Goal: Task Accomplishment & Management: Manage account settings

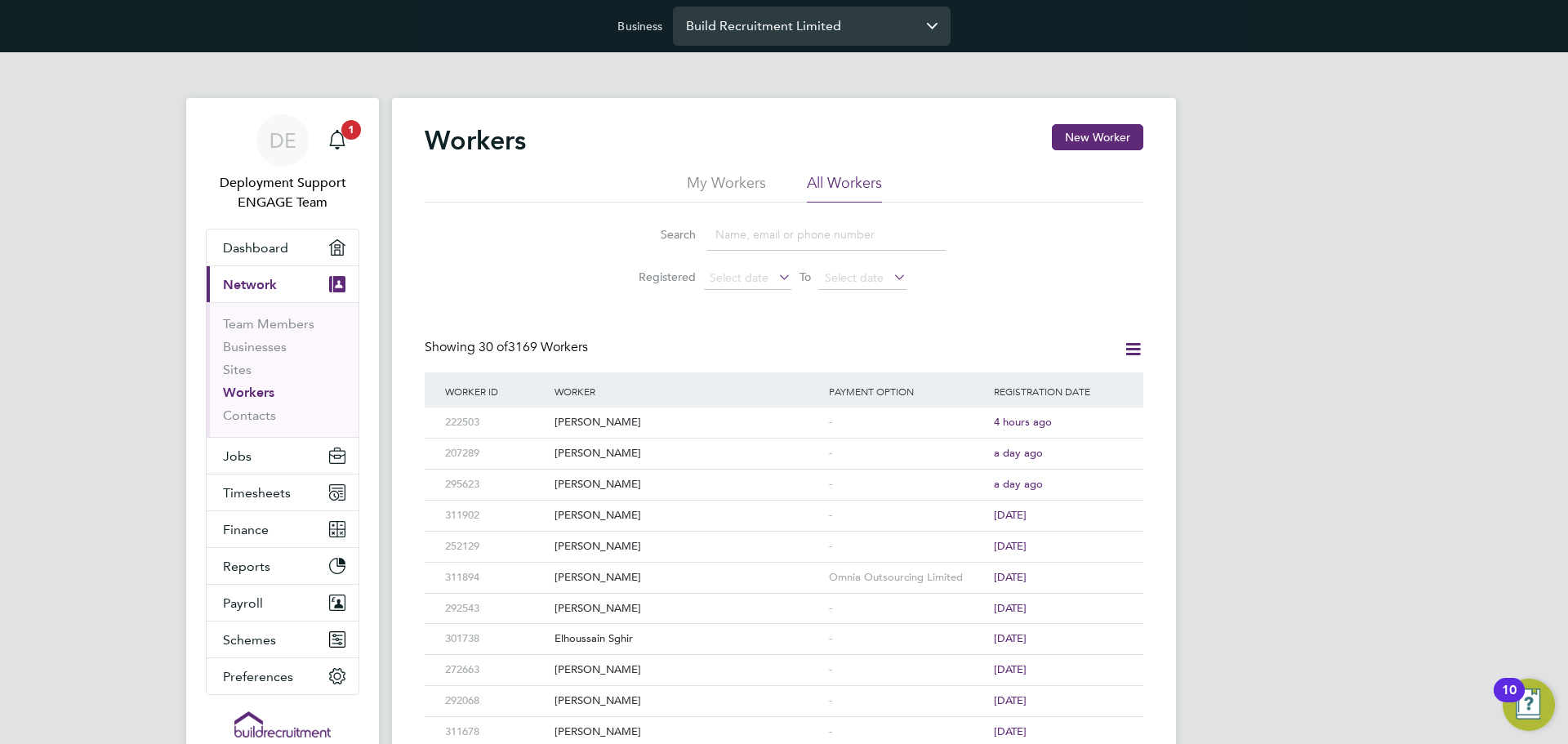
click at [760, 20] on input "Build Recruitment Limited" at bounding box center [812, 25] width 278 height 38
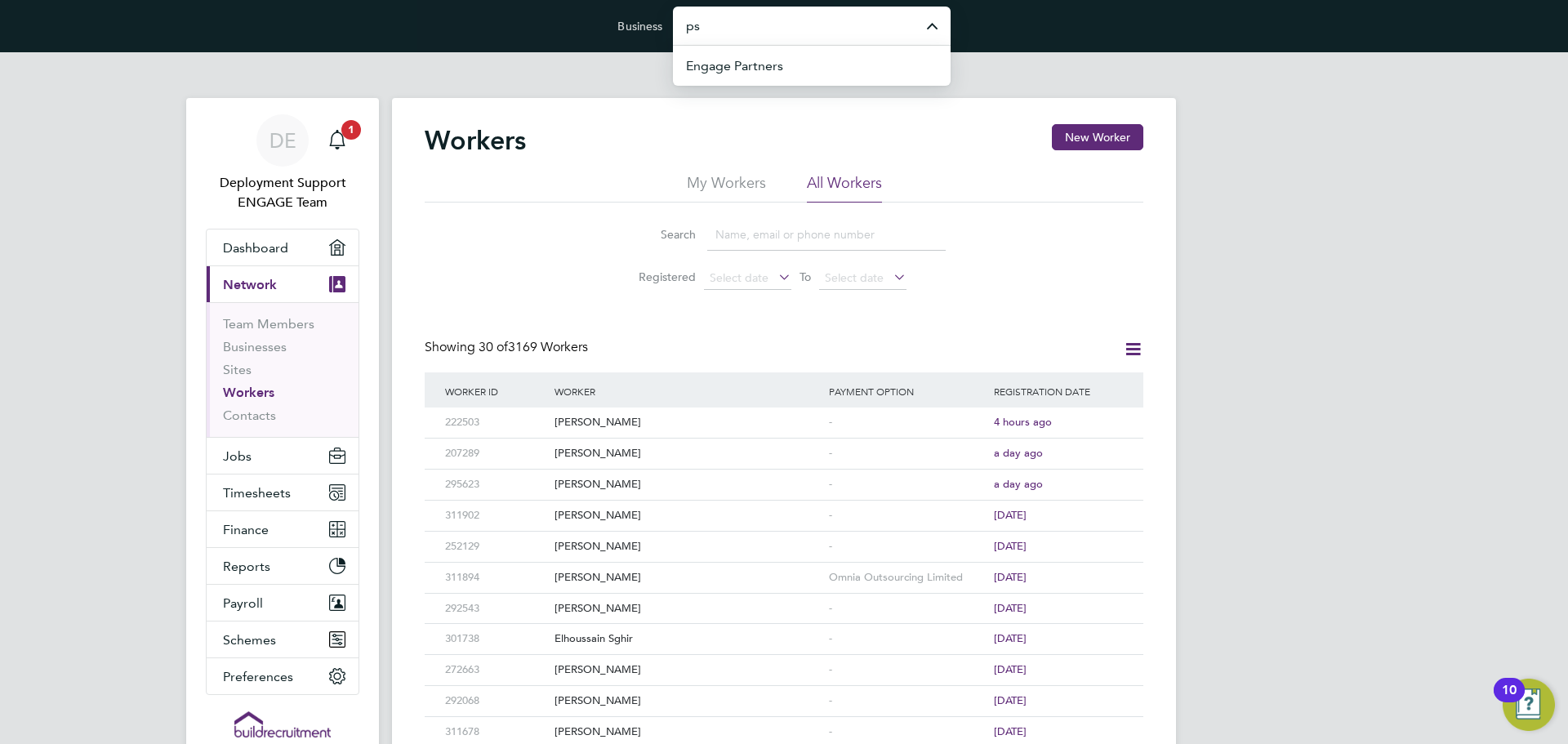
type input "p"
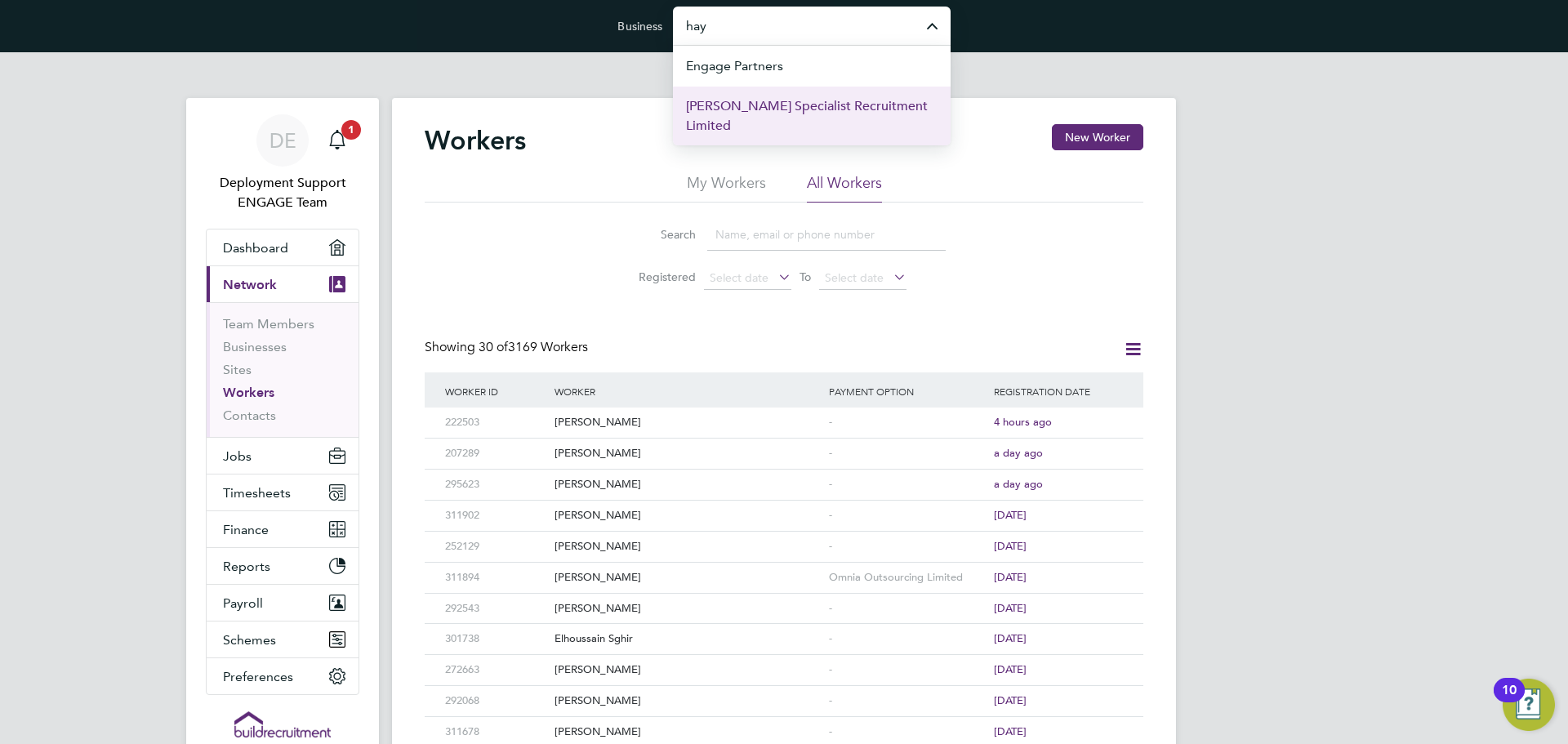
click at [803, 110] on span "Hays Specialist Recruitment Limited" at bounding box center [812, 116] width 251 height 39
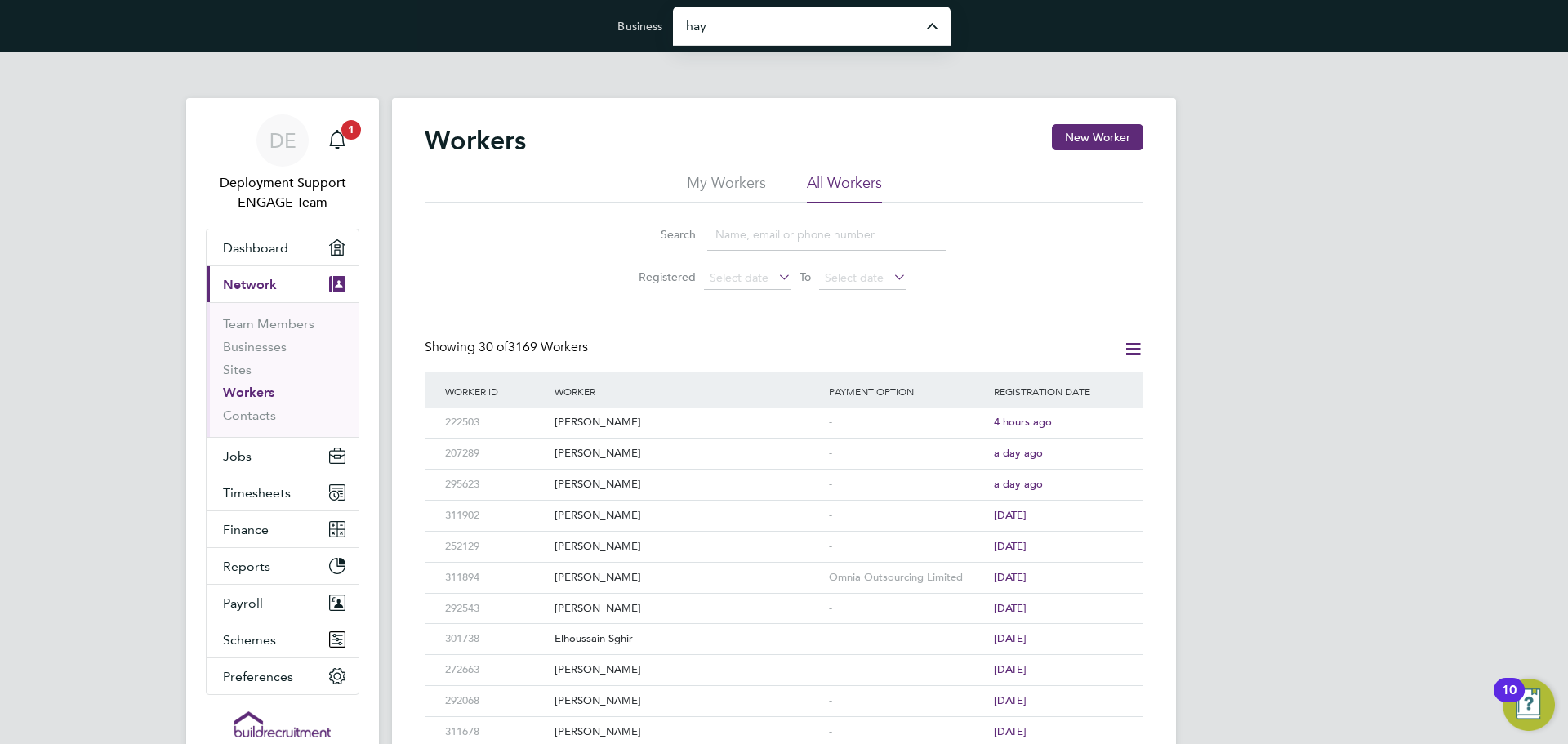
type input "Hays Specialist Recruitment Limited"
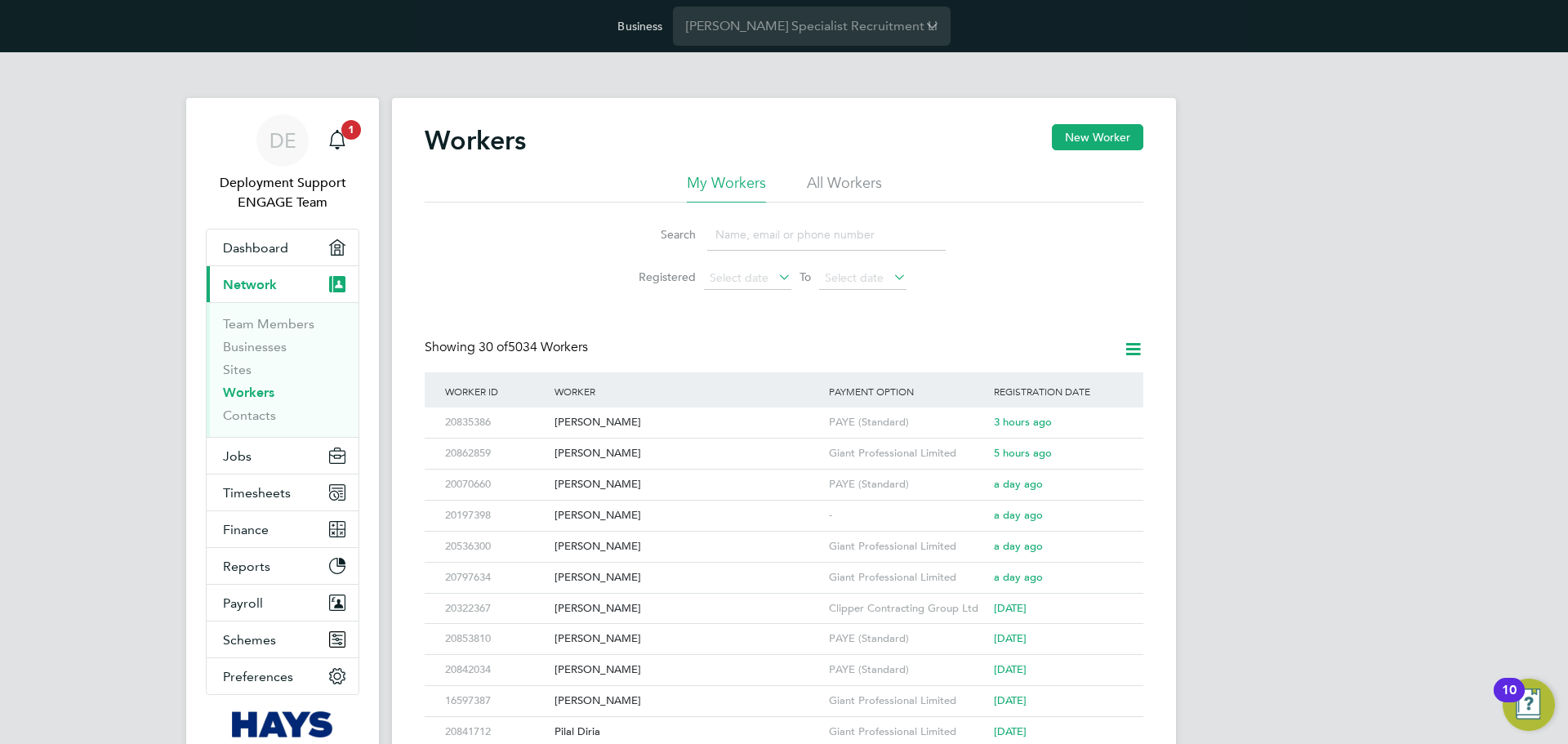
click at [850, 156] on div "Workers New Worker" at bounding box center [784, 148] width 719 height 49
click at [845, 173] on li "All Workers" at bounding box center [845, 187] width 76 height 29
click at [819, 234] on input at bounding box center [826, 235] width 238 height 32
paste input "Abiodun"
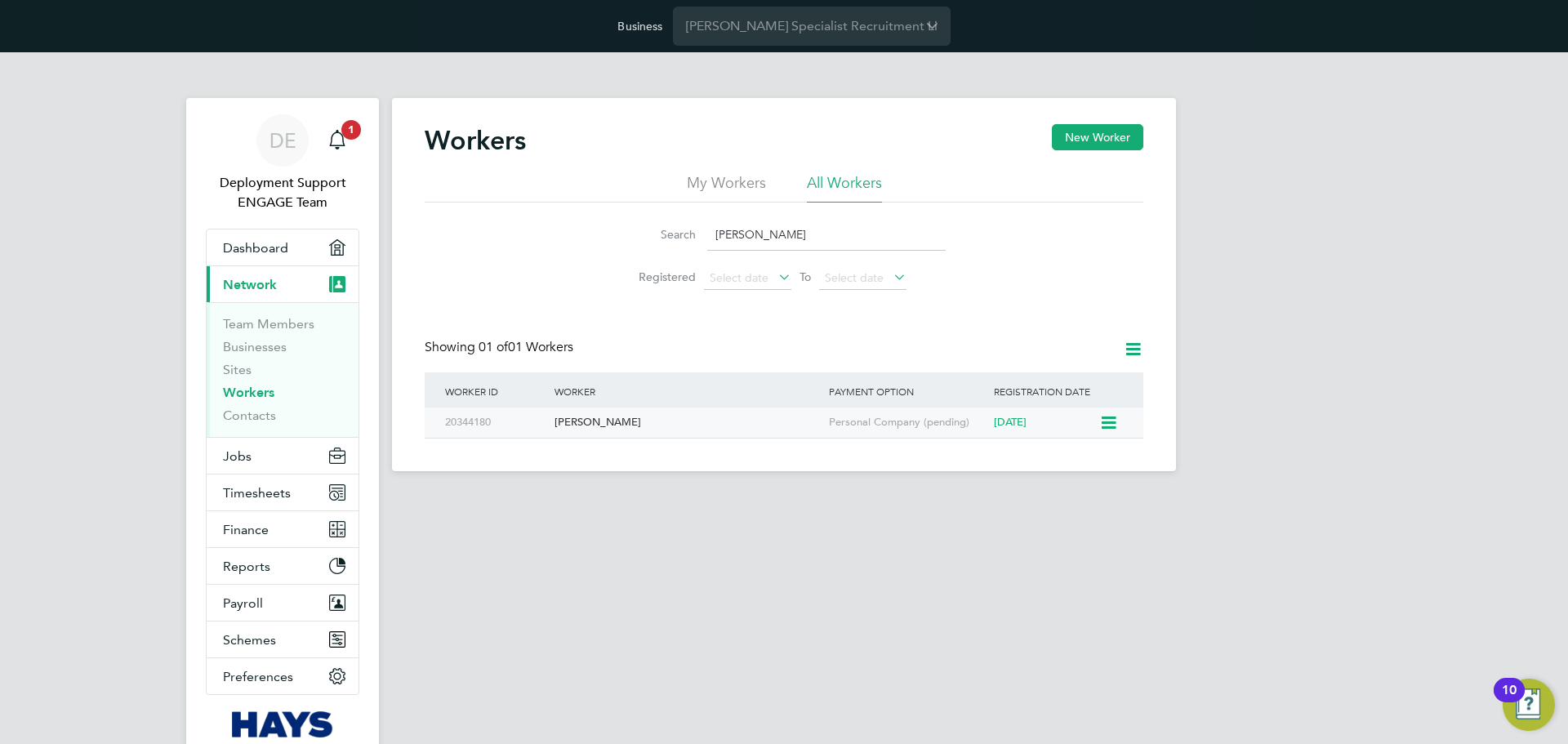
type input "Abiodun"
click at [915, 427] on div "Personal Company (pending)" at bounding box center [906, 422] width 165 height 30
click at [754, 31] on input "Hays Specialist Recruitment Limited" at bounding box center [812, 25] width 278 height 38
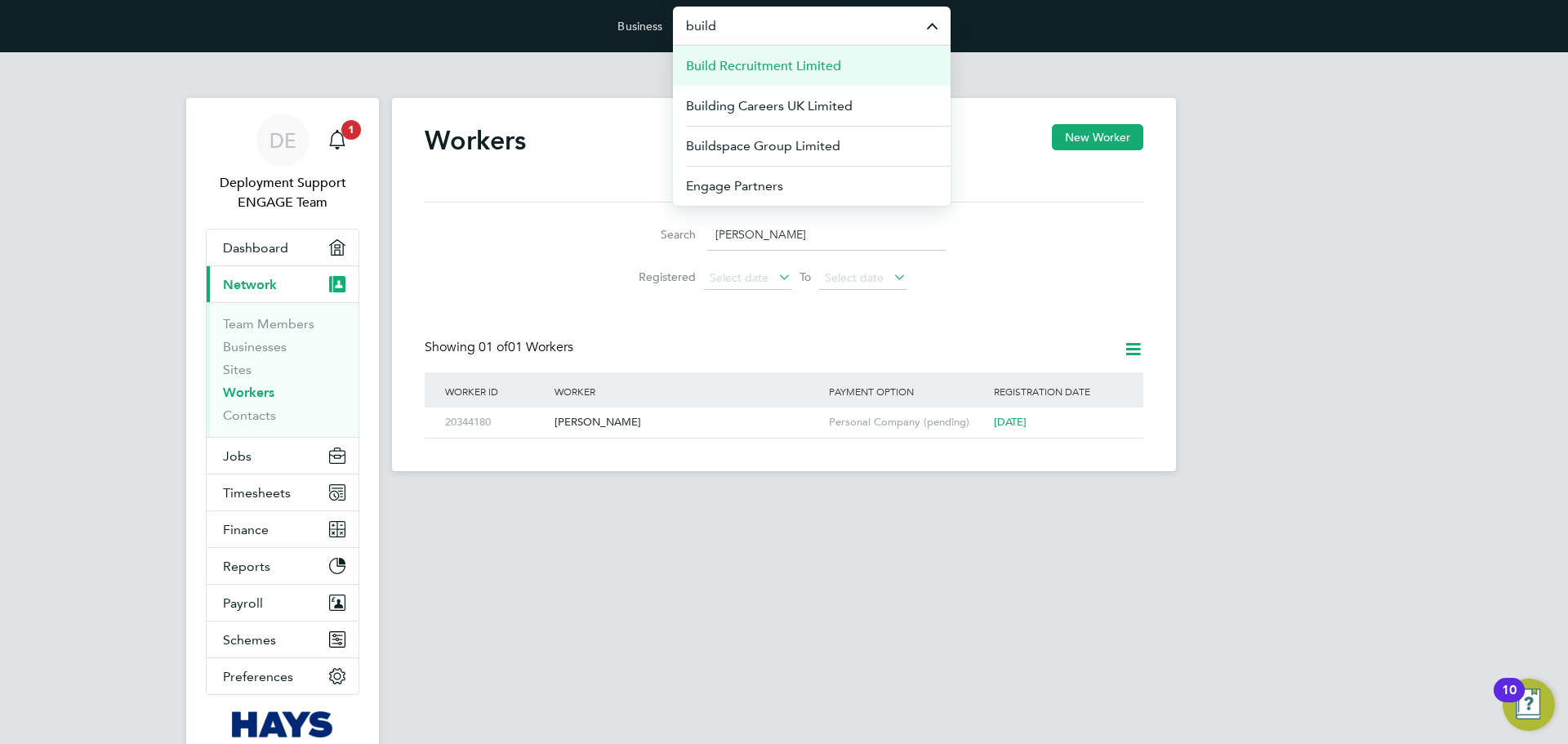
click at [745, 60] on span "Build Recruitment Limited" at bounding box center [764, 66] width 156 height 20
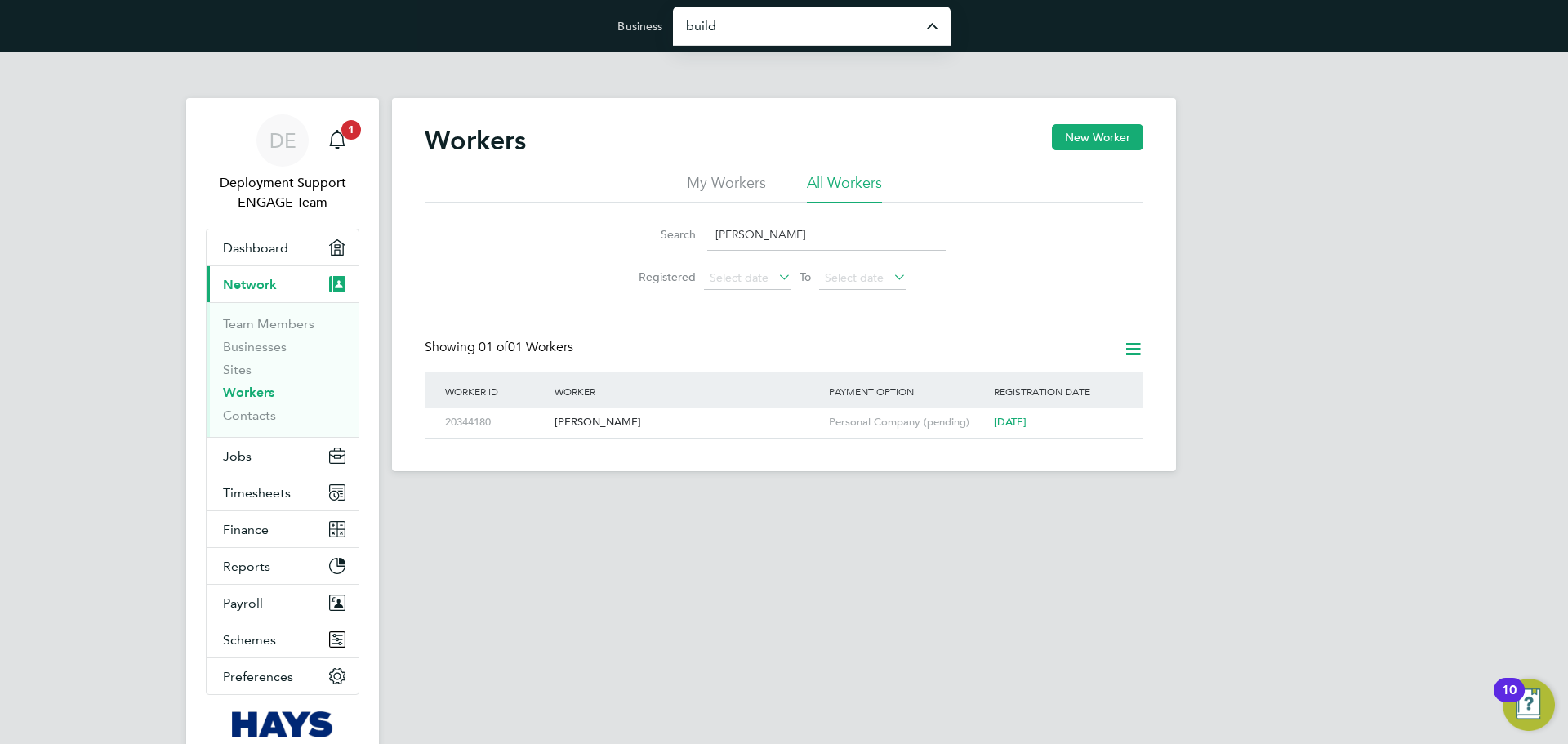
type input "Build Recruitment Limited"
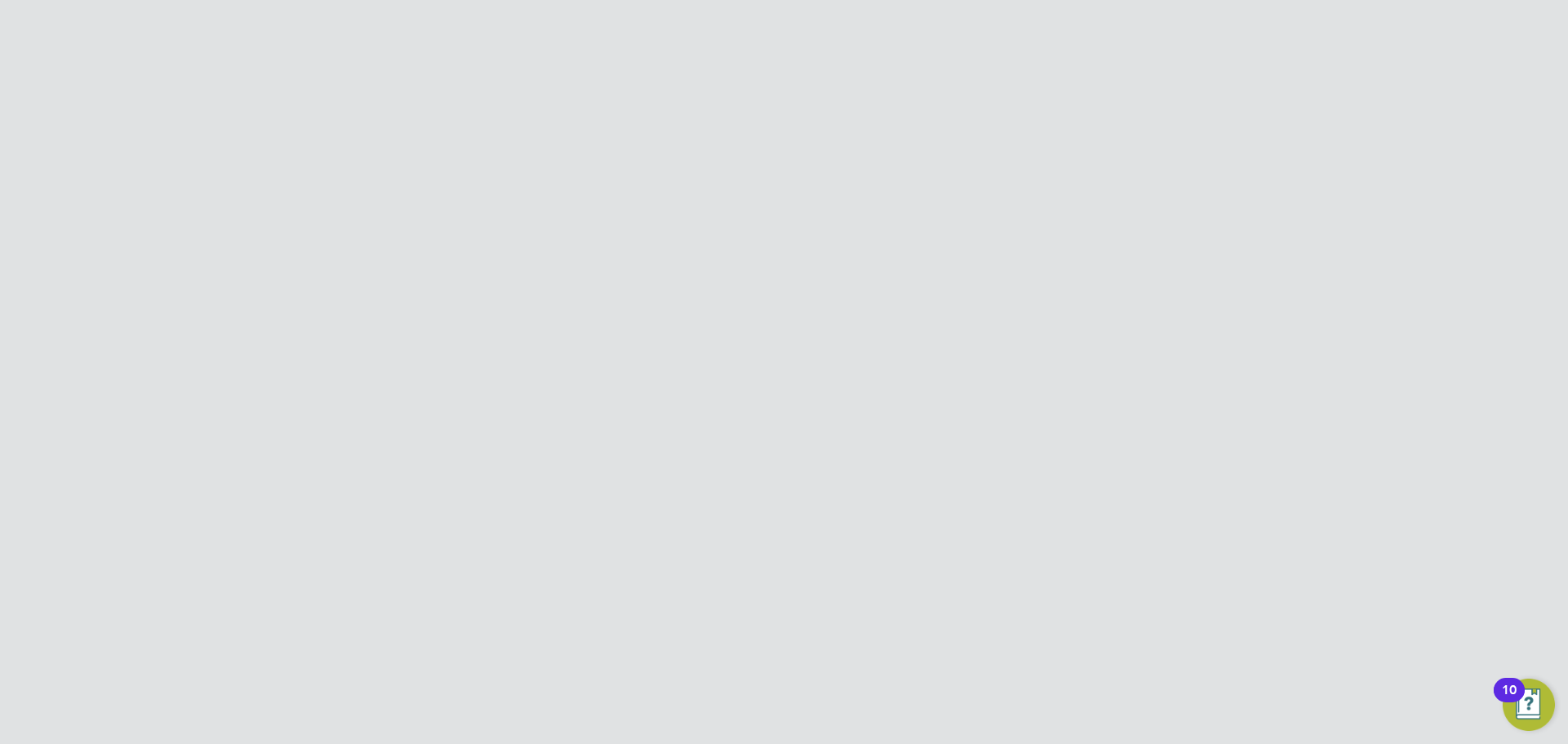
scroll to position [1179, 0]
click at [1140, 317] on icon at bounding box center [1129, 335] width 28 height 37
click at [1129, 145] on icon at bounding box center [1133, 134] width 20 height 20
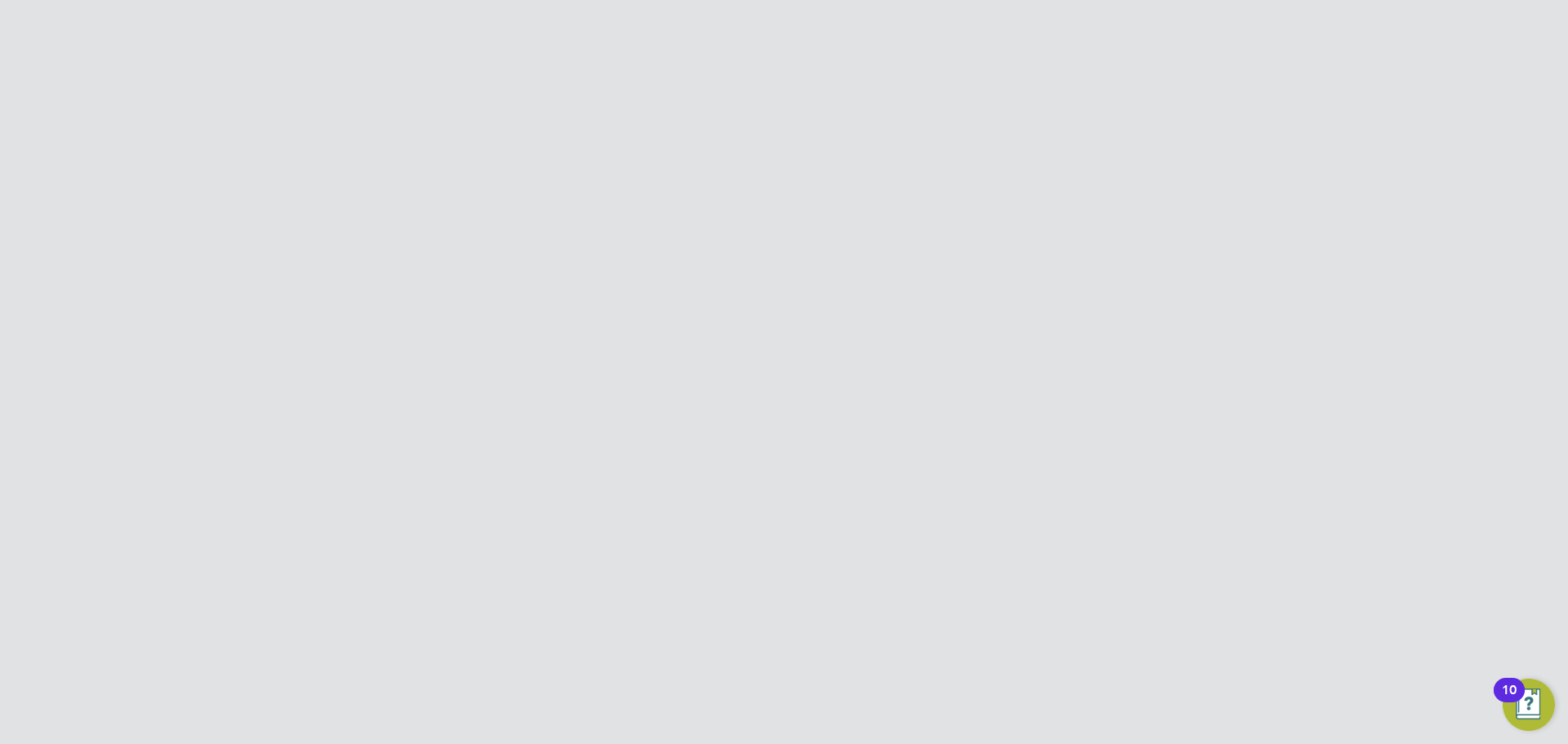
click at [1020, 291] on li "Impersonate" at bounding box center [1040, 287] width 204 height 23
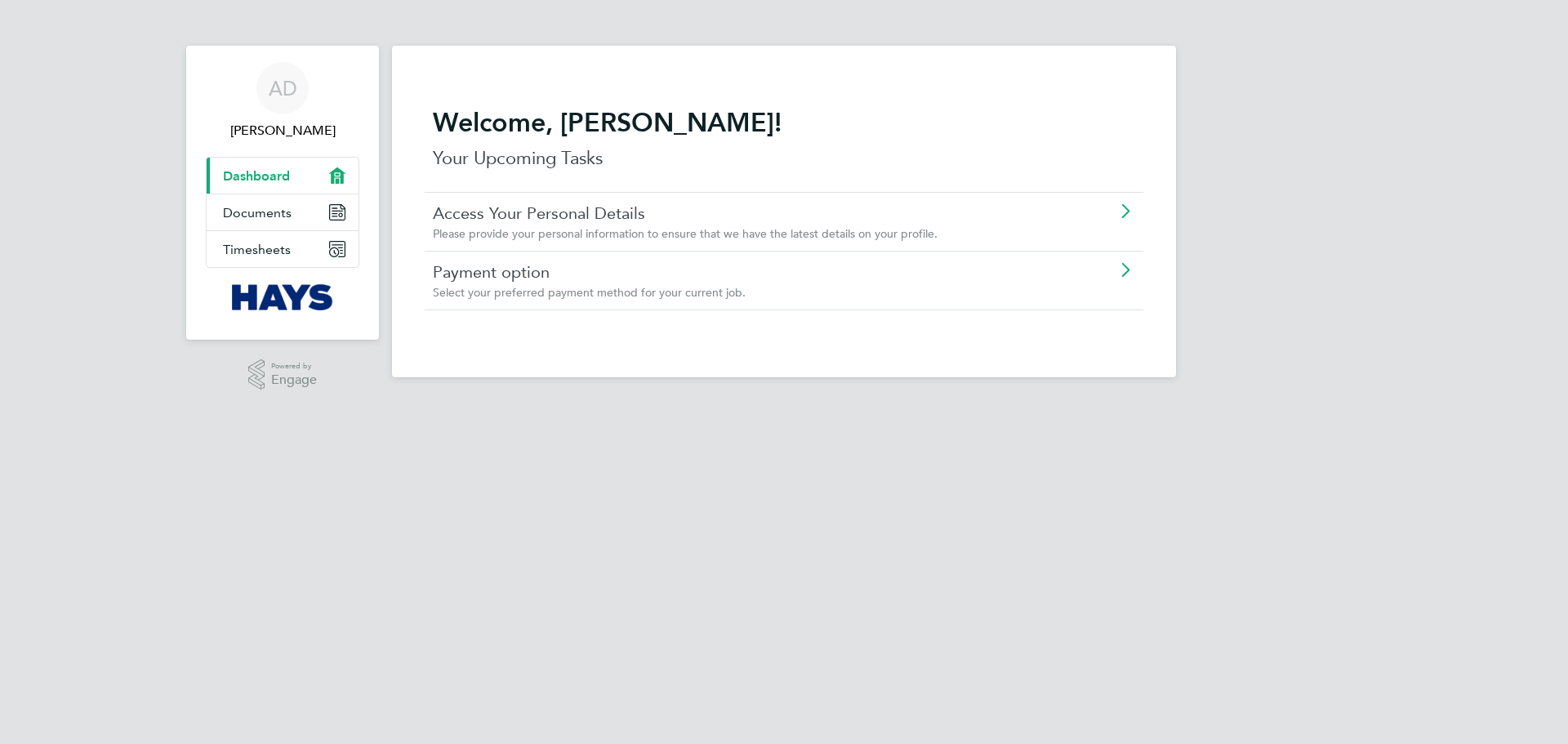
click at [598, 292] on span "Select your preferred payment method for your current job." at bounding box center [590, 292] width 313 height 15
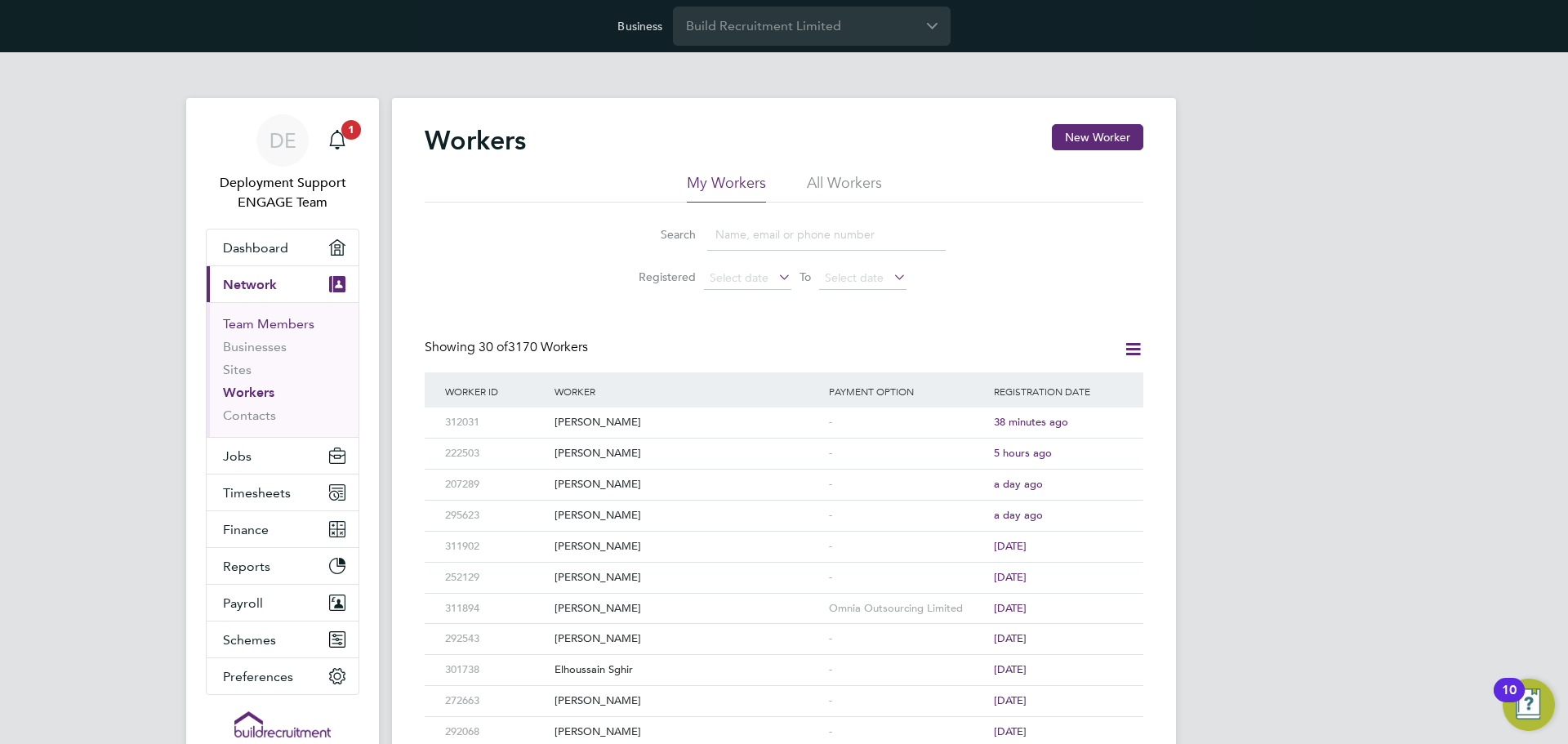
click at [271, 328] on link "Team Members" at bounding box center [268, 323] width 92 height 15
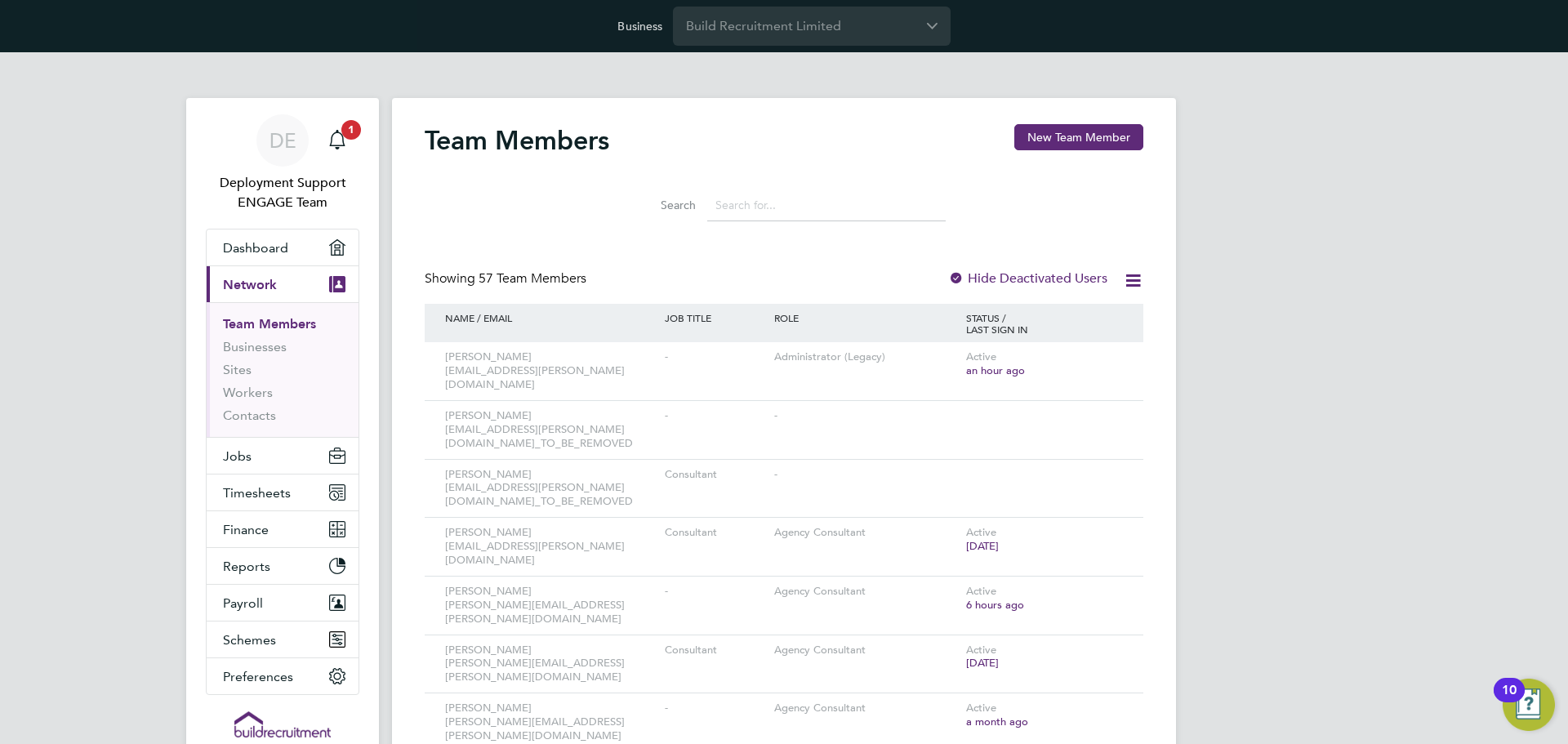
click at [801, 202] on input at bounding box center [826, 205] width 238 height 32
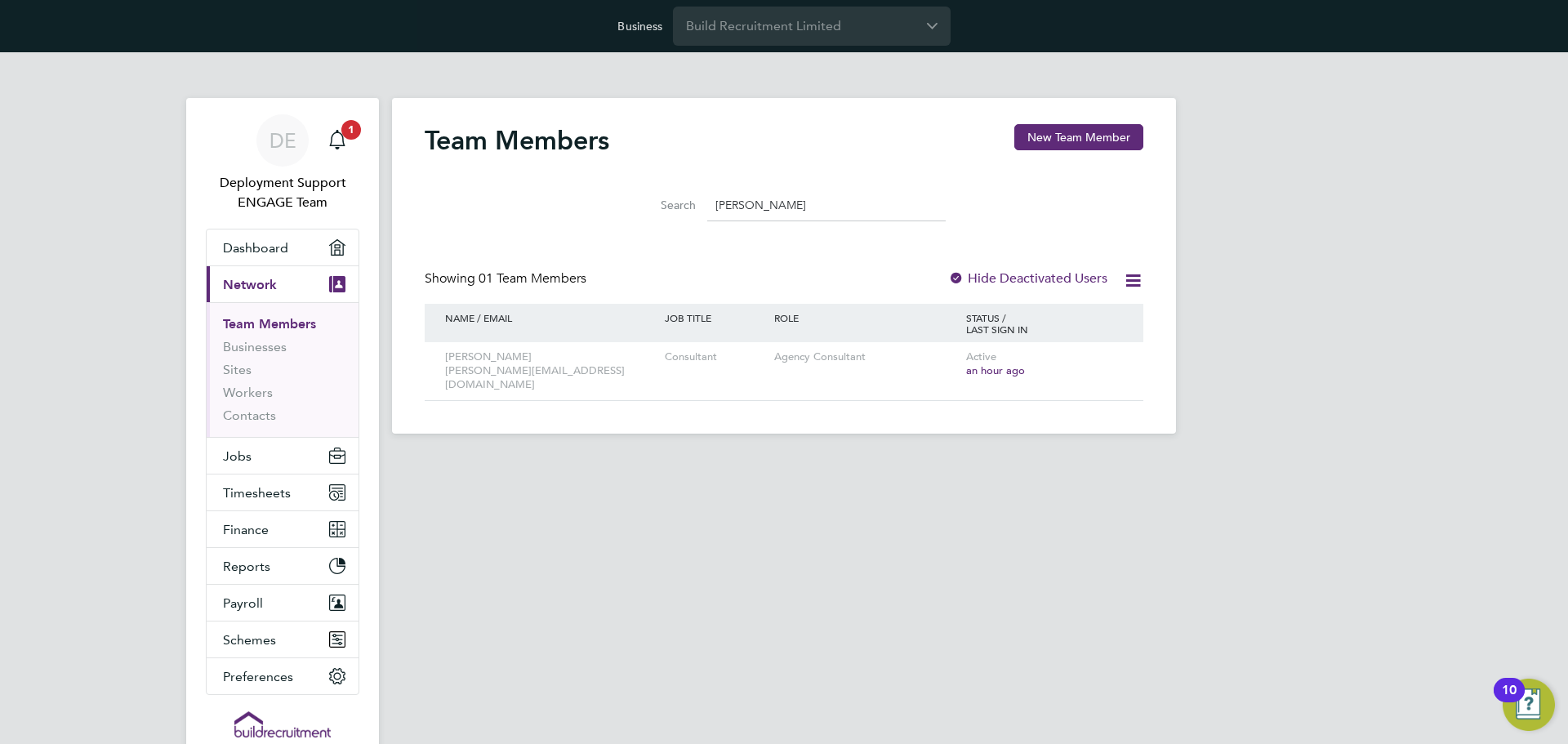
type input "david"
click at [1114, 362] on icon at bounding box center [1108, 357] width 16 height 20
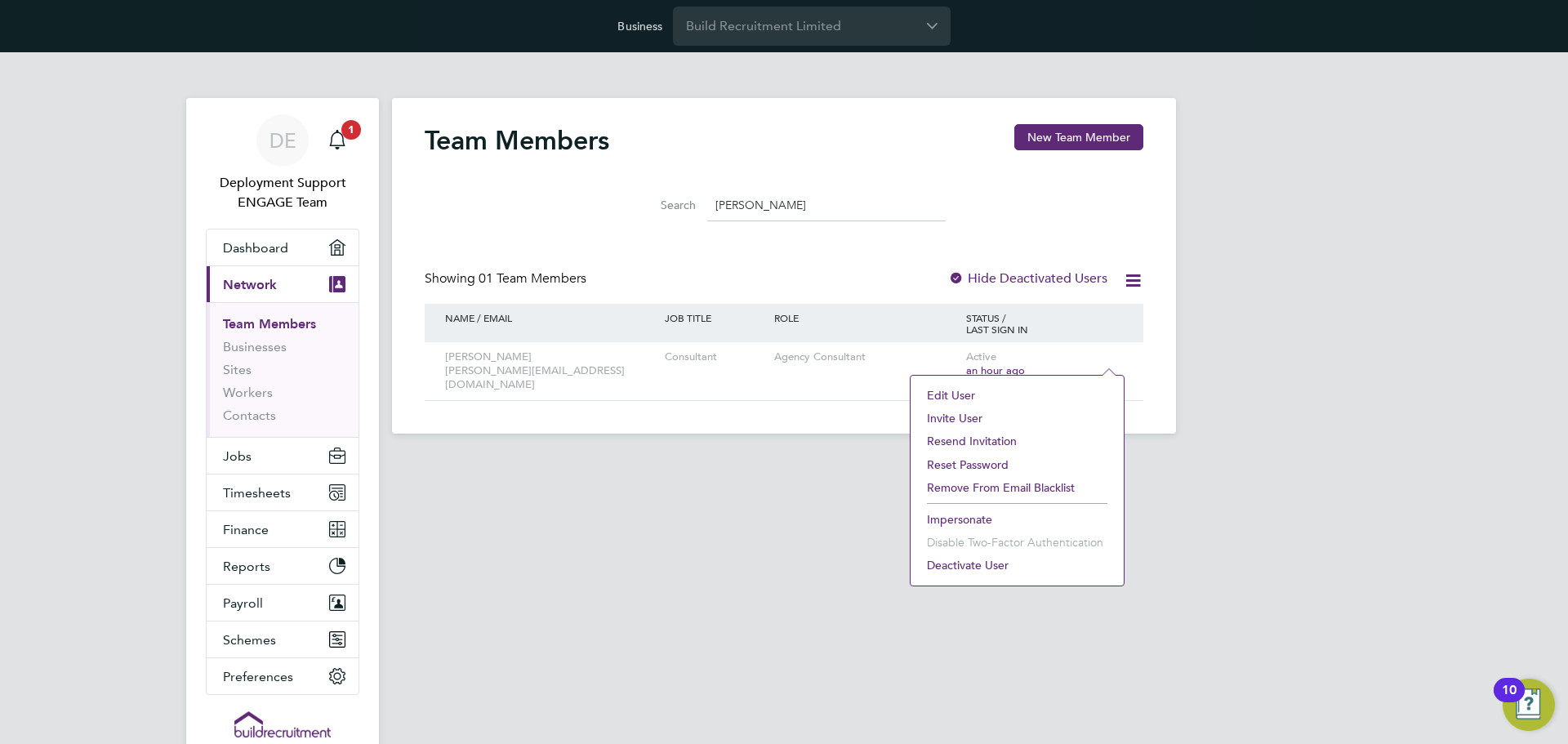
click at [959, 520] on li "Impersonate" at bounding box center [1017, 518] width 197 height 23
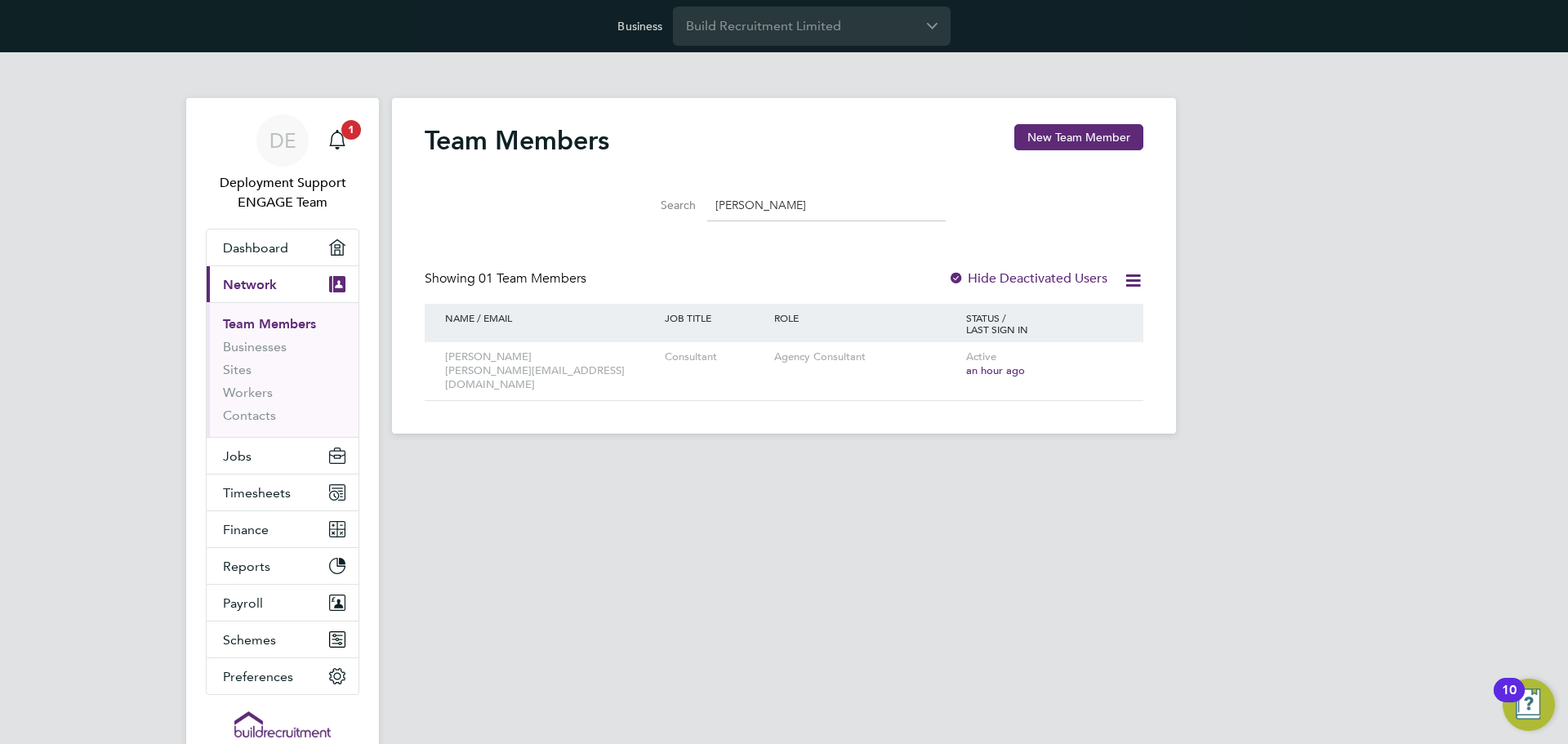
click at [772, 206] on input "david" at bounding box center [826, 205] width 238 height 32
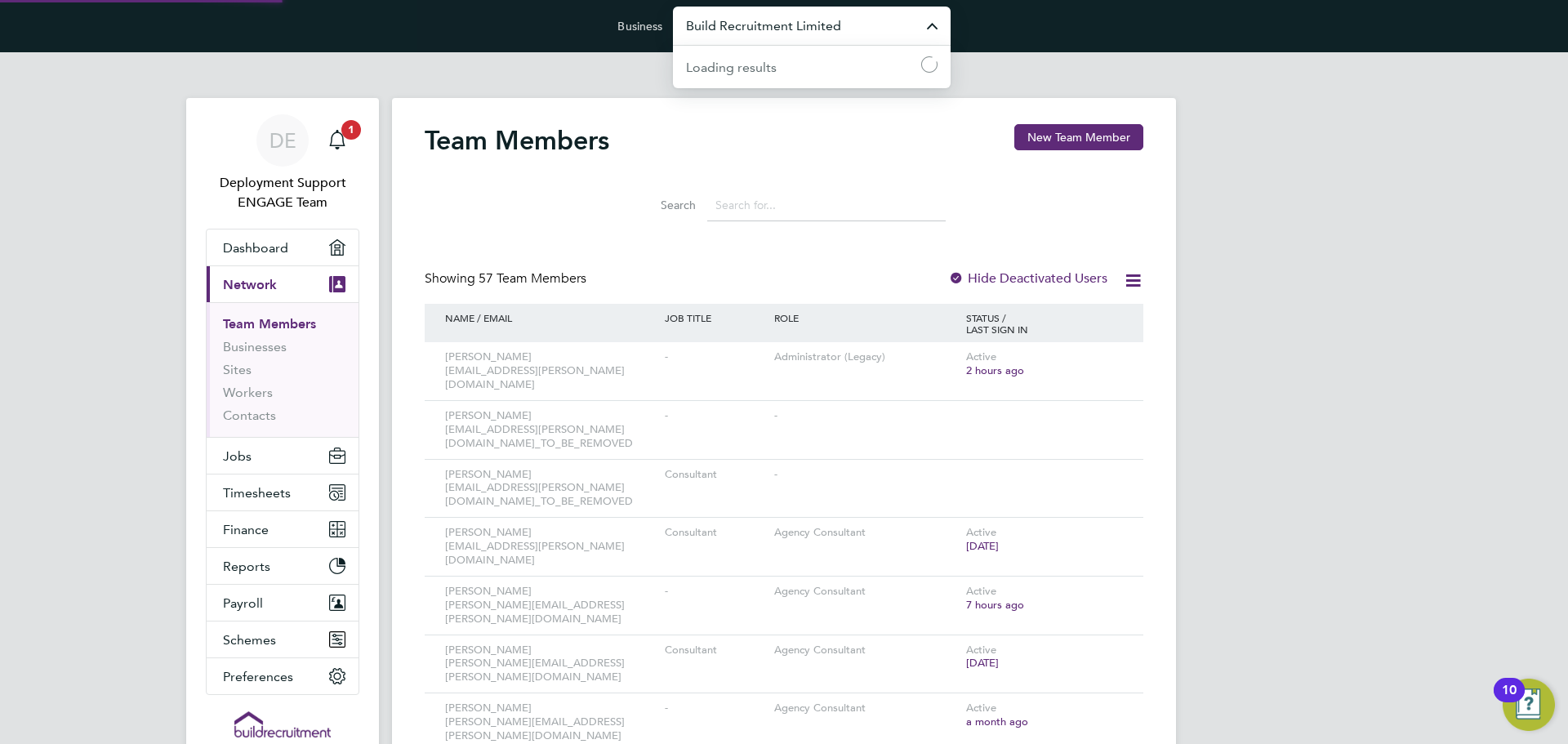
click at [809, 28] on input "Build Recruitment Limited" at bounding box center [812, 25] width 278 height 38
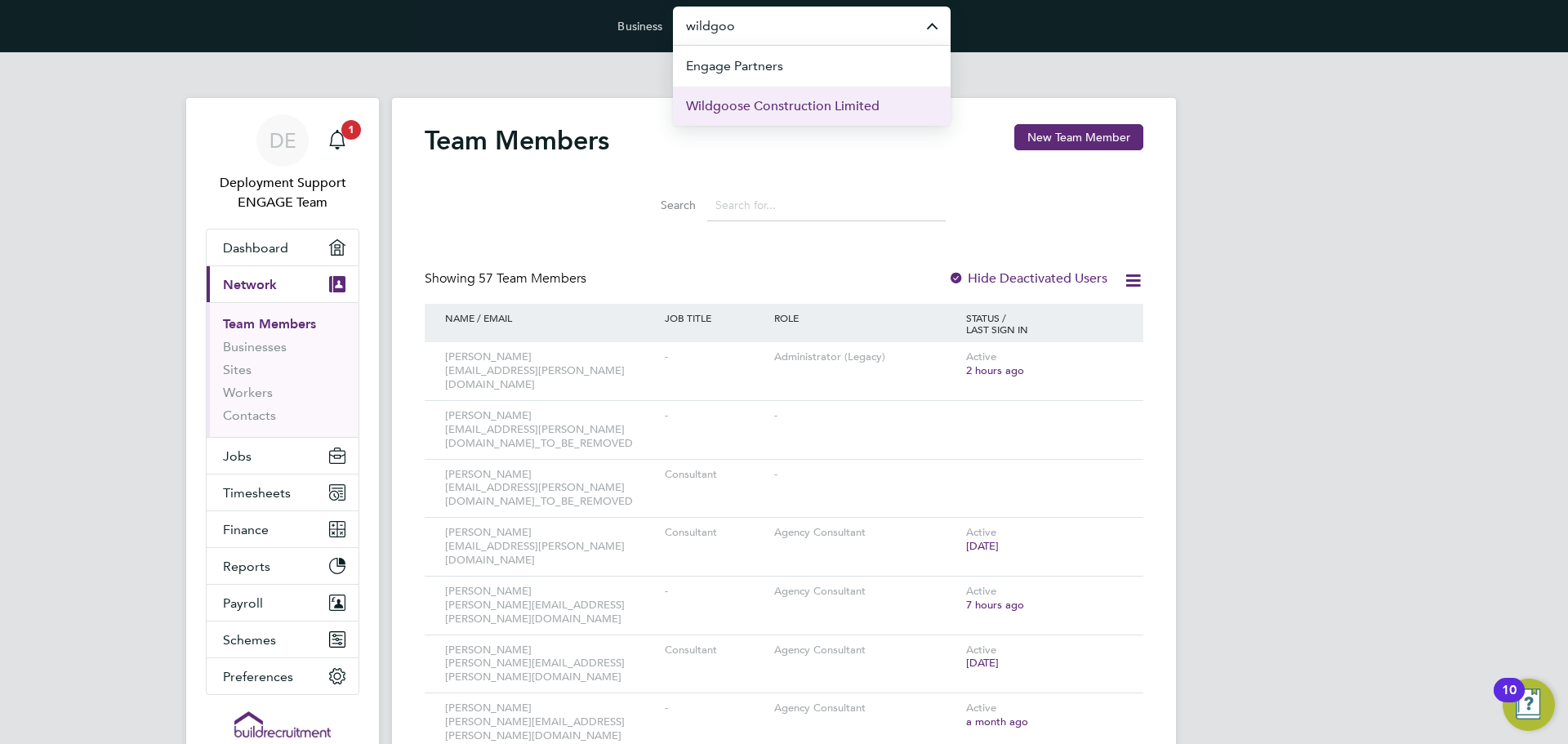
click at [832, 105] on span "Wildgoose Construction Limited" at bounding box center [783, 106] width 194 height 20
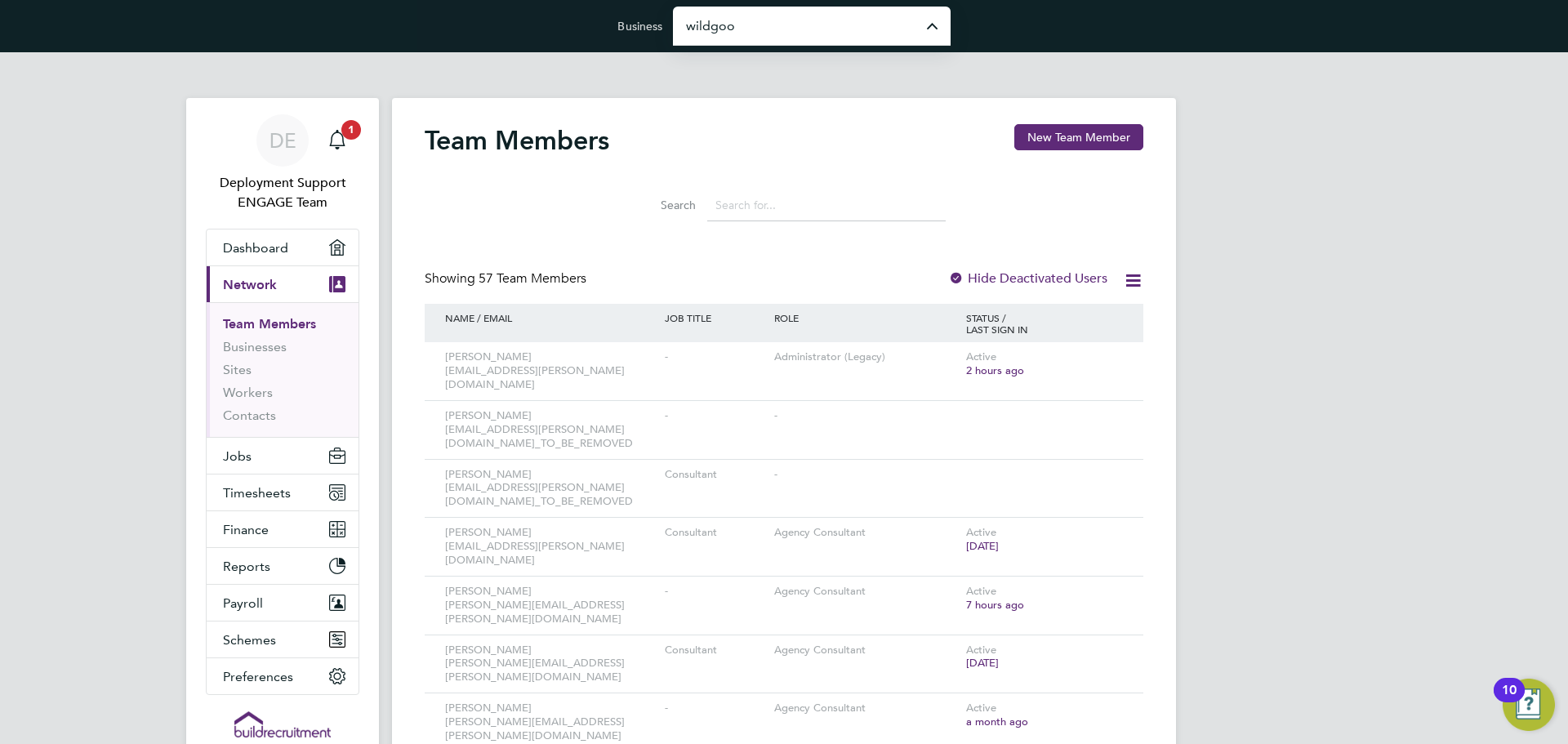
type input "Wildgoose Construction Limited"
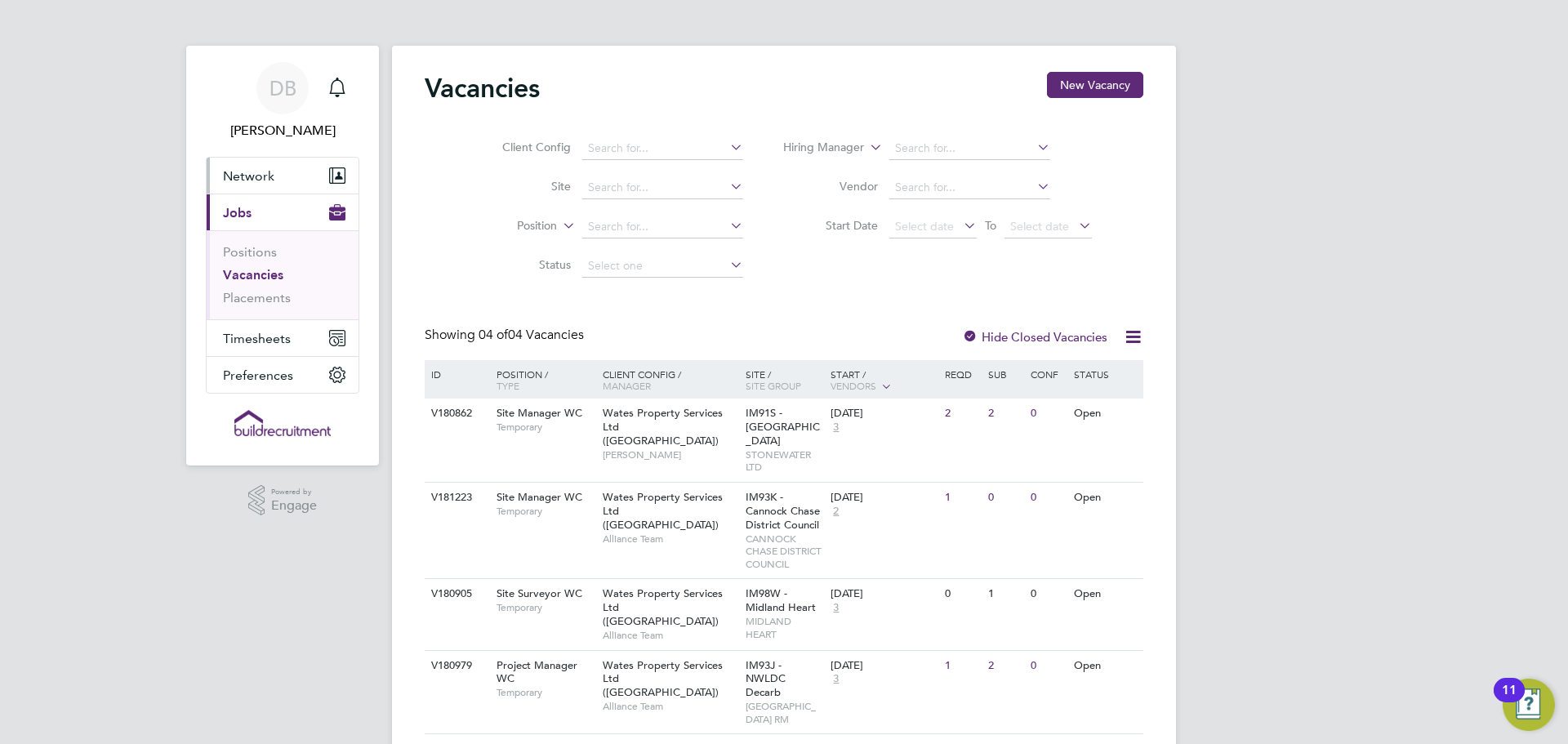
click at [290, 174] on button "Network" at bounding box center [282, 175] width 152 height 35
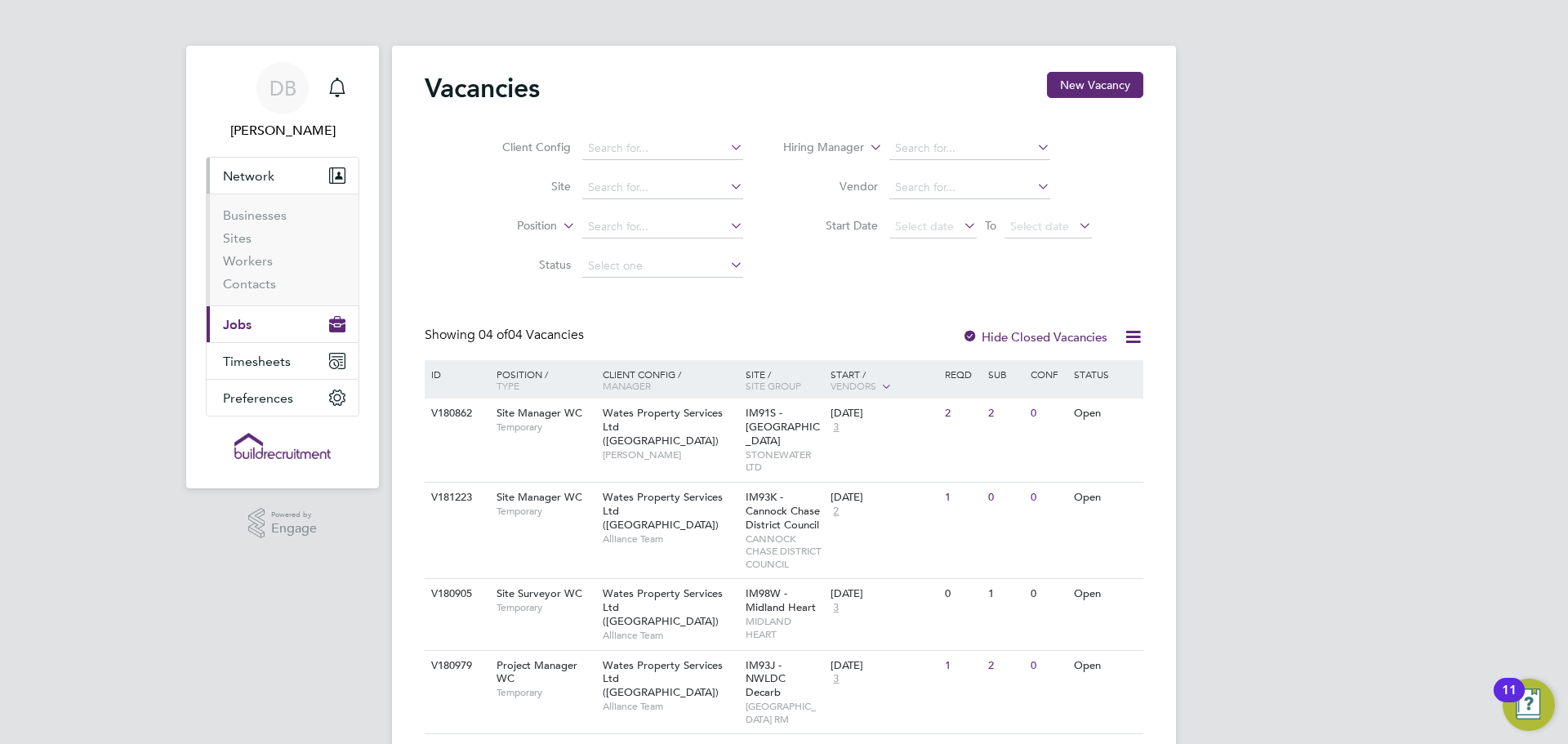
click at [255, 269] on li "Workers" at bounding box center [284, 264] width 123 height 23
click at [257, 263] on link "Workers" at bounding box center [248, 260] width 50 height 15
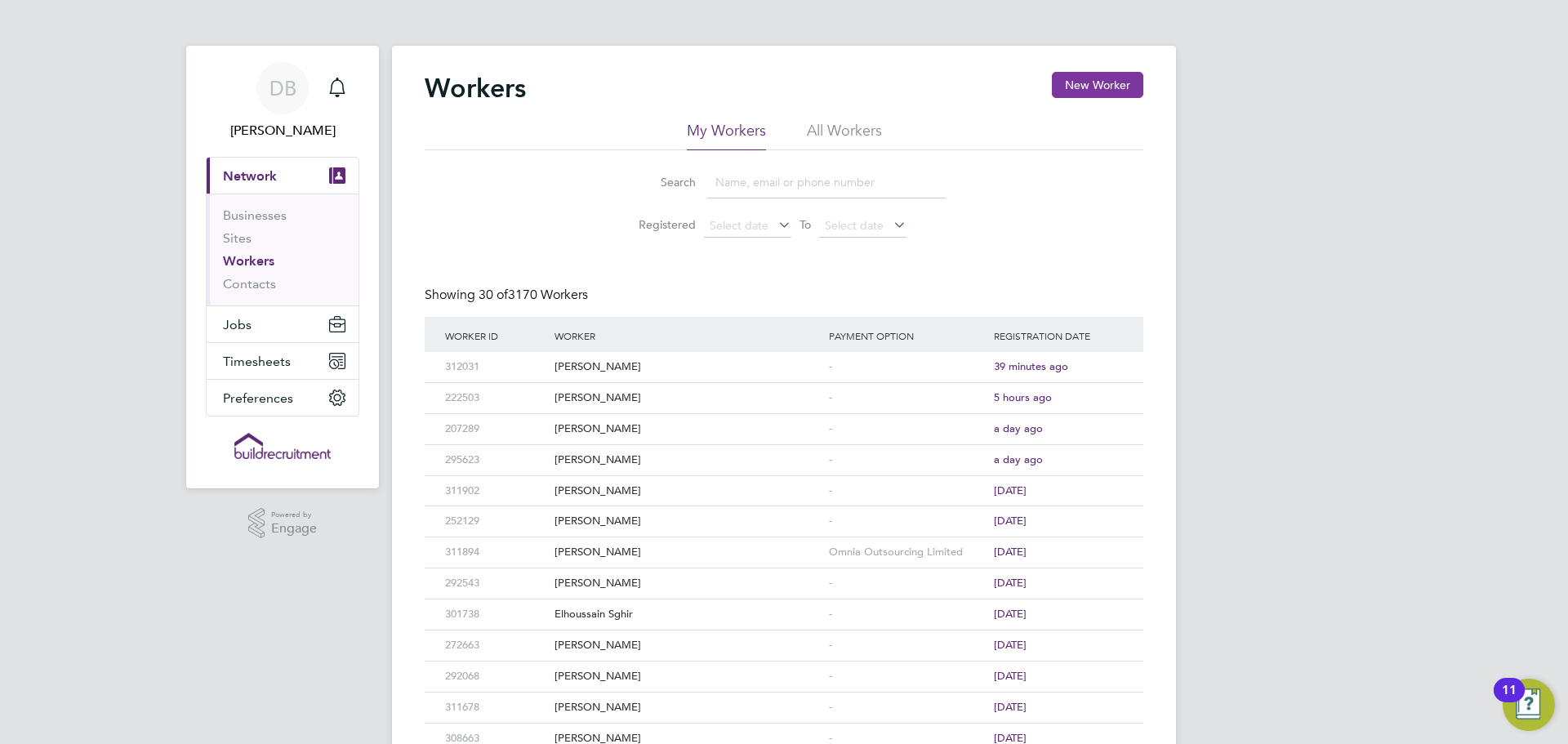
click at [1108, 92] on button "New Worker" at bounding box center [1098, 85] width 92 height 26
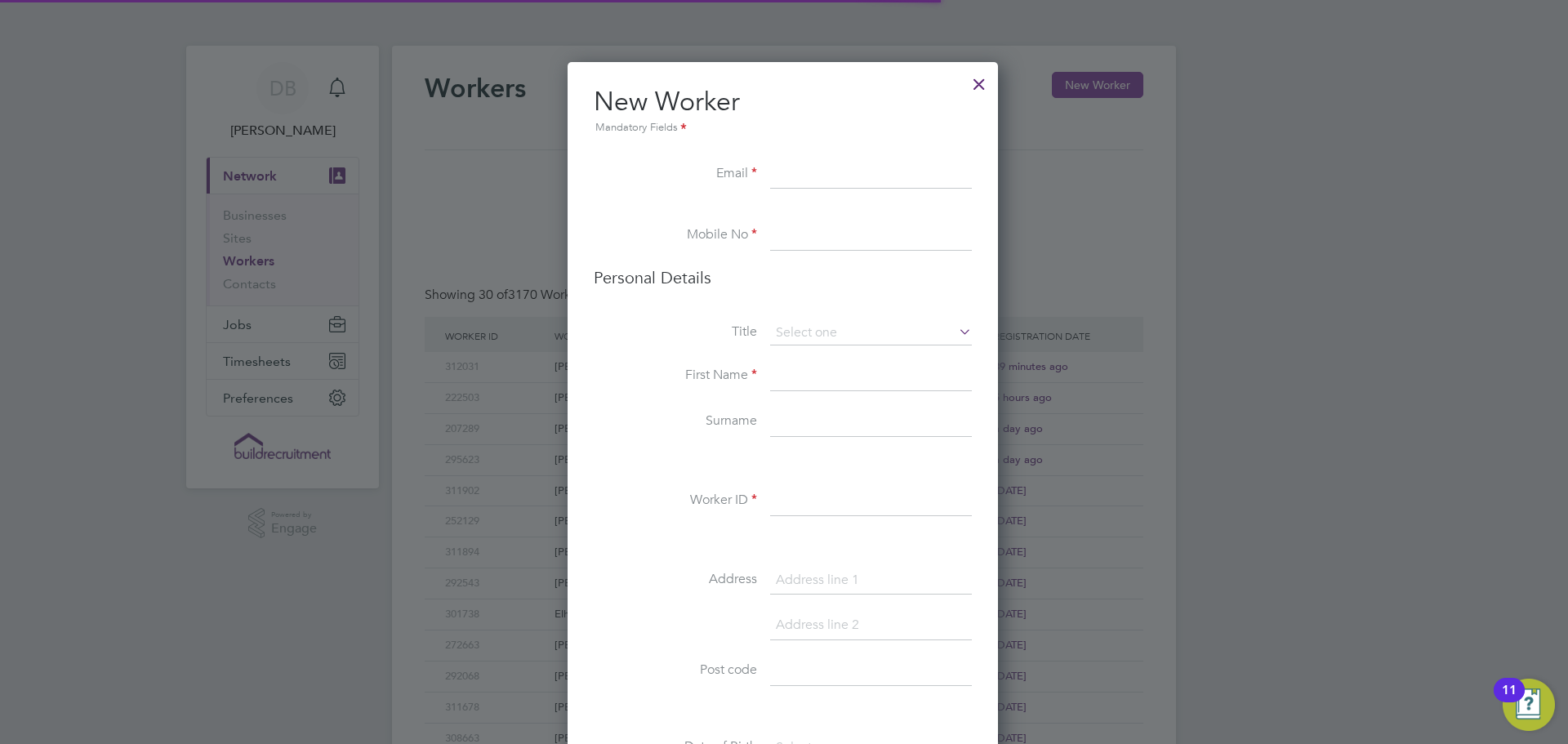
scroll to position [1382, 433]
click at [790, 162] on input at bounding box center [871, 175] width 202 height 29
paste input "[EMAIL_ADDRESS][DOMAIN_NAME]"
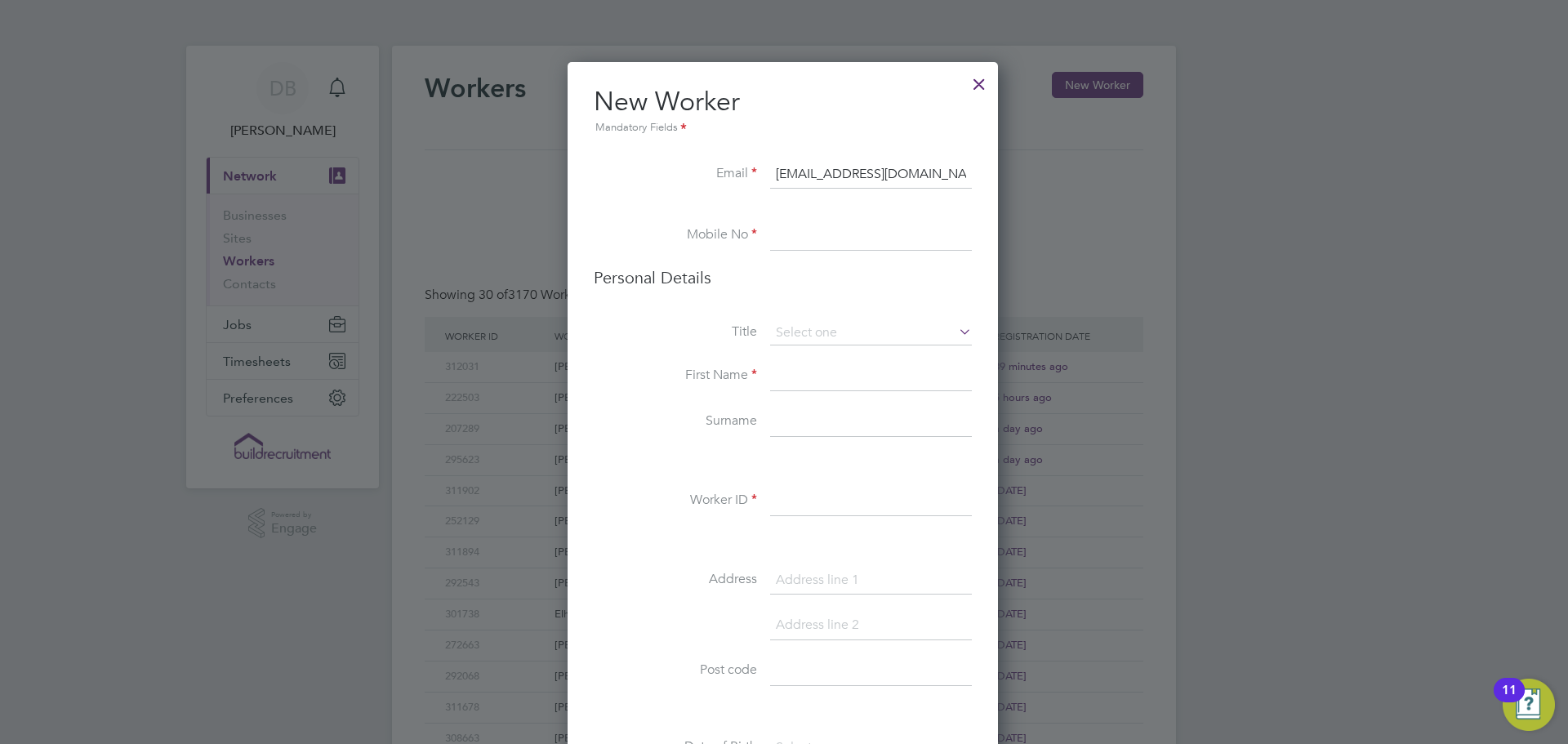
type input "[EMAIL_ADDRESS][DOMAIN_NAME]"
click at [865, 222] on input at bounding box center [871, 236] width 202 height 29
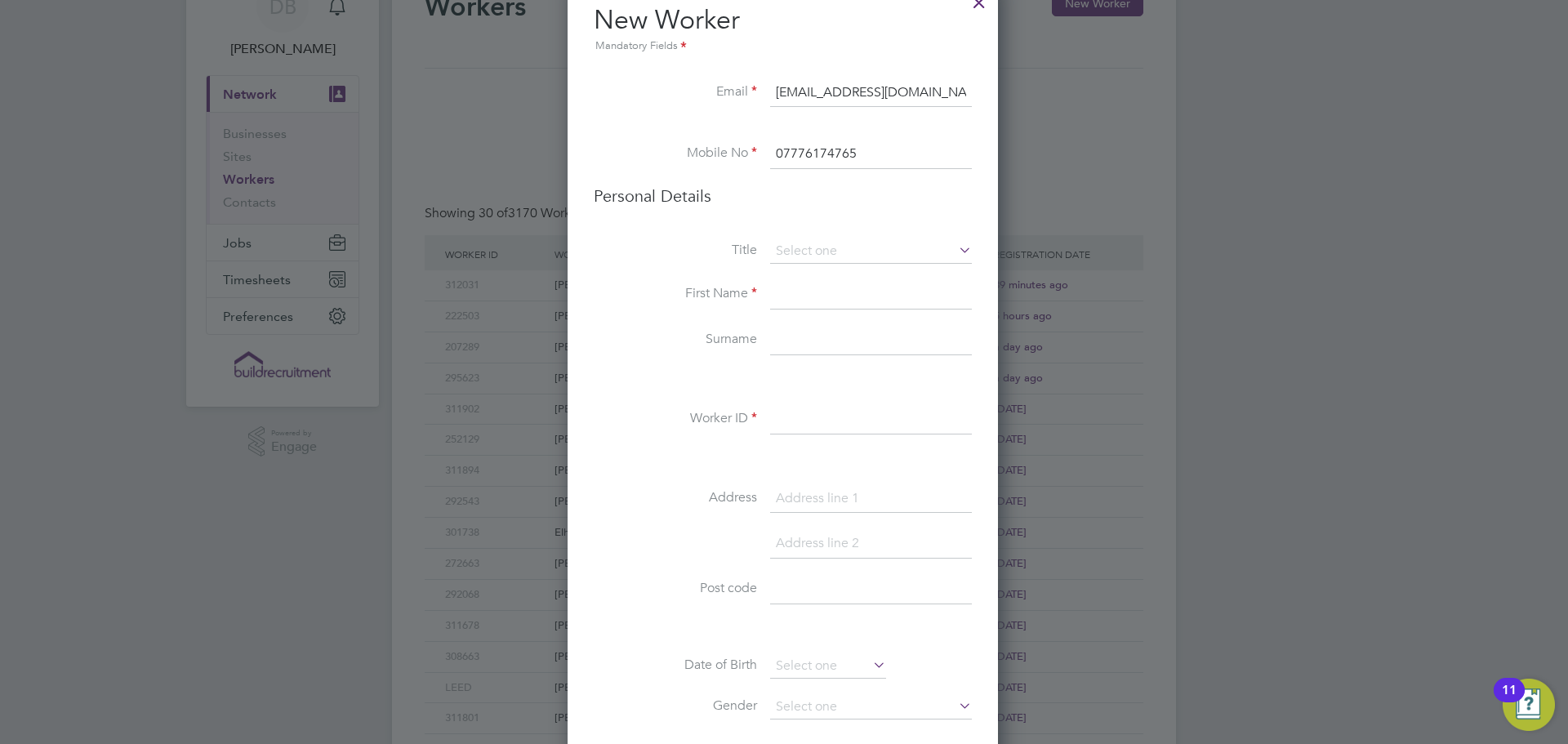
type input "07776174765"
click at [845, 310] on li "First Name" at bounding box center [783, 303] width 379 height 45
click at [850, 287] on input at bounding box center [871, 295] width 202 height 29
type input "Paul"
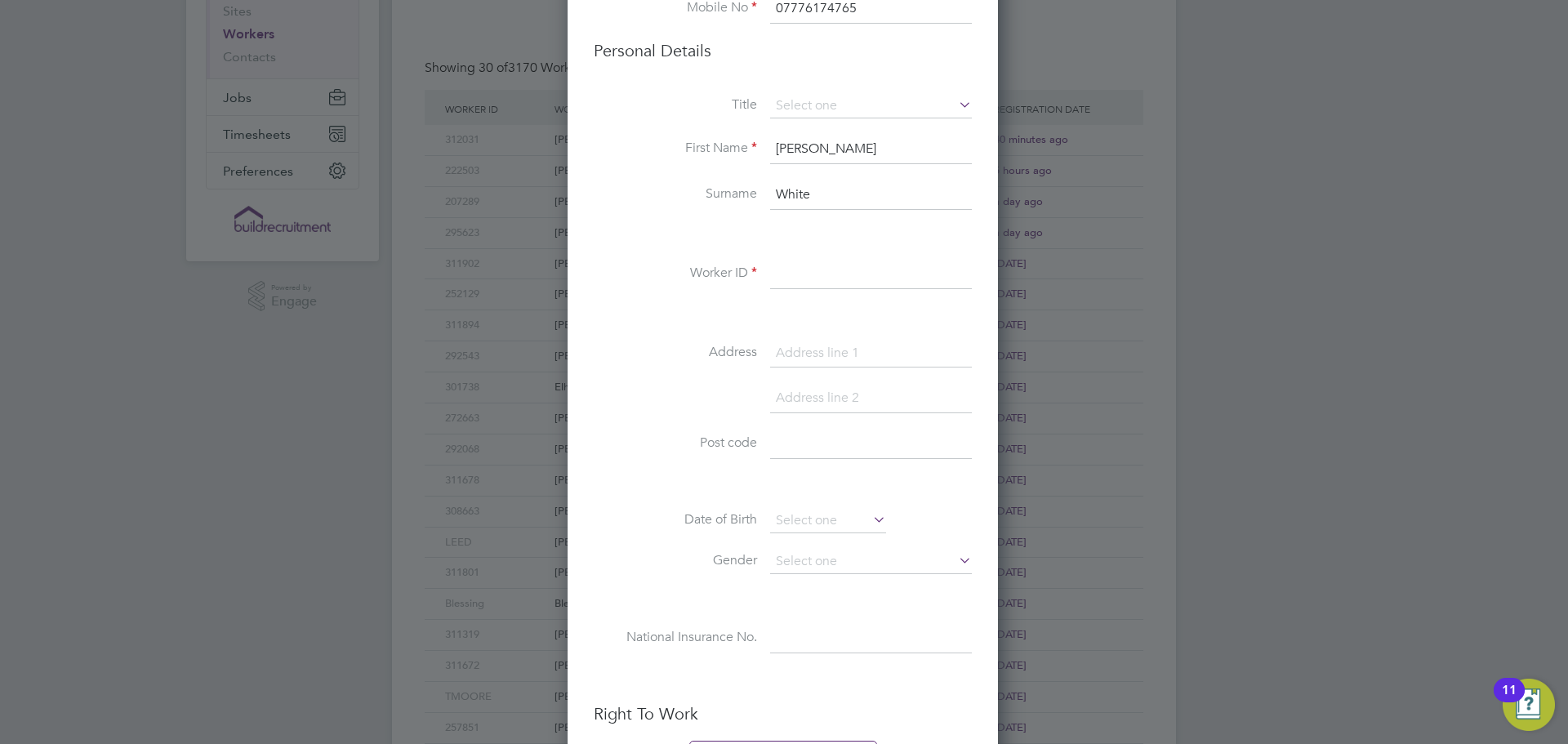
scroll to position [245, 0]
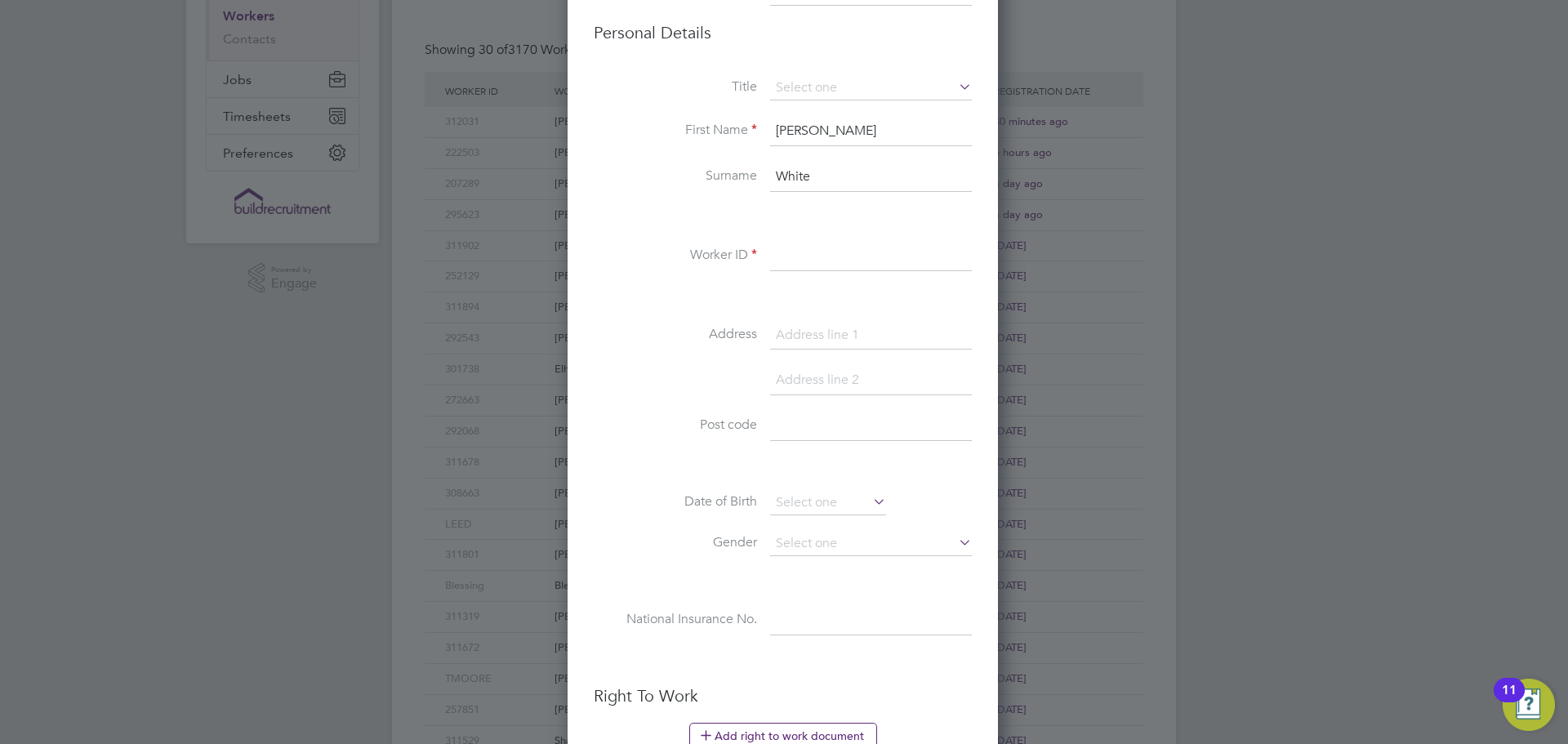
type input "White"
click at [833, 259] on input at bounding box center [871, 256] width 202 height 29
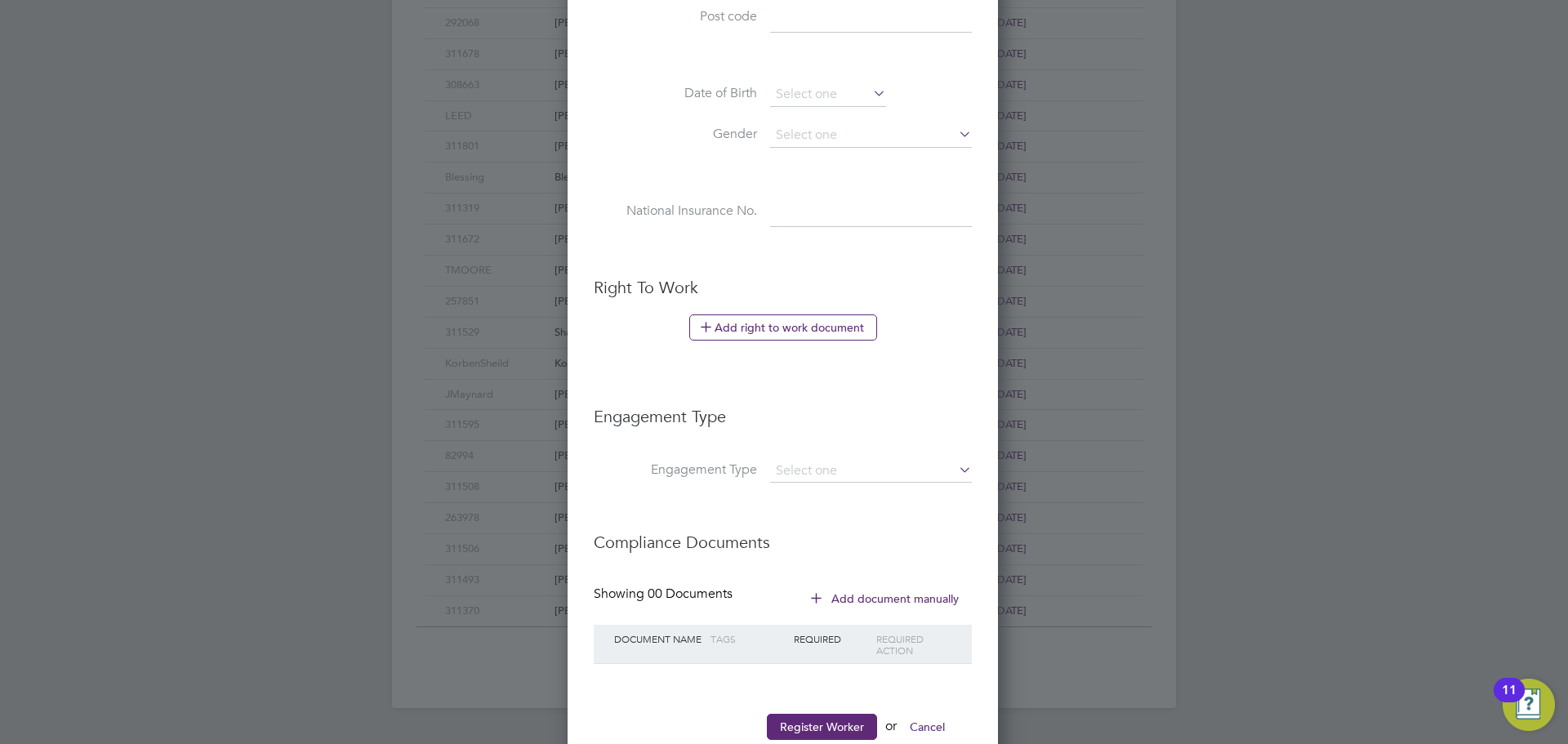
scroll to position [698, 0]
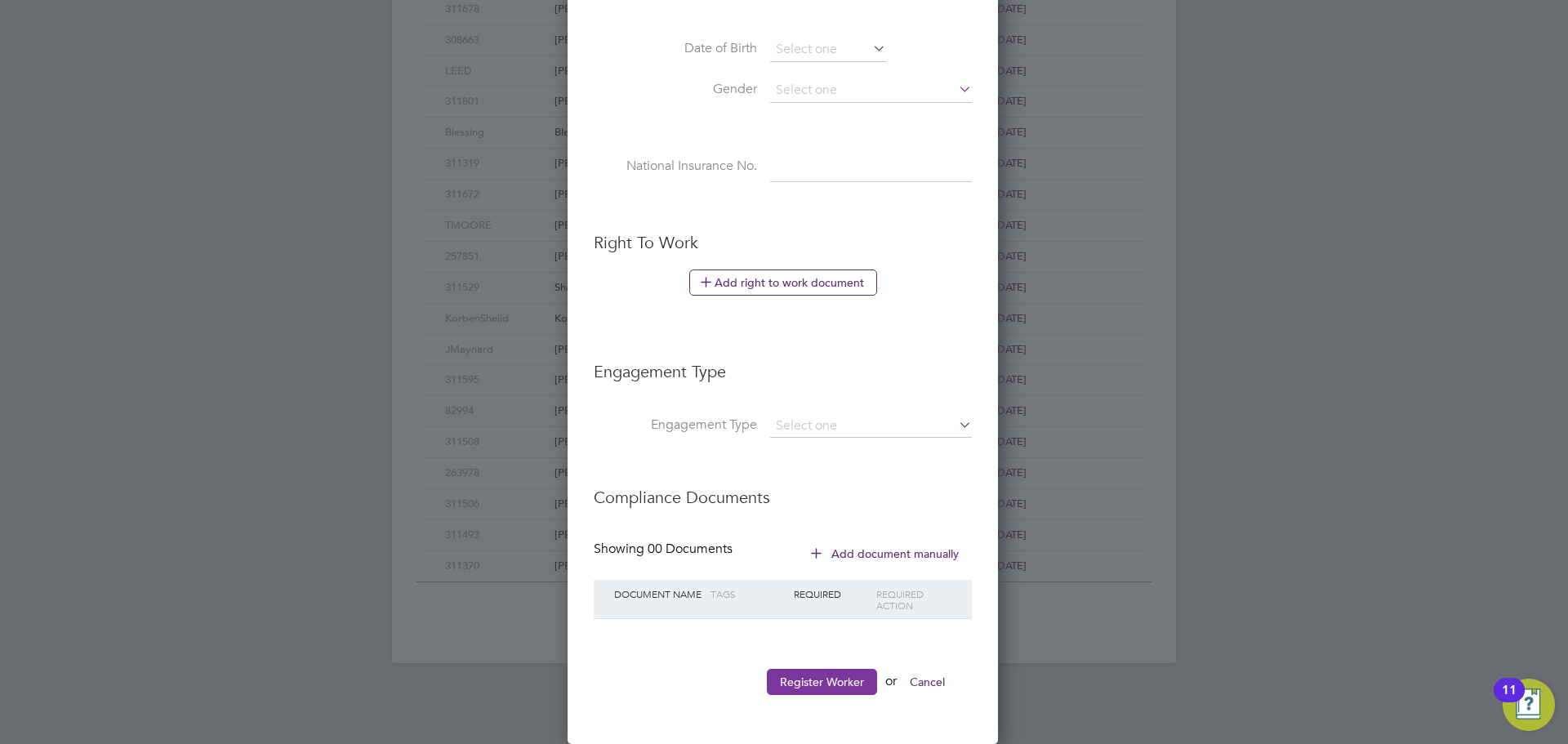
type input "310844"
click at [826, 685] on button "Register Worker" at bounding box center [822, 681] width 110 height 26
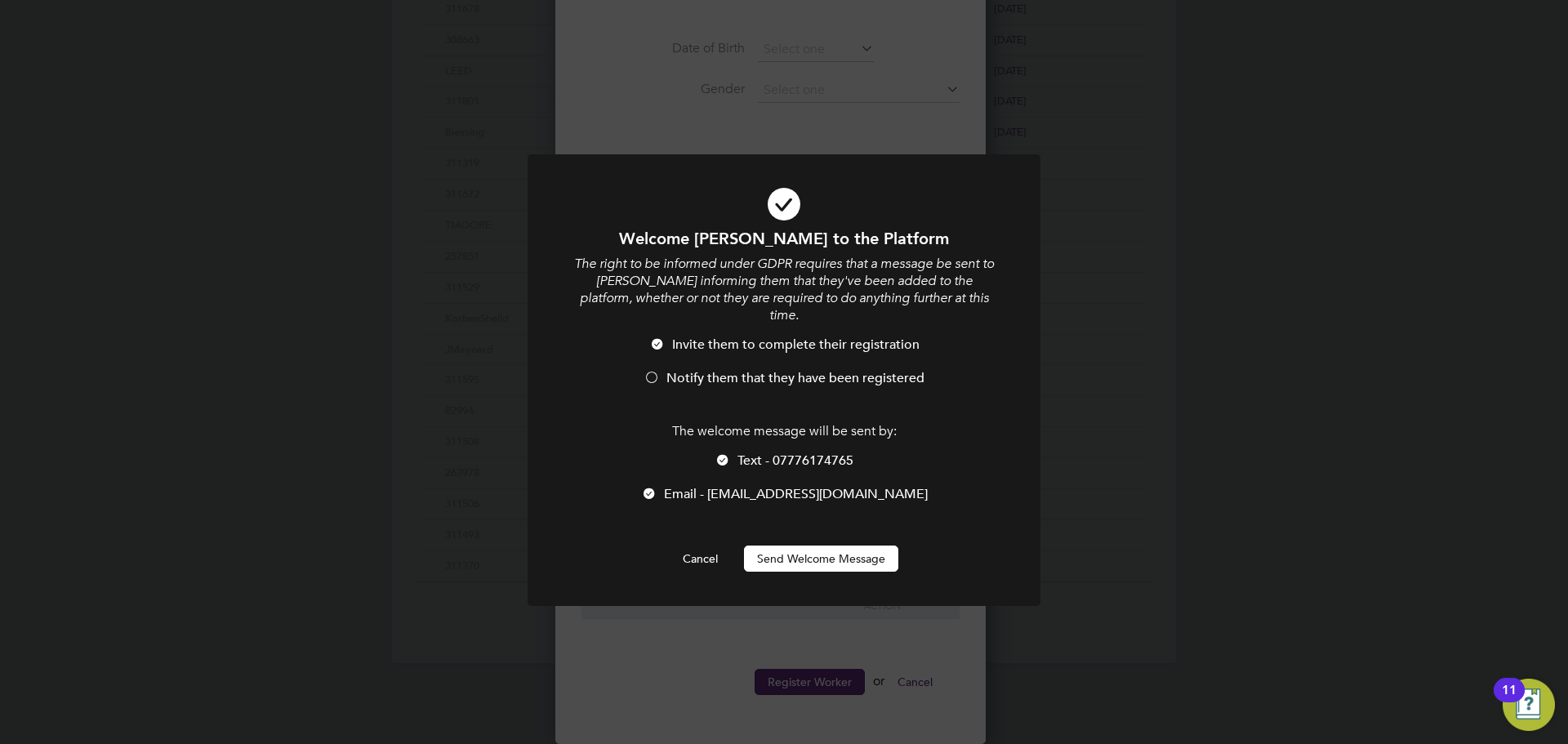
scroll to position [1382, 433]
click at [727, 453] on div at bounding box center [723, 461] width 16 height 16
click at [650, 370] on div at bounding box center [652, 378] width 16 height 16
click at [663, 337] on div at bounding box center [658, 346] width 16 height 16
click at [839, 546] on button "Send Welcome Message" at bounding box center [822, 558] width 155 height 26
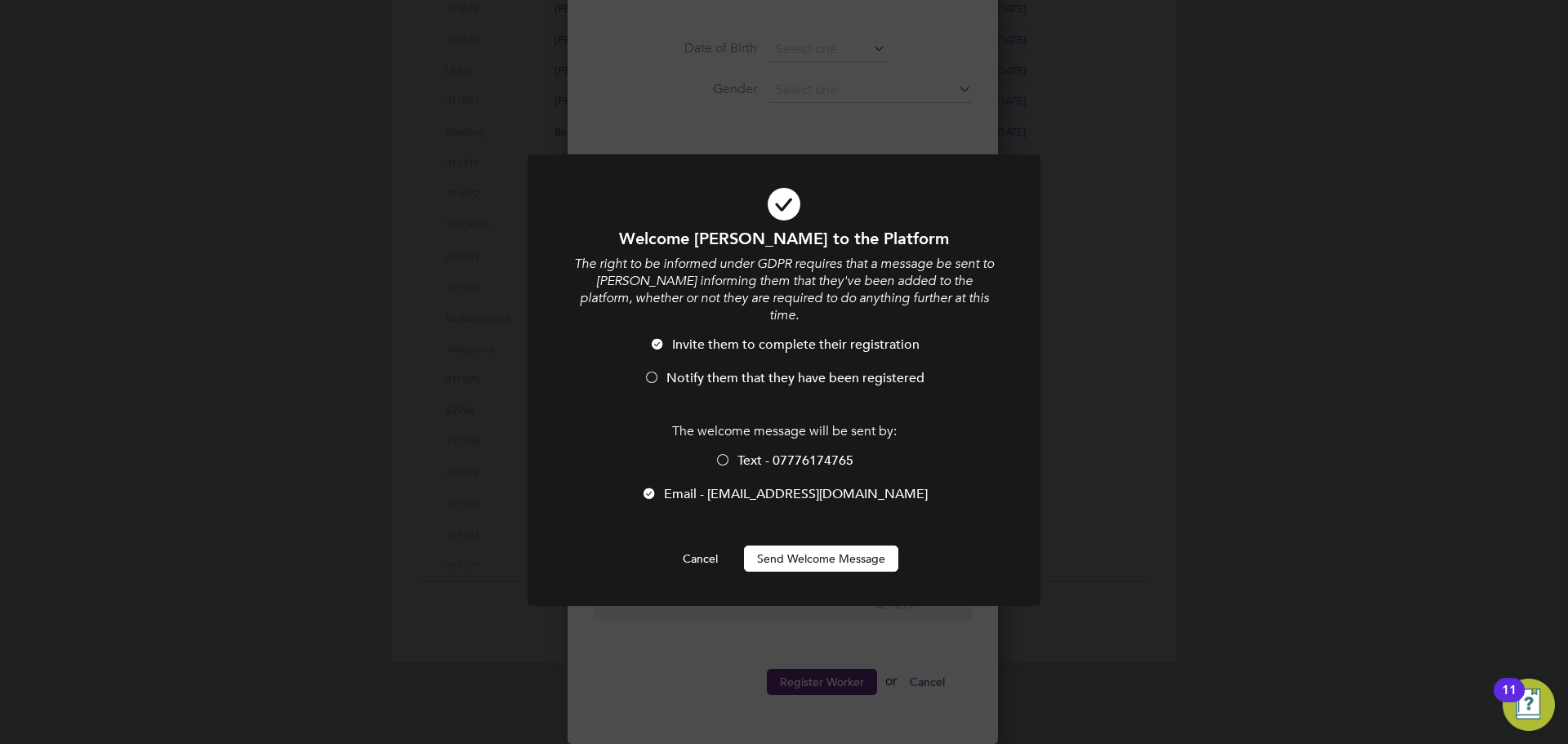
scroll to position [698, 0]
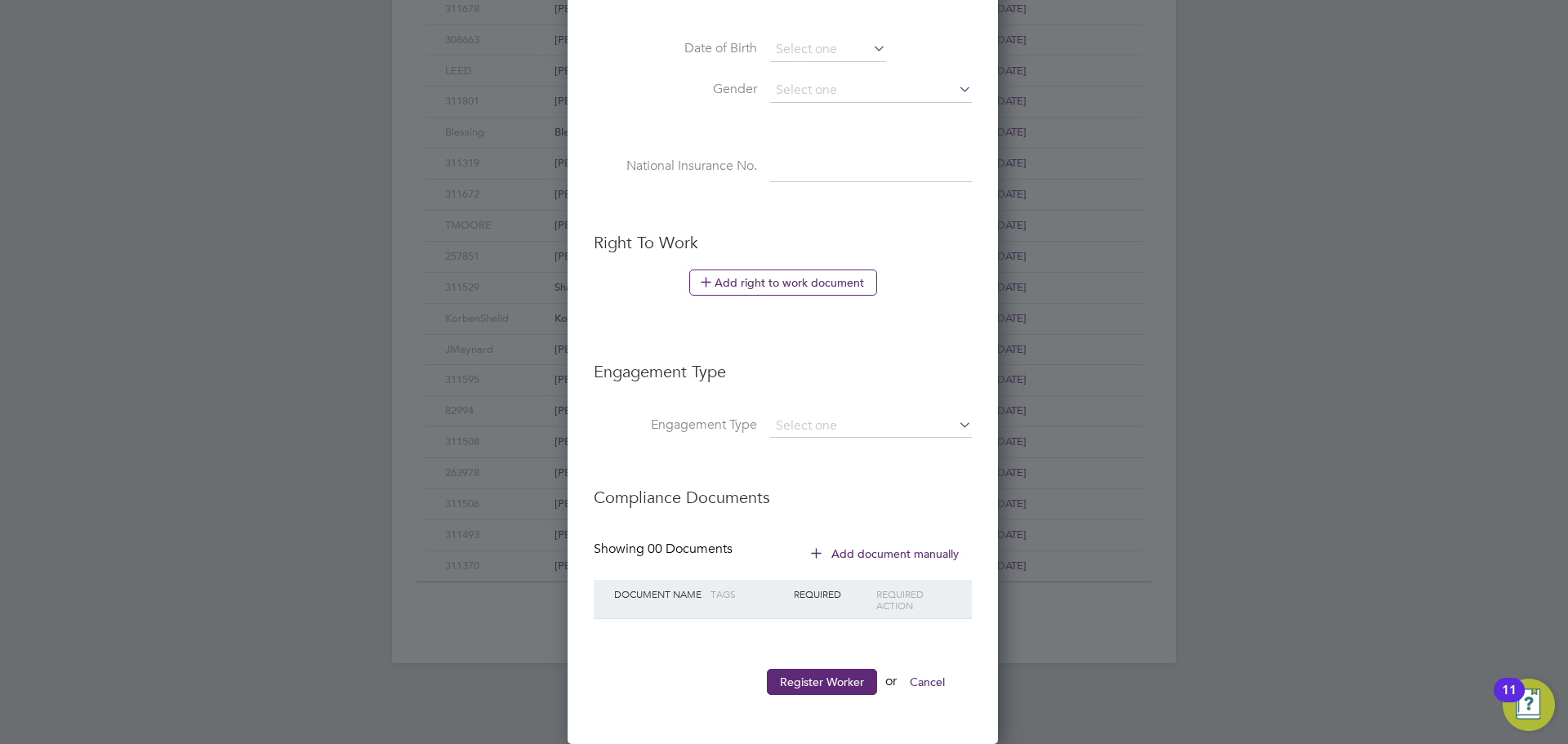
click at [938, 678] on button "Cancel" at bounding box center [926, 681] width 61 height 26
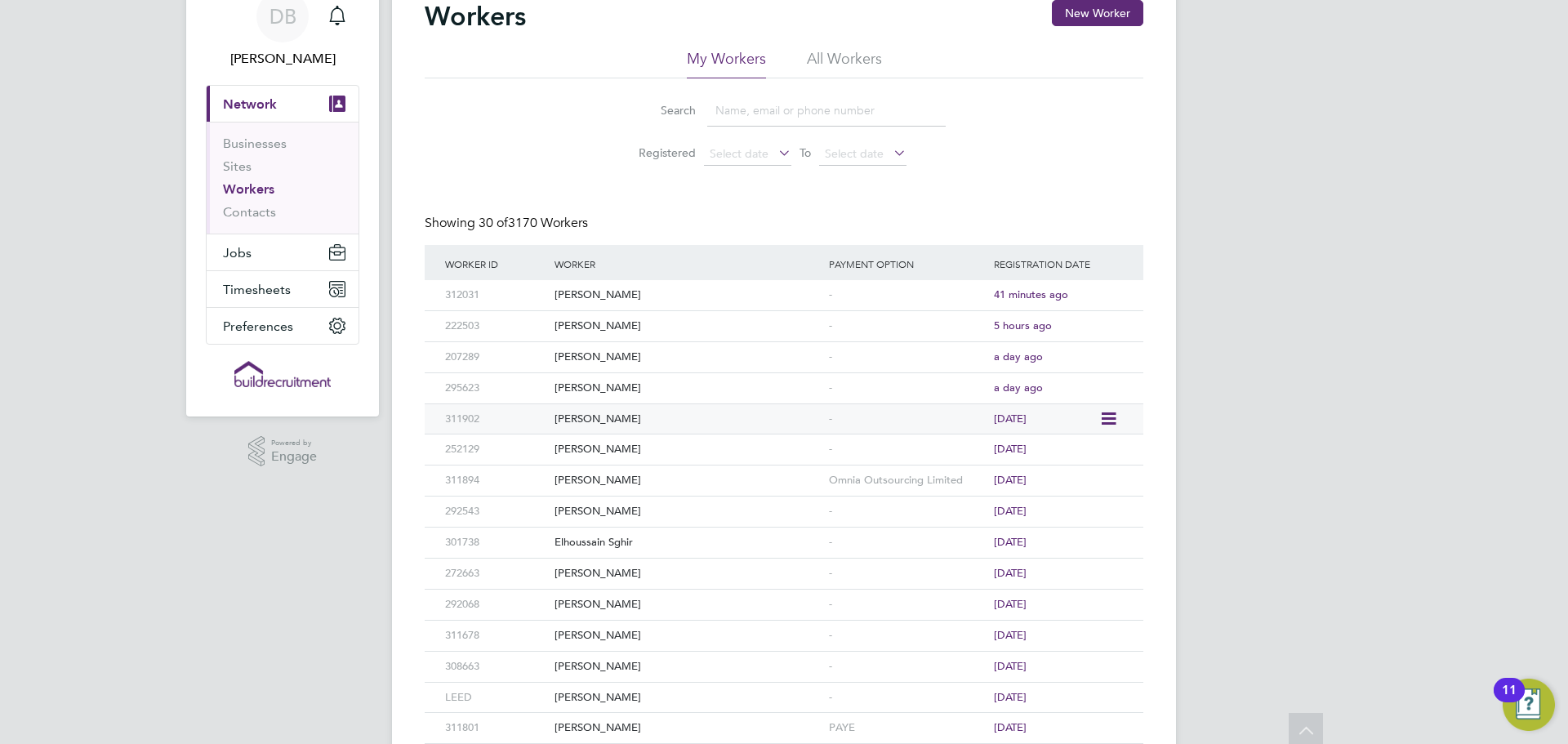
scroll to position [0, 0]
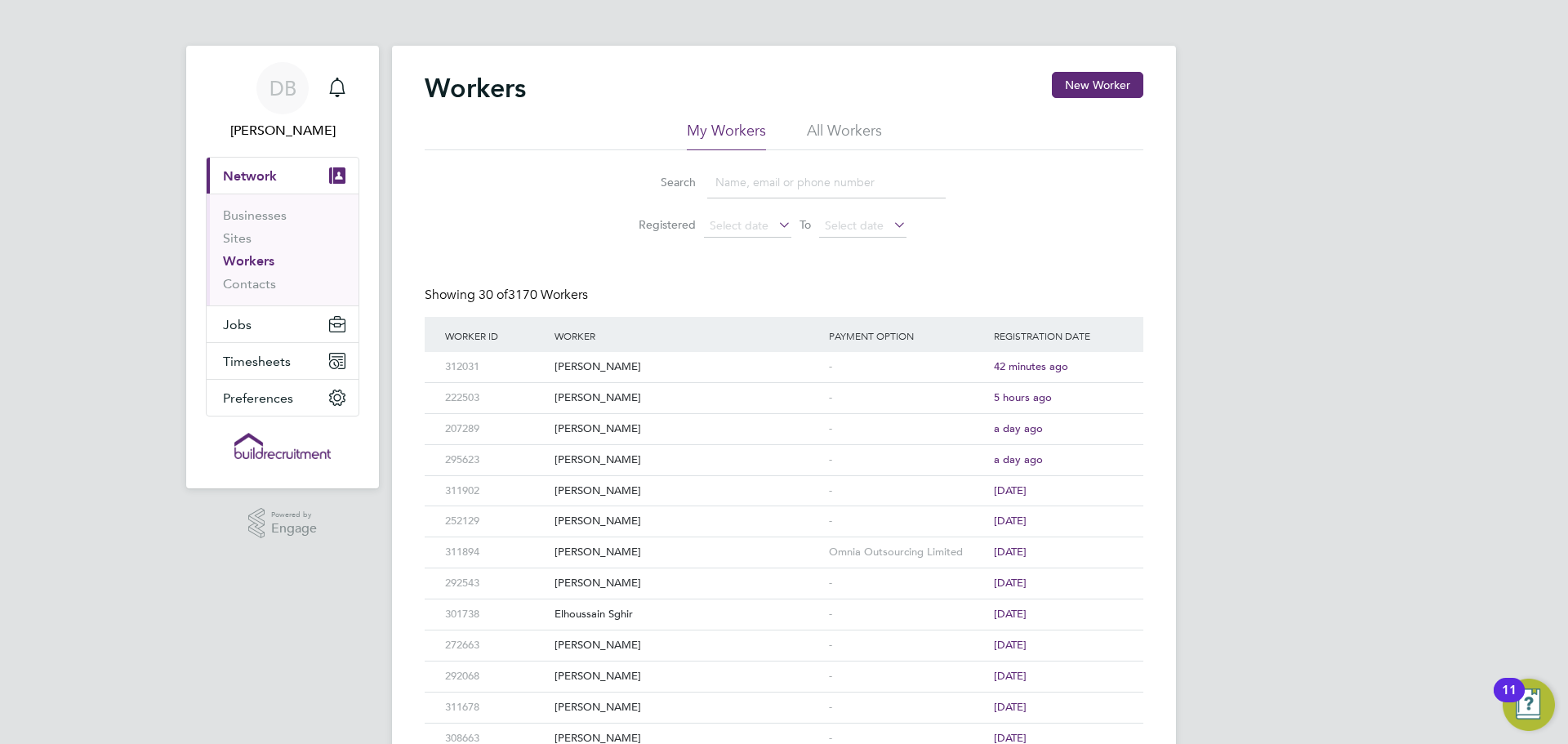
click at [854, 120] on div "Workers New Worker" at bounding box center [784, 96] width 719 height 49
click at [854, 130] on li "All Workers" at bounding box center [845, 136] width 76 height 29
click at [814, 182] on input at bounding box center [826, 182] width 238 height 32
paste input "sitemanagerpro@gmail.com"
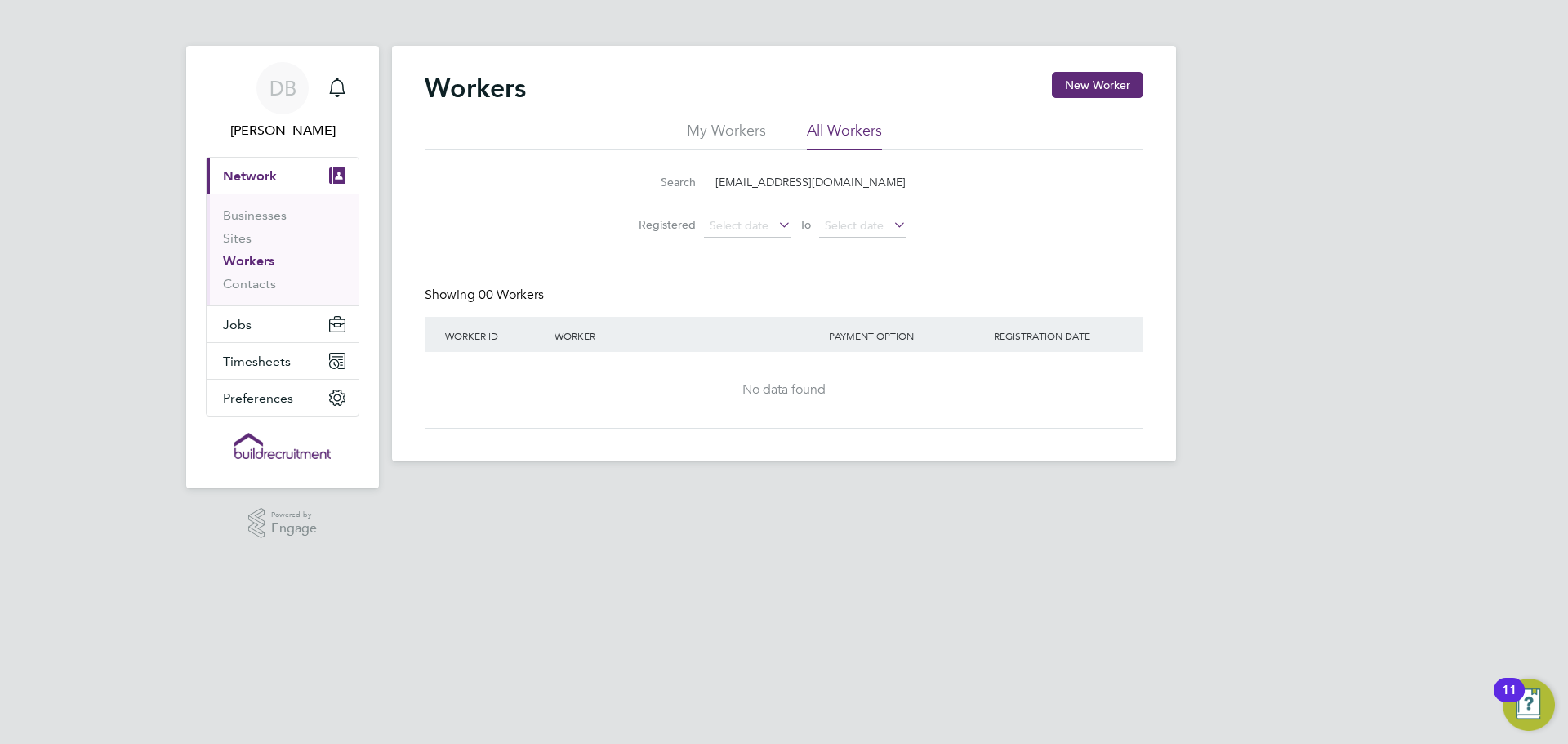
drag, startPoint x: 904, startPoint y: 178, endPoint x: 330, endPoint y: 178, distance: 574.0
click at [330, 178] on div "DB David Blears Notifications Applications: Current page: Network Businesses Si…" at bounding box center [784, 244] width 1568 height 488
type input "sitemanagerpro@gmail.com"
click at [872, 175] on input "sitemanagerpro@gmail.com" at bounding box center [826, 182] width 238 height 32
drag, startPoint x: 965, startPoint y: 187, endPoint x: 907, endPoint y: 187, distance: 58.0
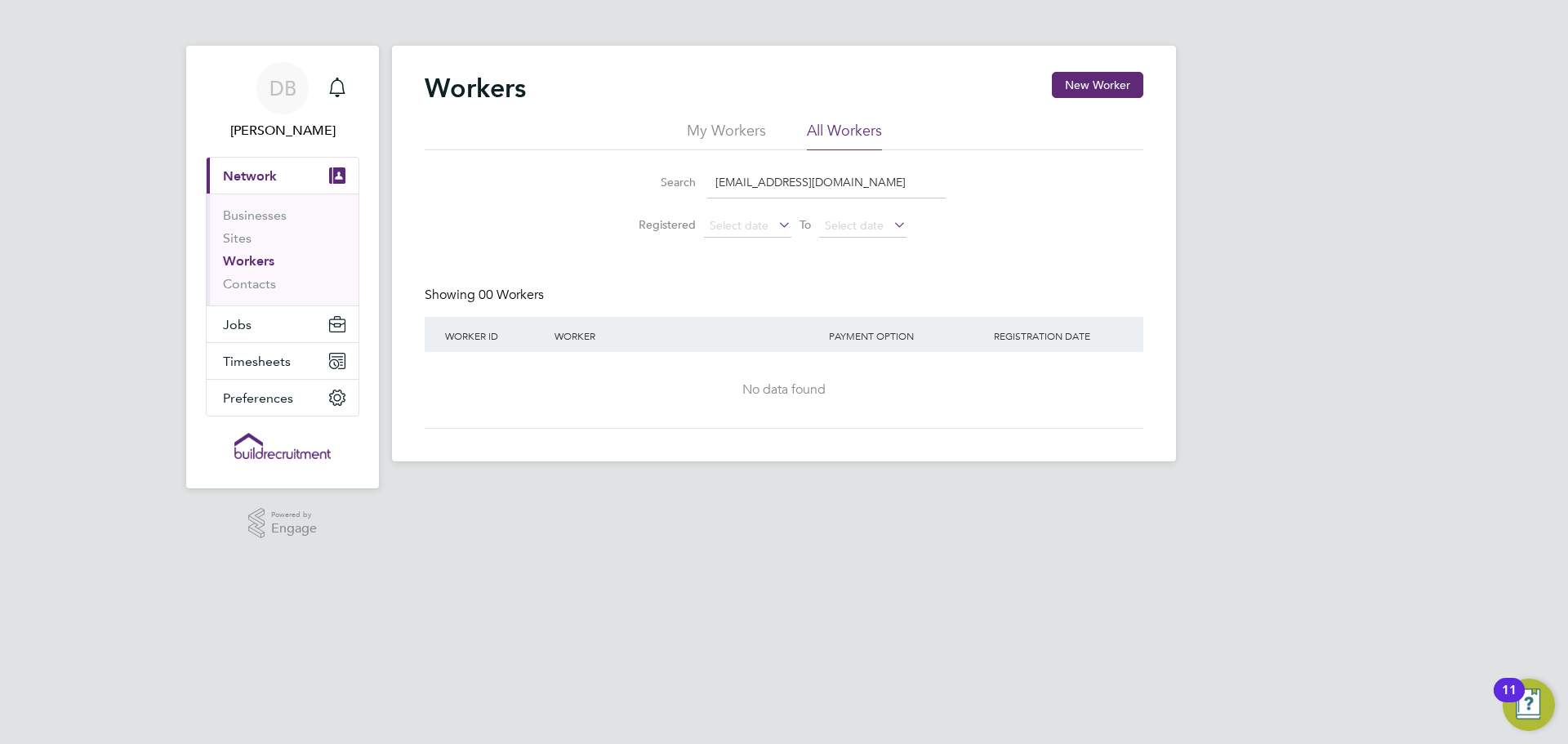
click at [912, 187] on li "Search sitemanagerpro@gmail.com" at bounding box center [784, 182] width 364 height 48
drag, startPoint x: 884, startPoint y: 185, endPoint x: 658, endPoint y: 184, distance: 226.0
click at [658, 184] on div "Search sitemanagerpro@gmail.com" at bounding box center [784, 182] width 323 height 32
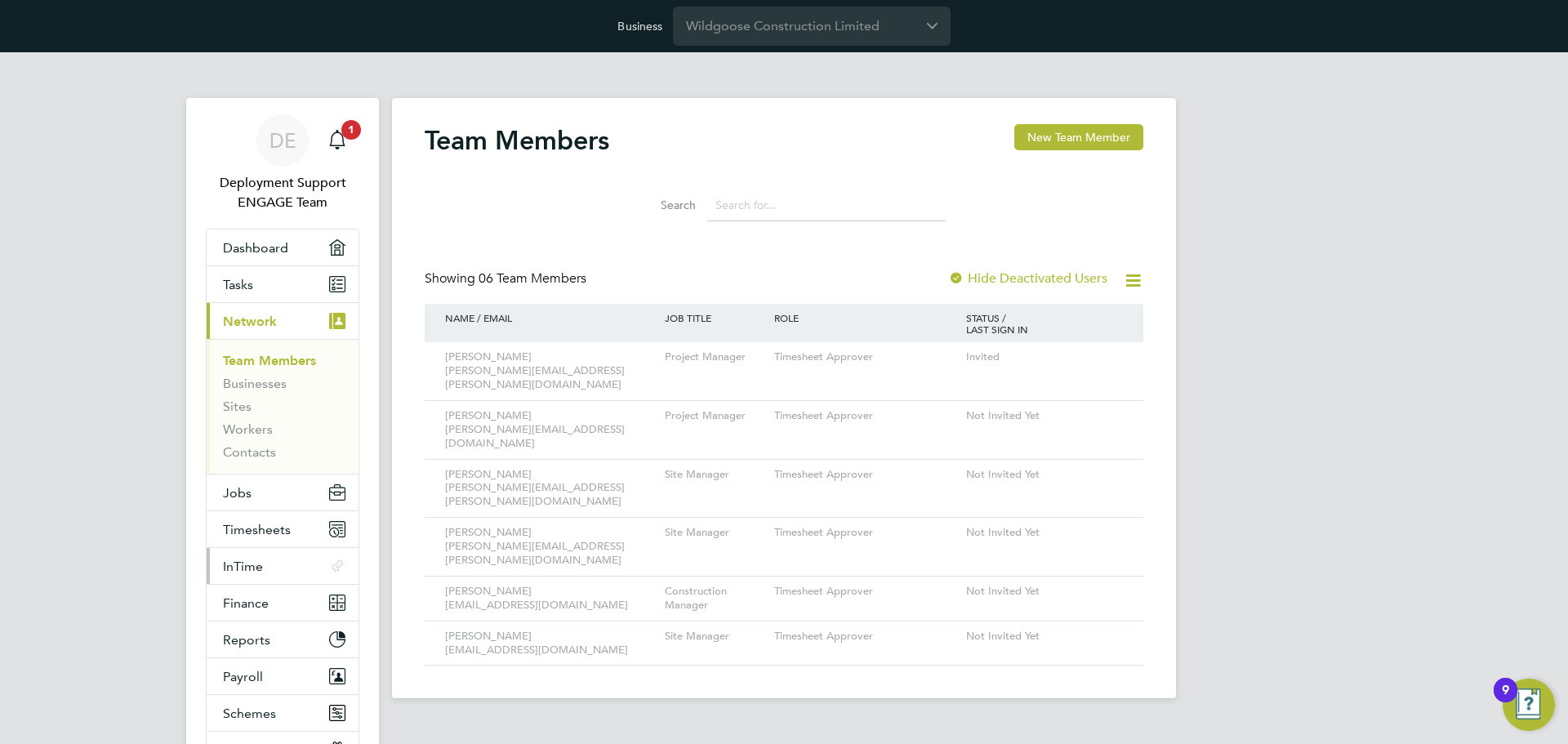
scroll to position [82, 0]
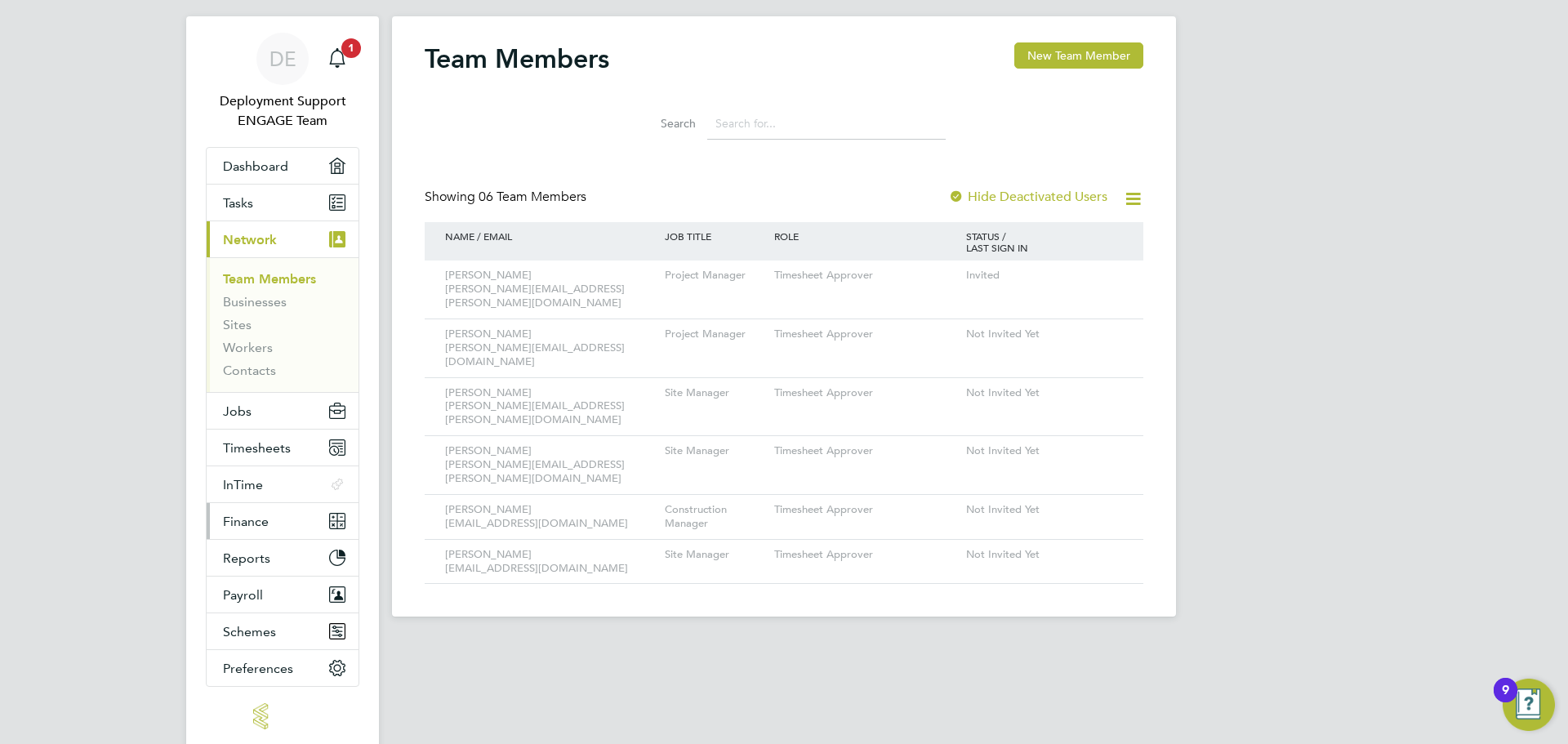
click at [308, 522] on button "Finance" at bounding box center [282, 520] width 152 height 35
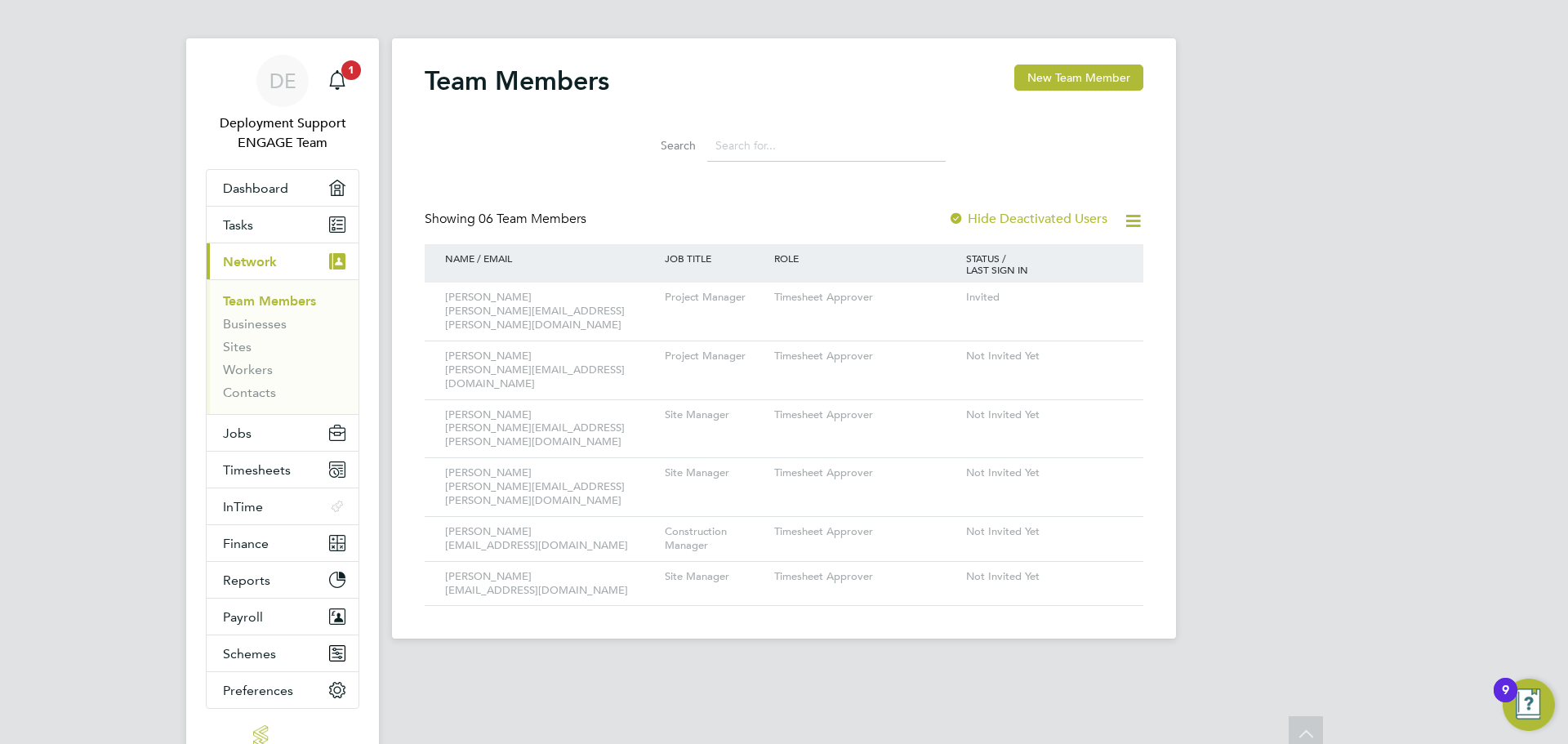
scroll to position [0, 0]
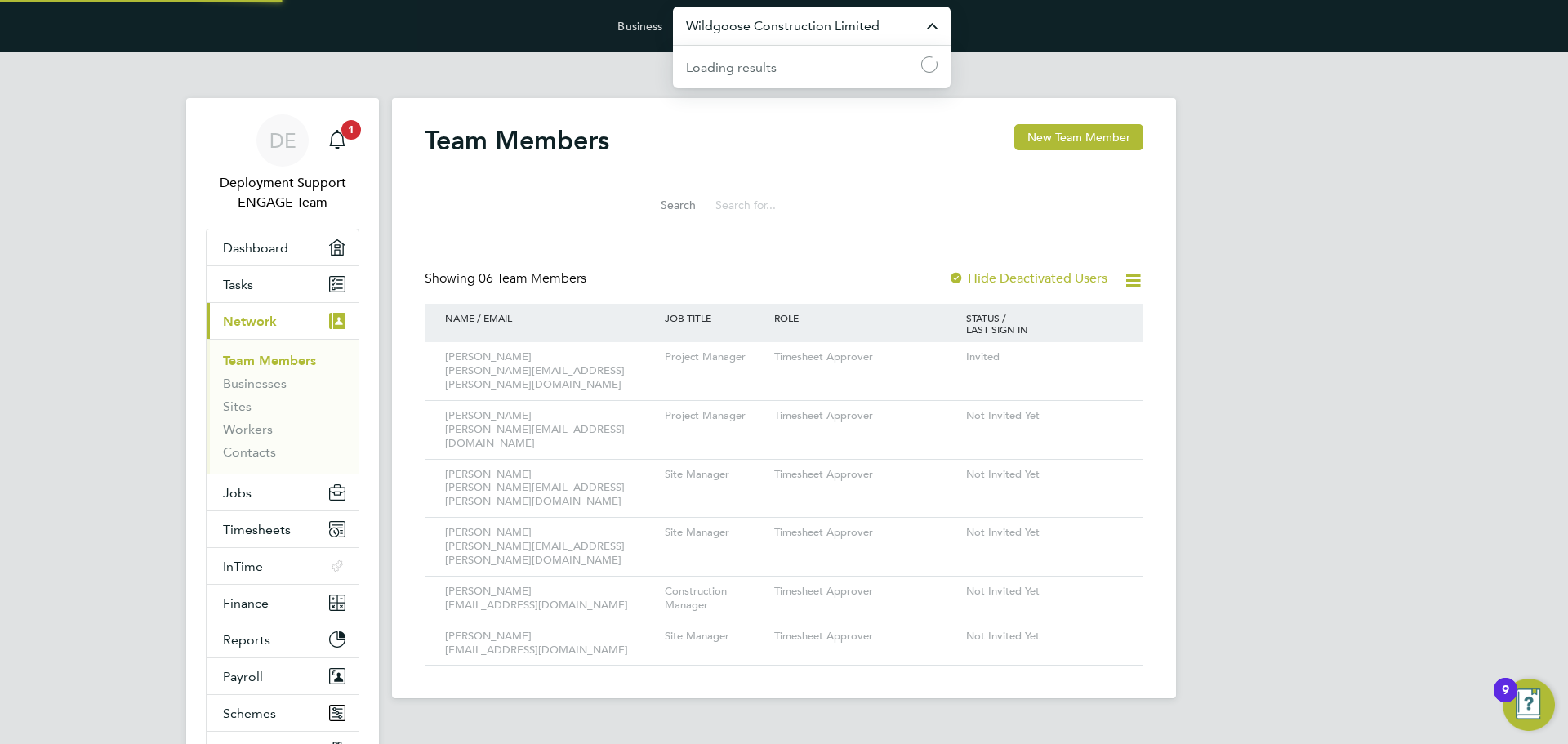
click at [788, 30] on input "Wildgoose Construction Limited" at bounding box center [812, 25] width 278 height 38
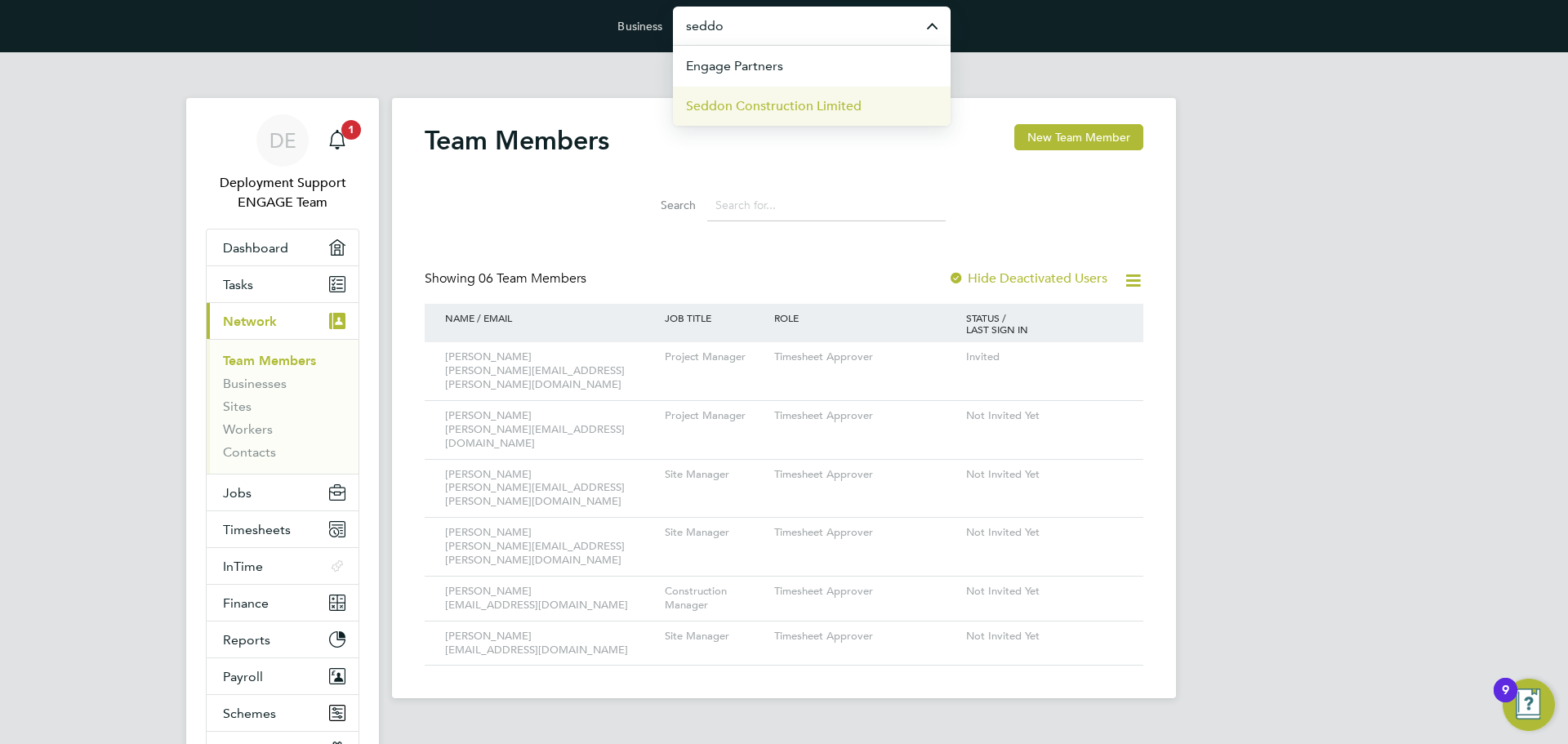
click at [773, 102] on span "Seddon Construction Limited" at bounding box center [774, 106] width 176 height 20
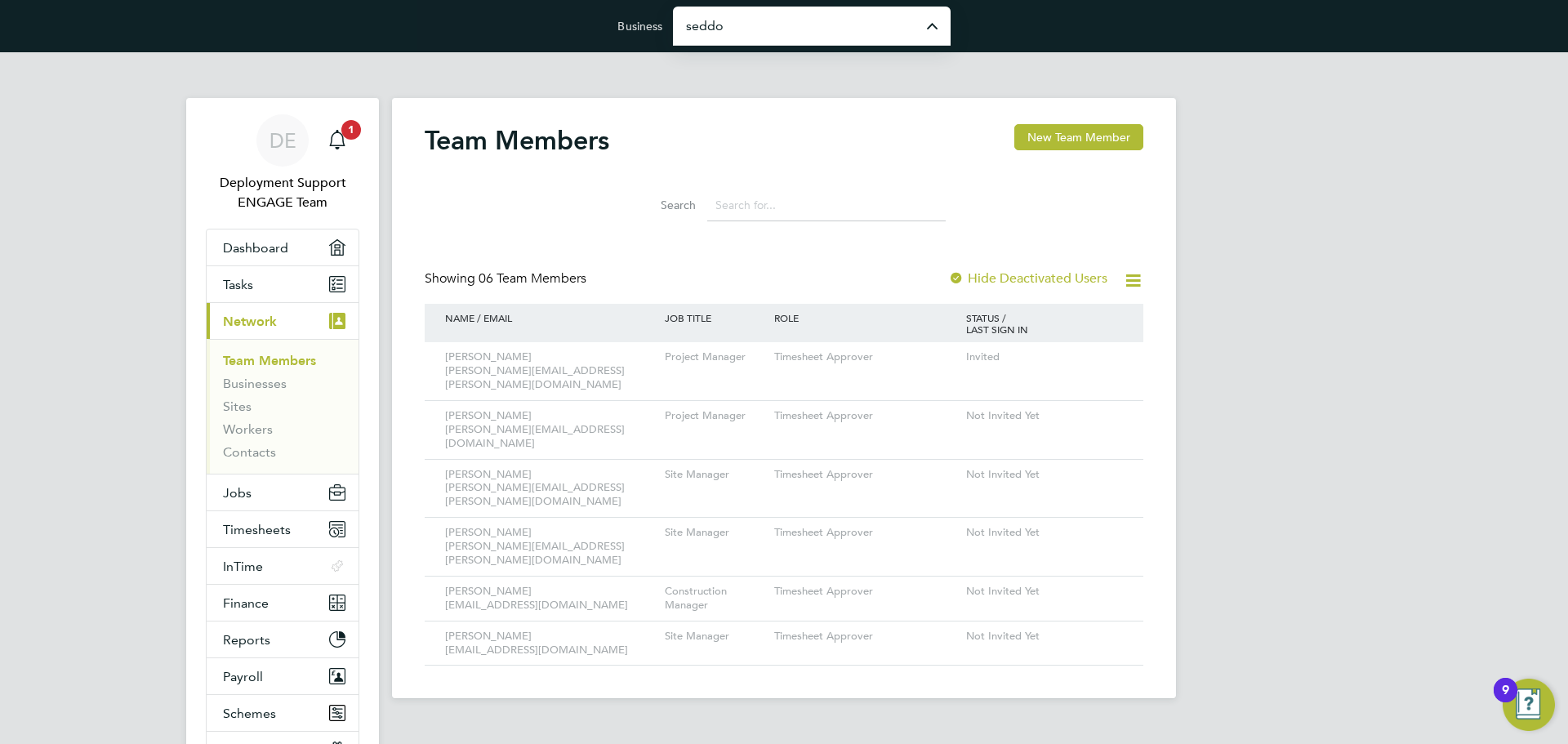
type input "Seddon Construction Limited"
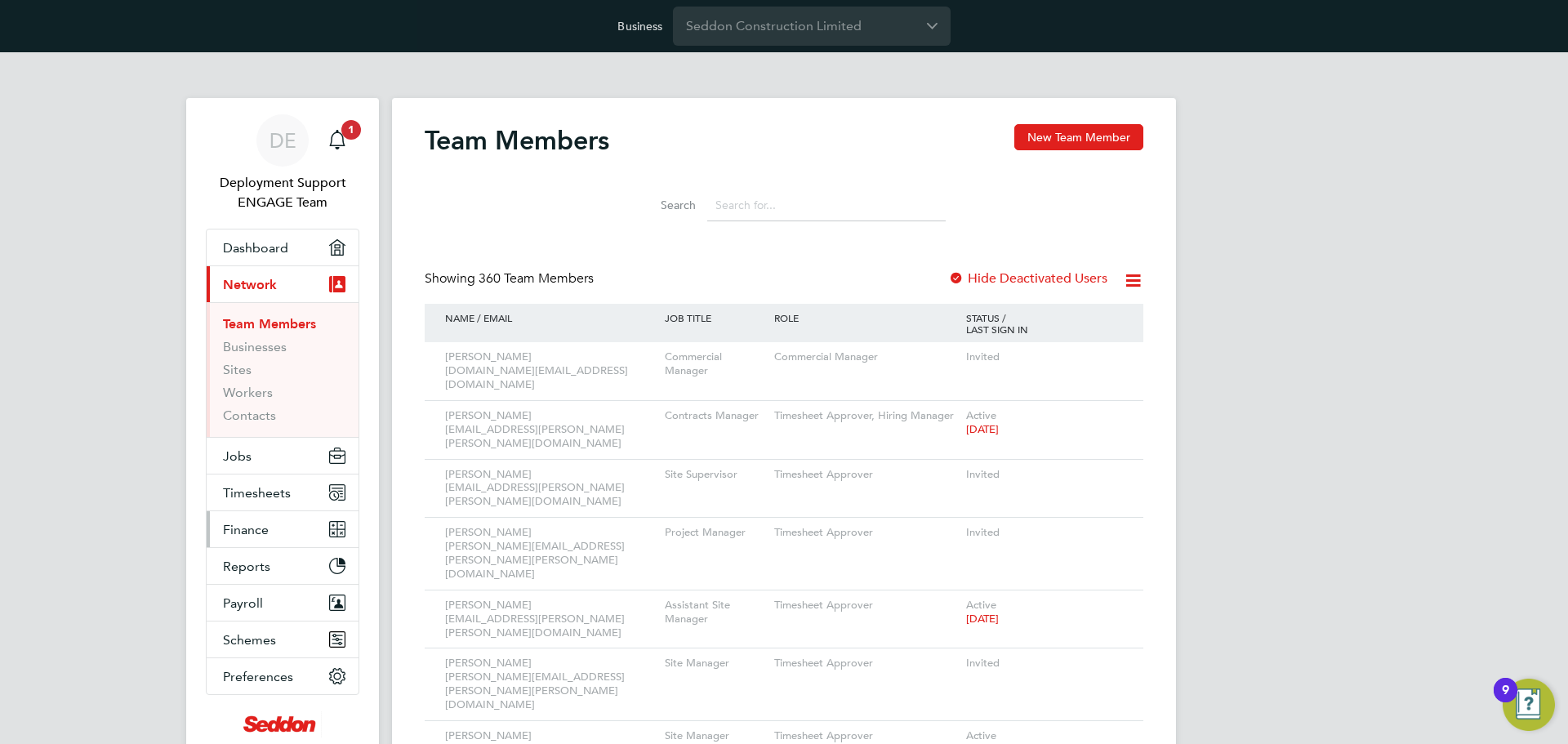
click at [258, 525] on span "Finance" at bounding box center [246, 529] width 46 height 15
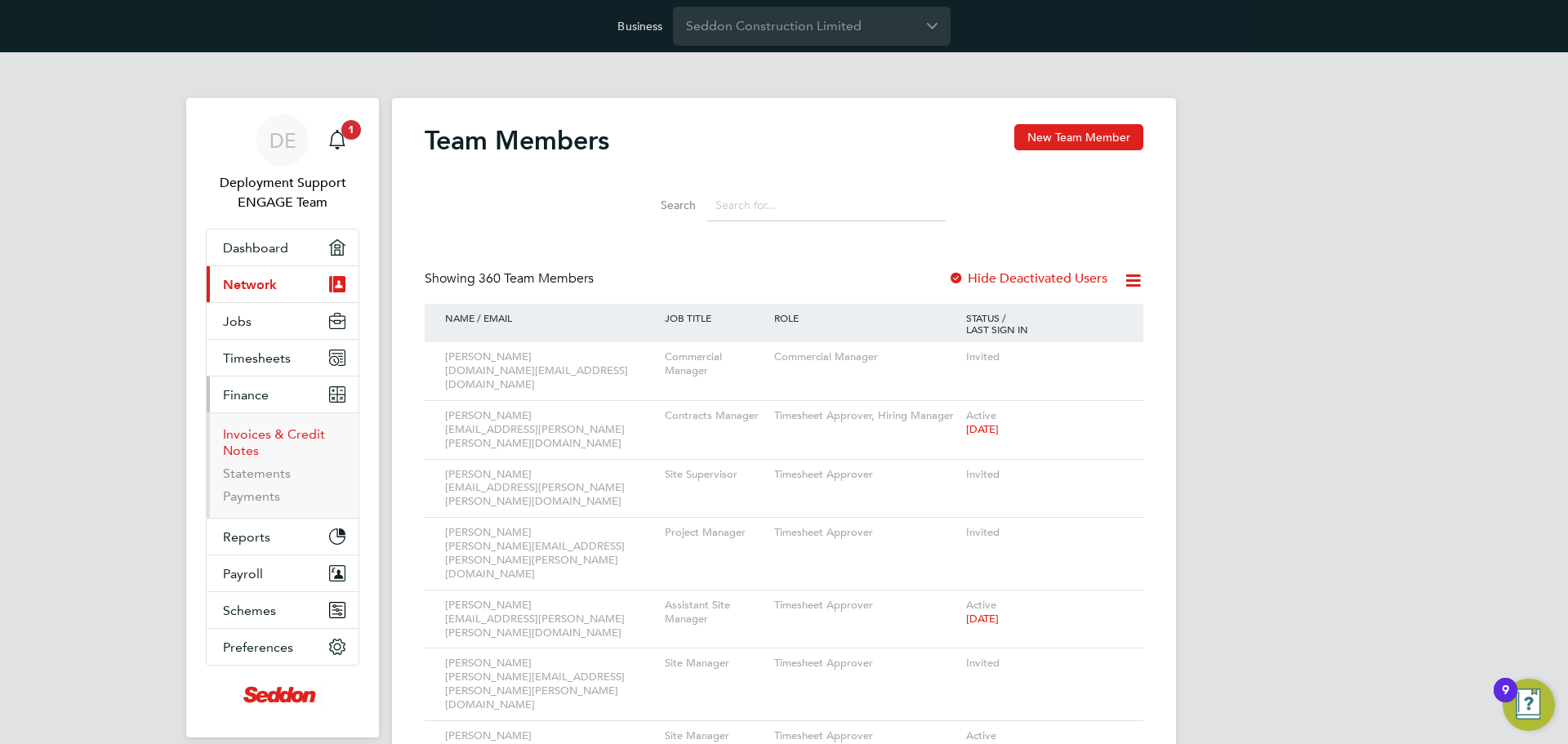
click at [283, 437] on link "Invoices & Credit Notes" at bounding box center [274, 442] width 102 height 32
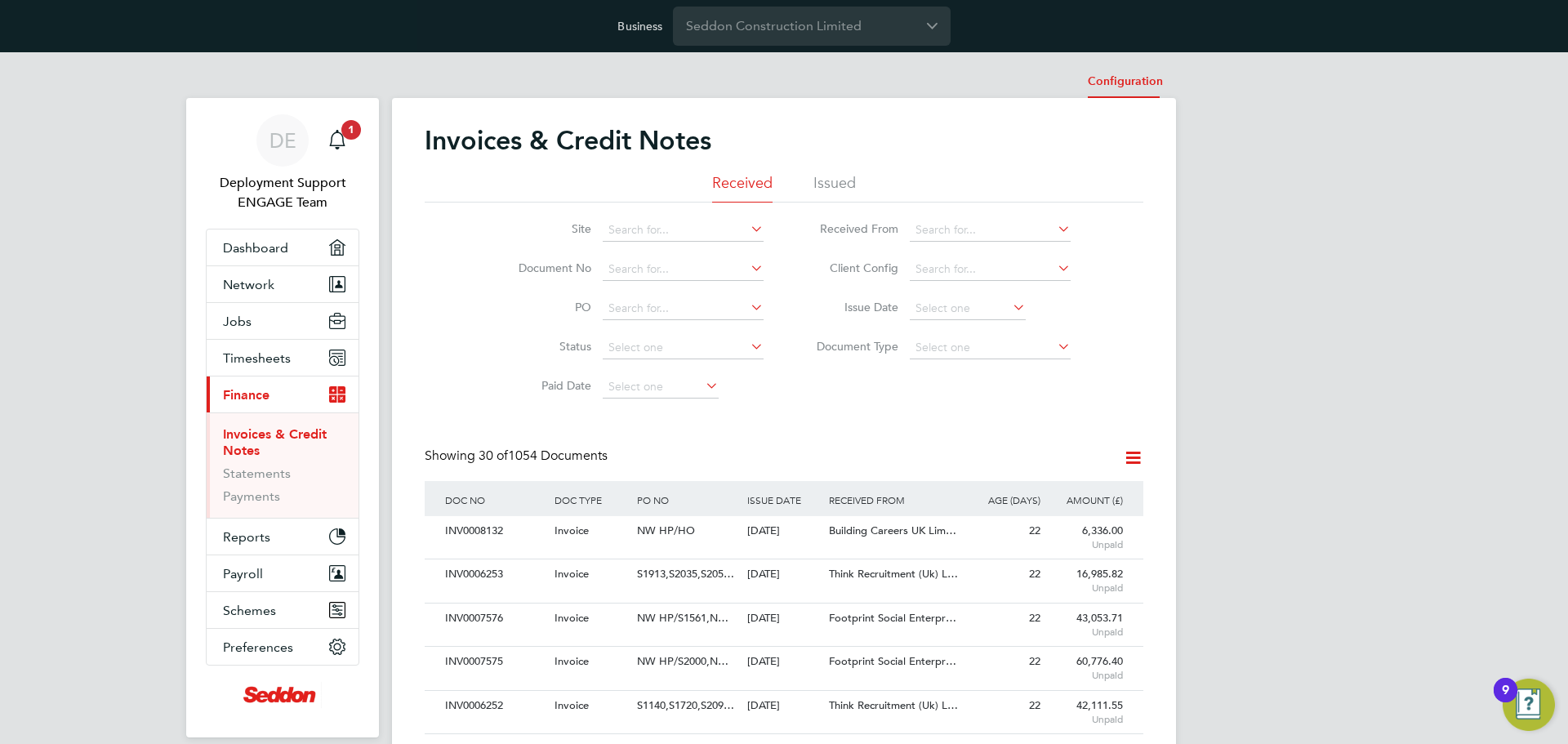
click at [1121, 70] on li "Configuration" at bounding box center [1125, 82] width 76 height 33
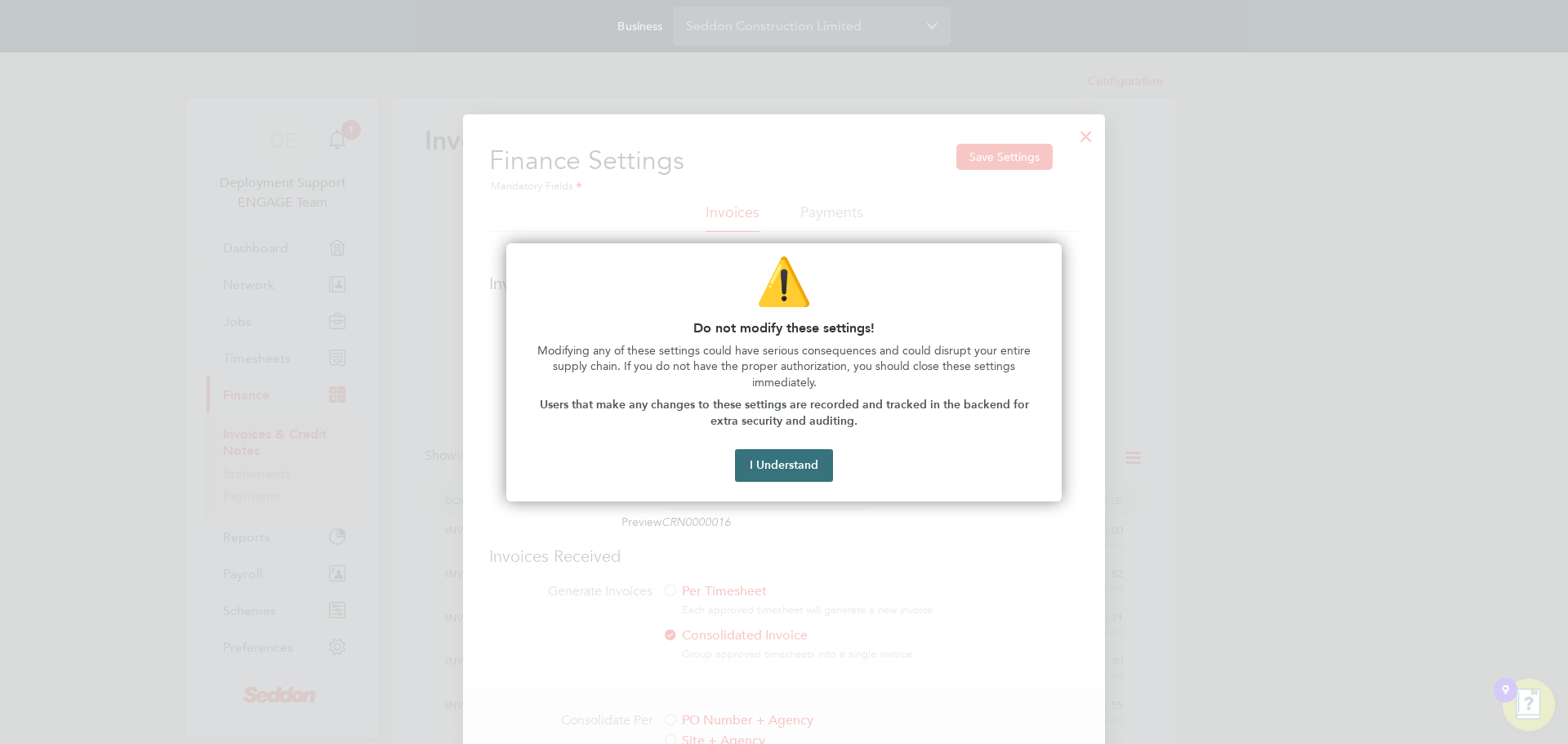
click at [800, 469] on button "I Understand" at bounding box center [784, 466] width 98 height 33
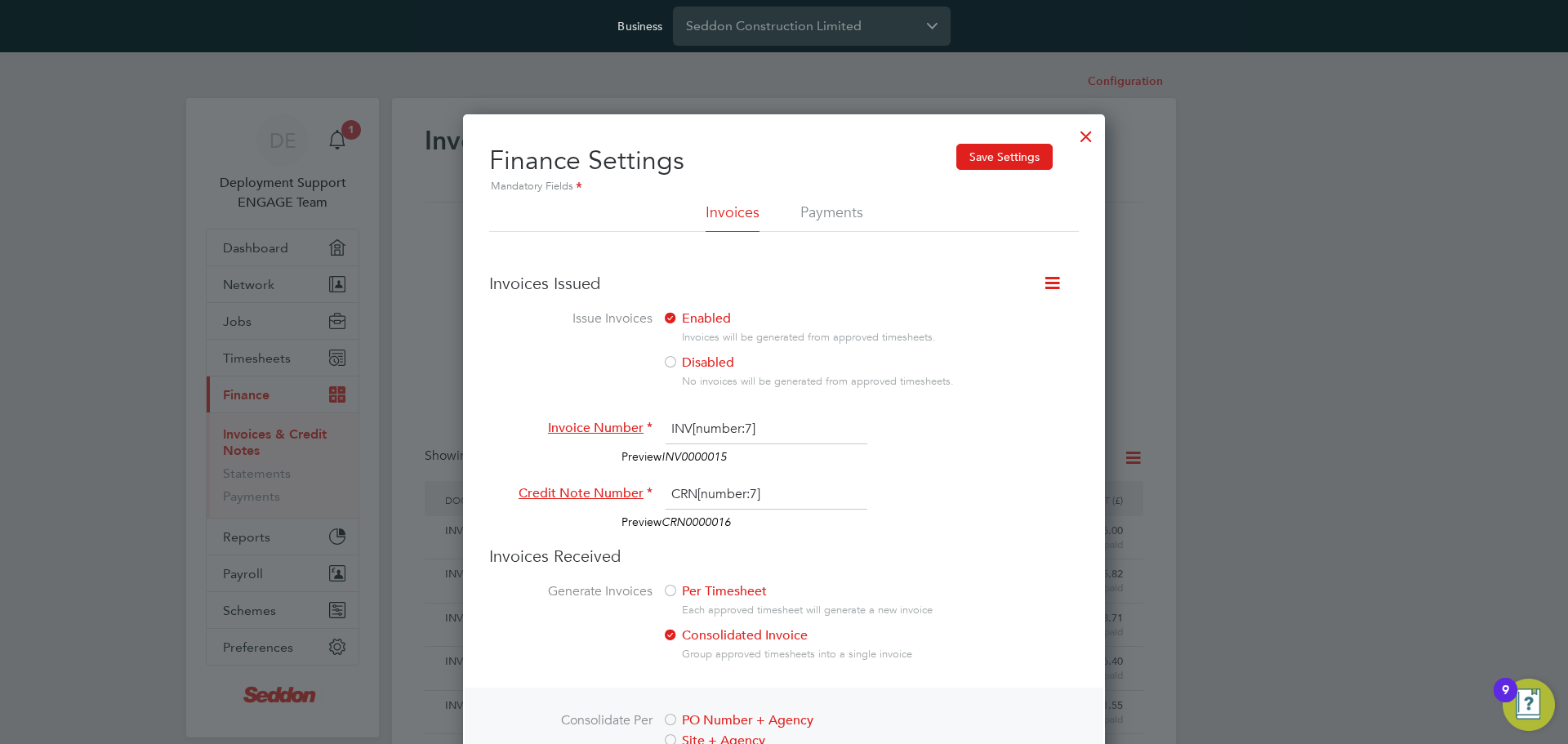
click at [1093, 141] on div at bounding box center [1087, 132] width 29 height 29
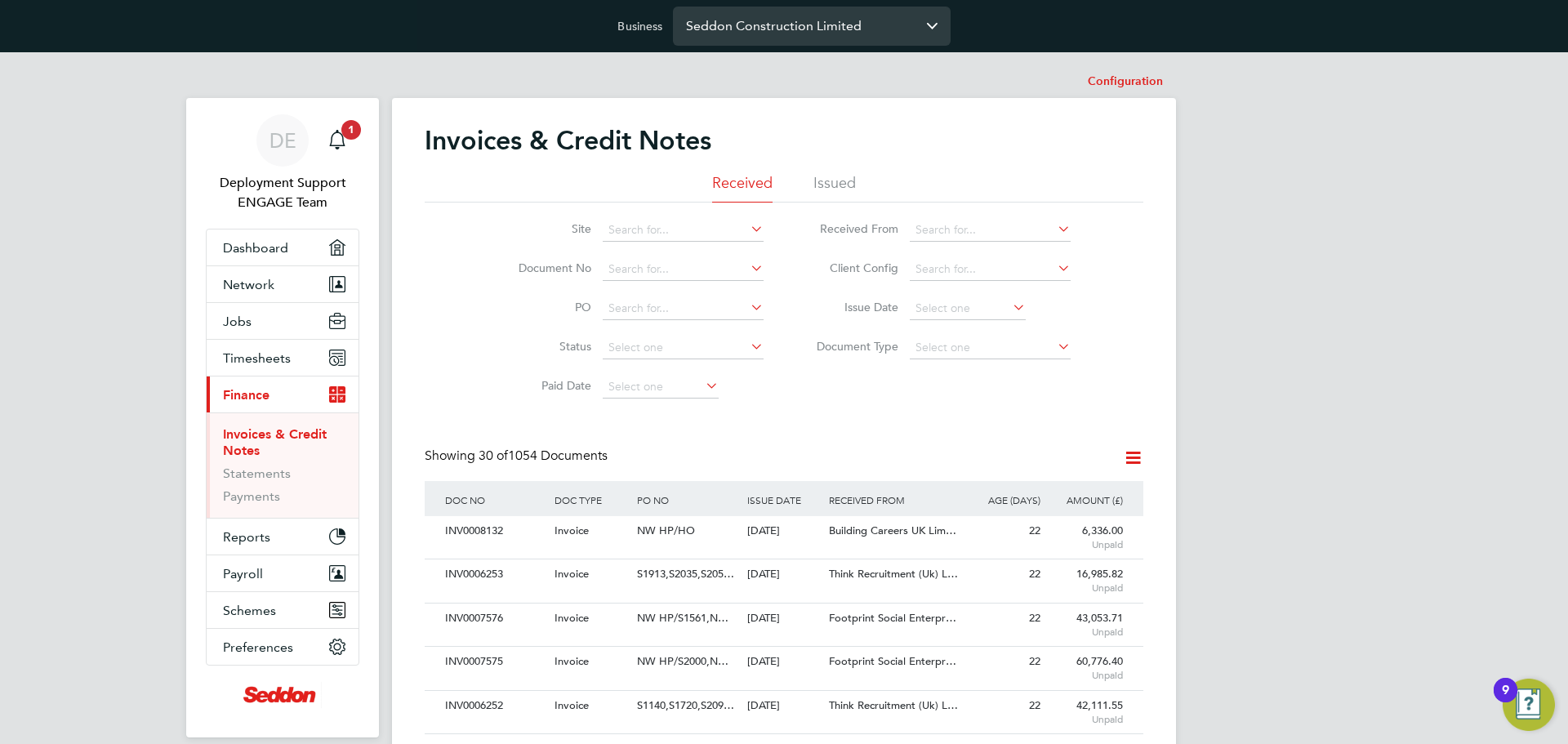
click at [821, 25] on input "Seddon Construction Limited" at bounding box center [812, 25] width 278 height 38
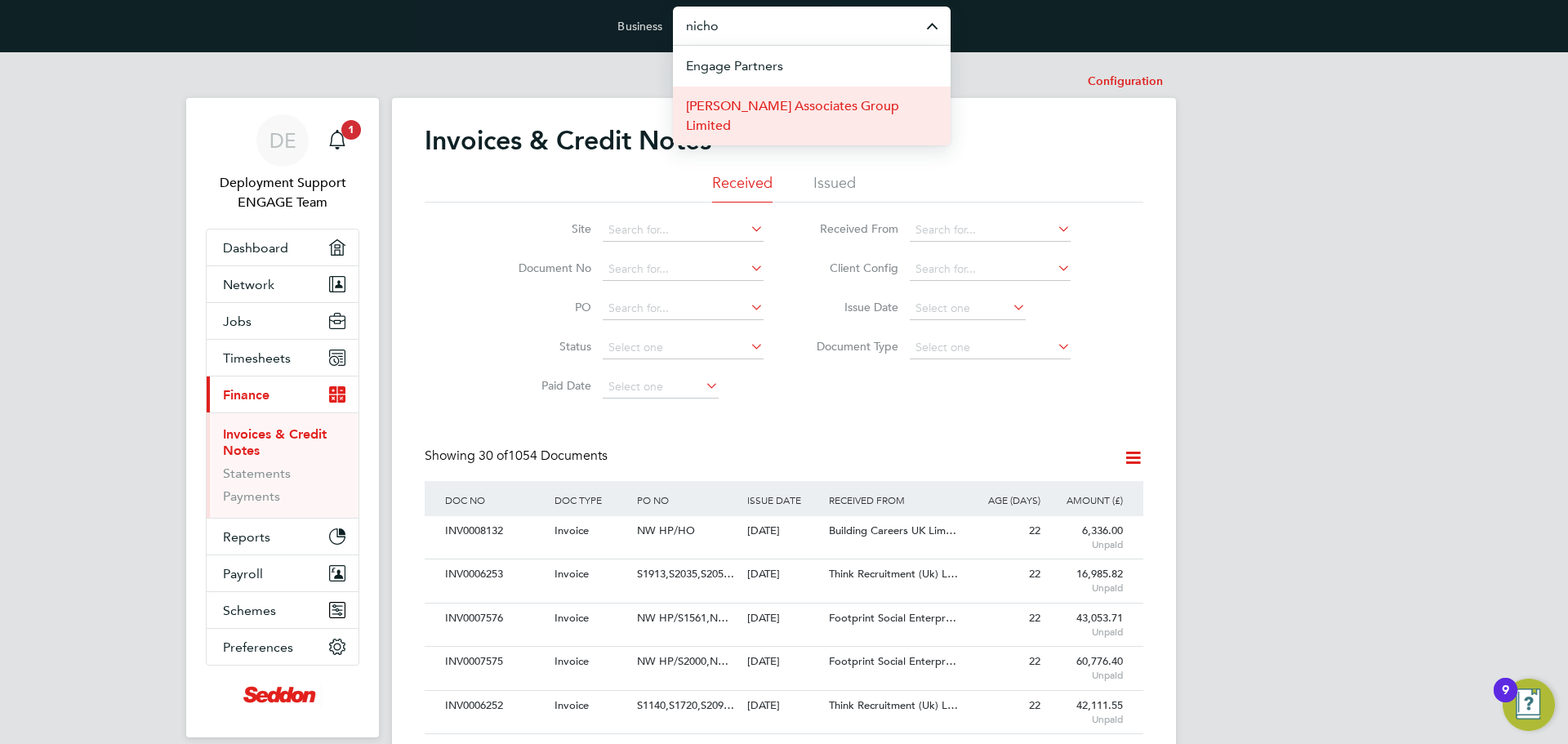
click at [793, 110] on span "Nicholas Associates Group Limited" at bounding box center [812, 116] width 251 height 39
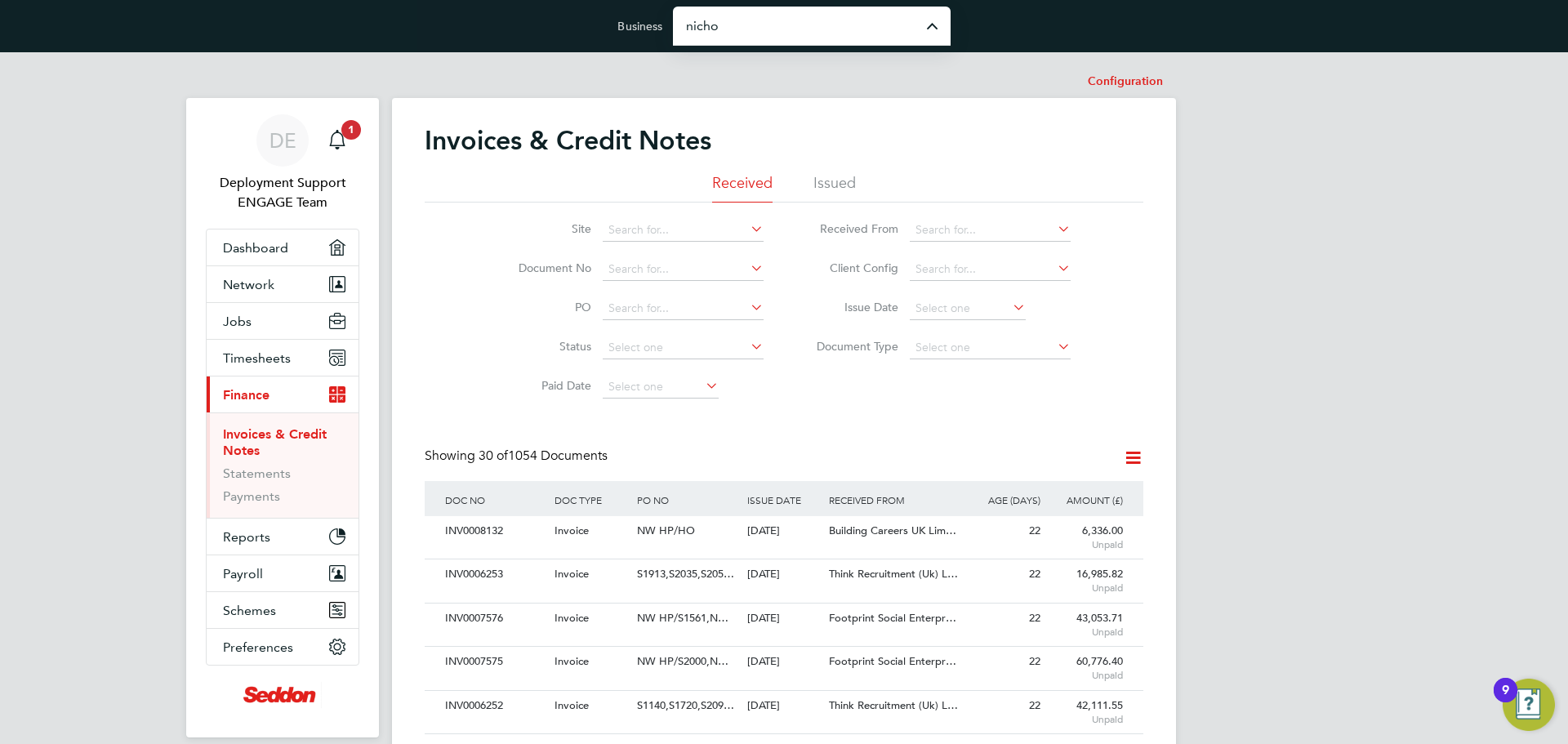
type input "Nicholas Associates Group Limited"
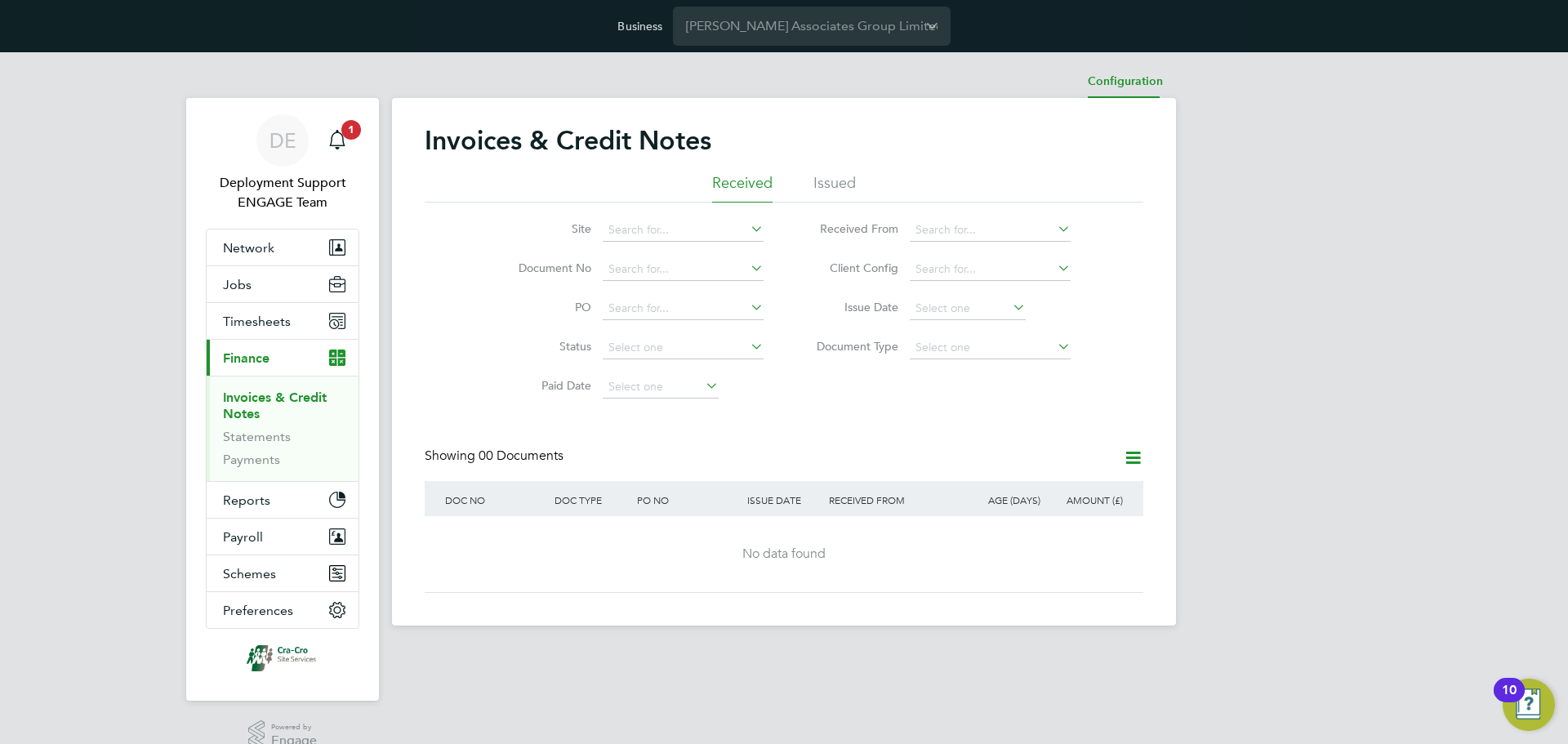
click at [1154, 70] on li "Configuration" at bounding box center [1125, 82] width 76 height 33
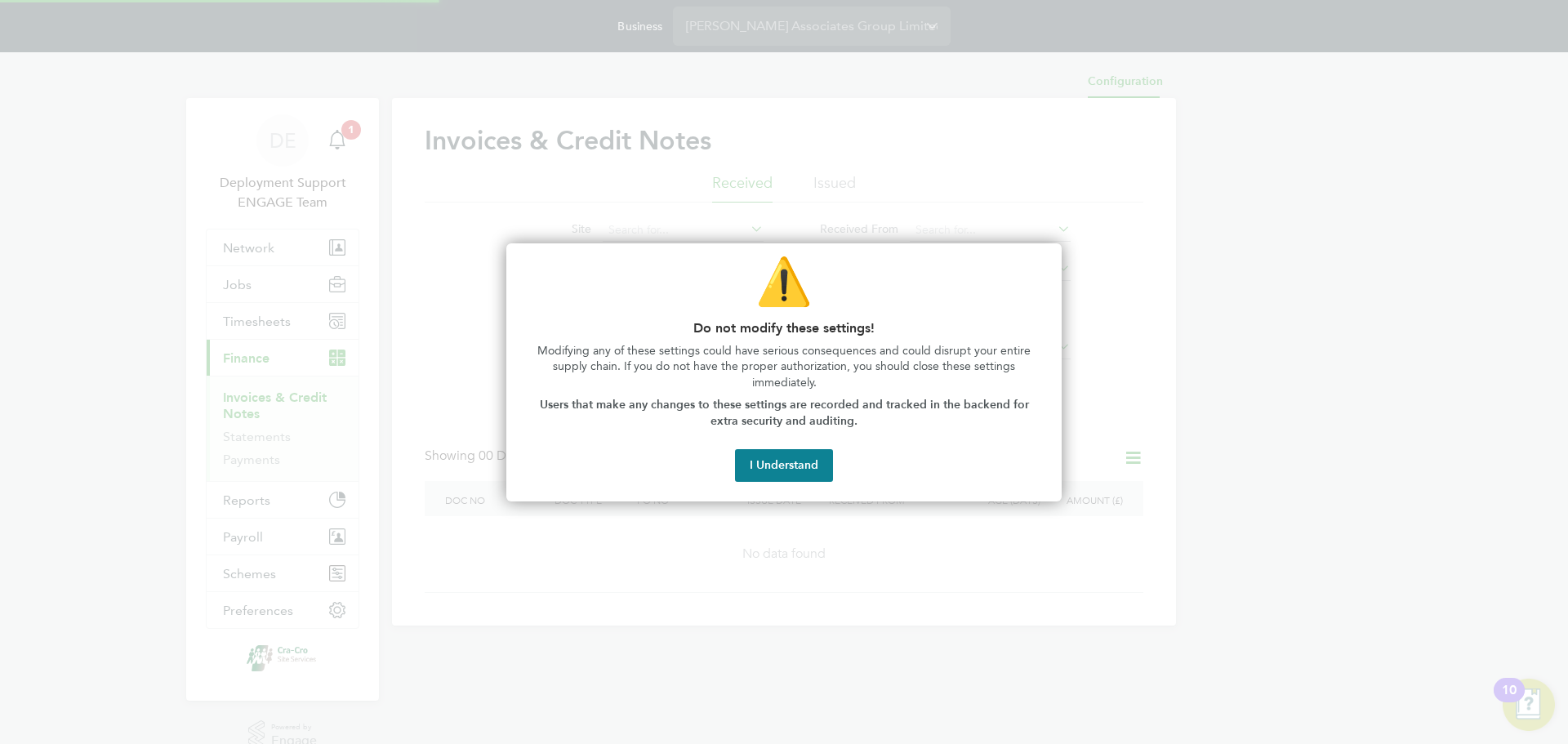
type input "INV[number:7]"
type input "CRN[number:7]"
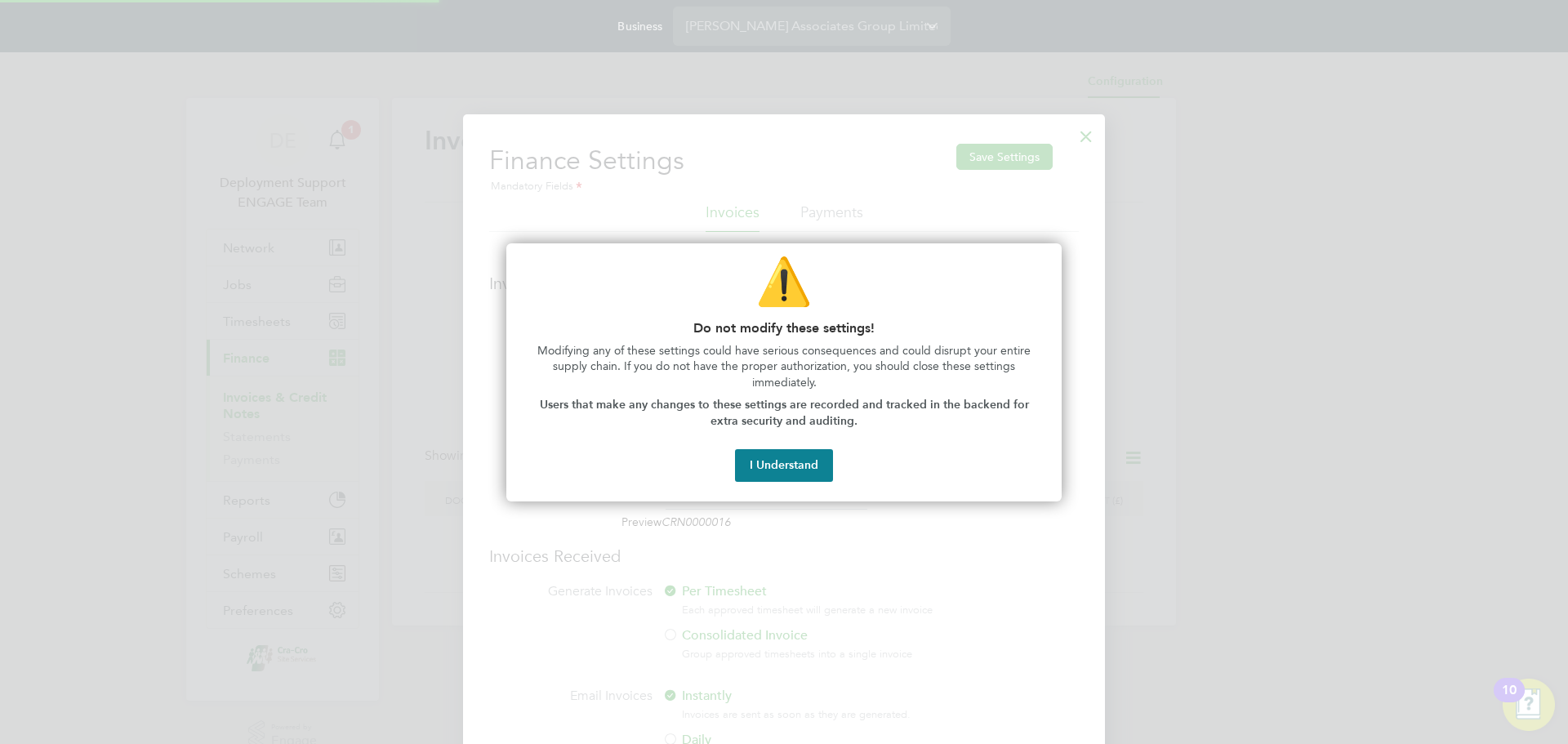
scroll to position [8, 8]
click at [795, 456] on button "I Understand" at bounding box center [784, 466] width 98 height 33
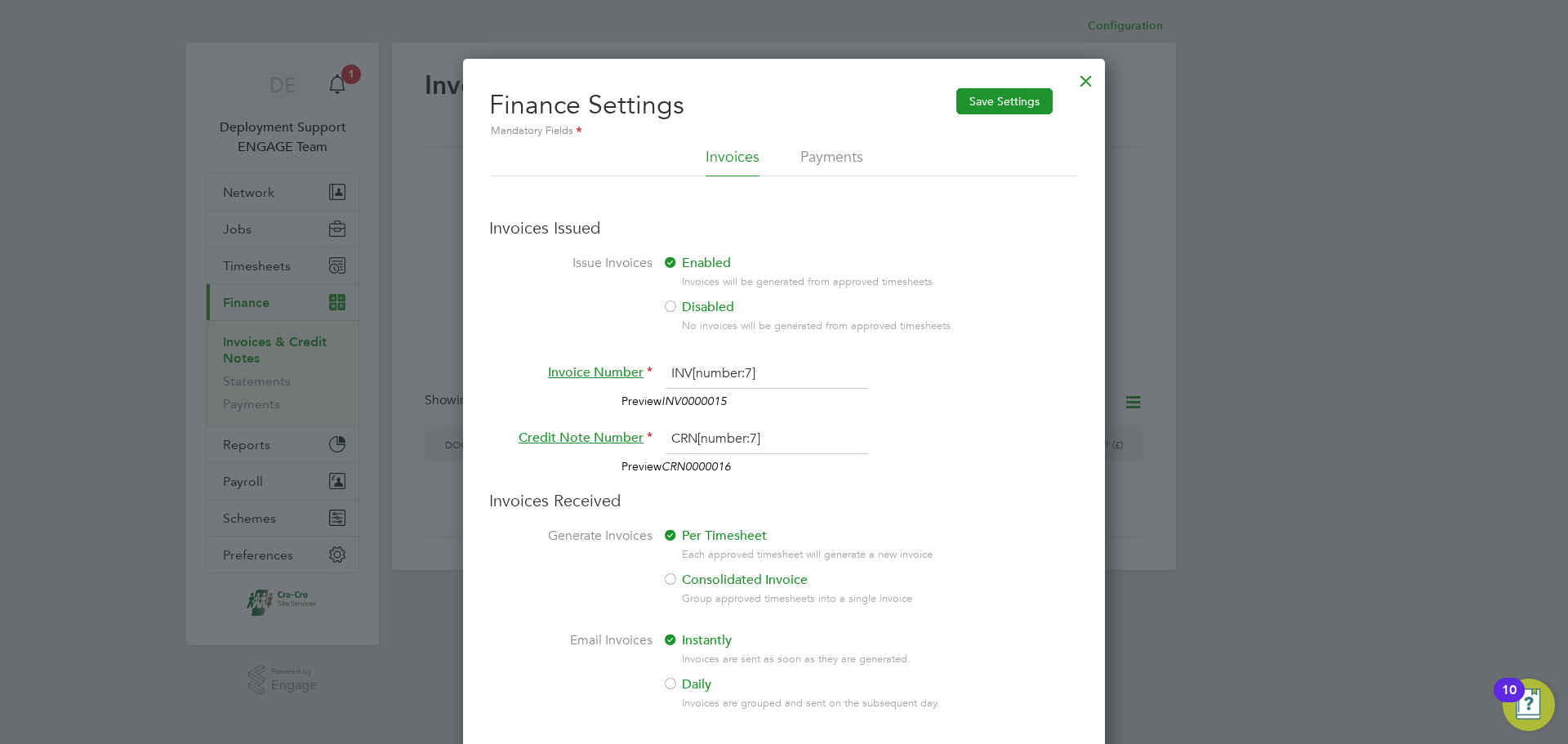
scroll to position [88, 0]
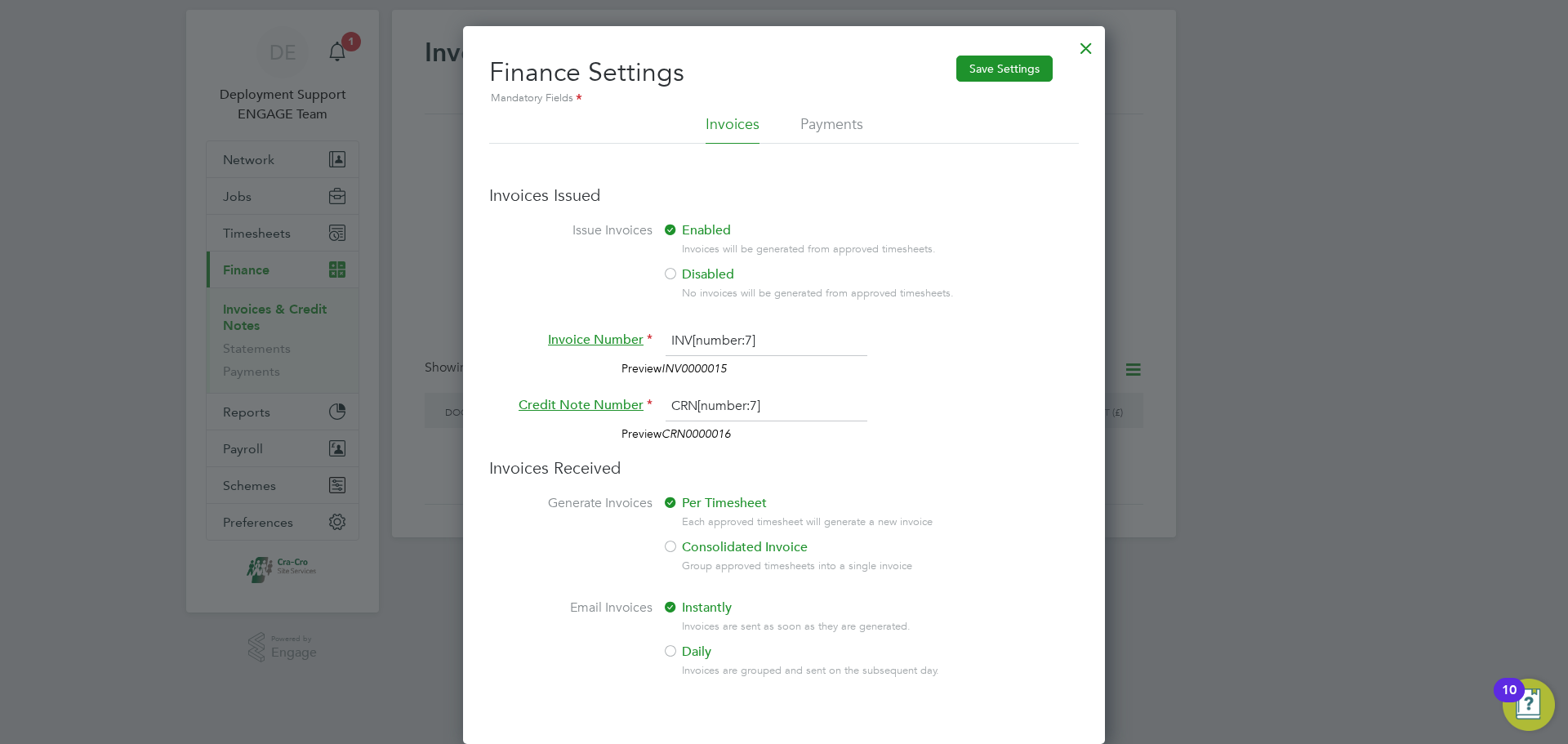
click at [1082, 49] on div at bounding box center [1087, 44] width 29 height 29
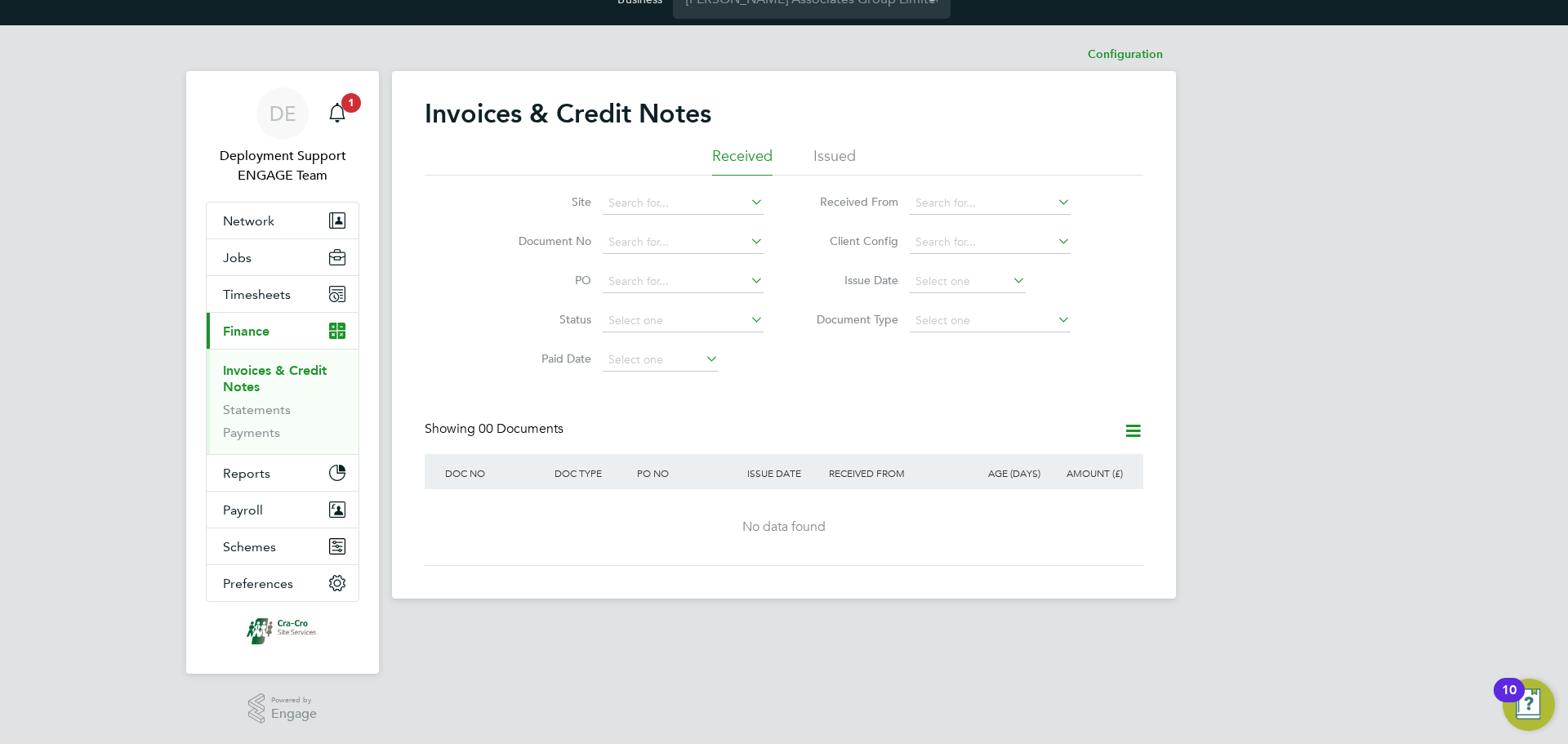
scroll to position [0, 0]
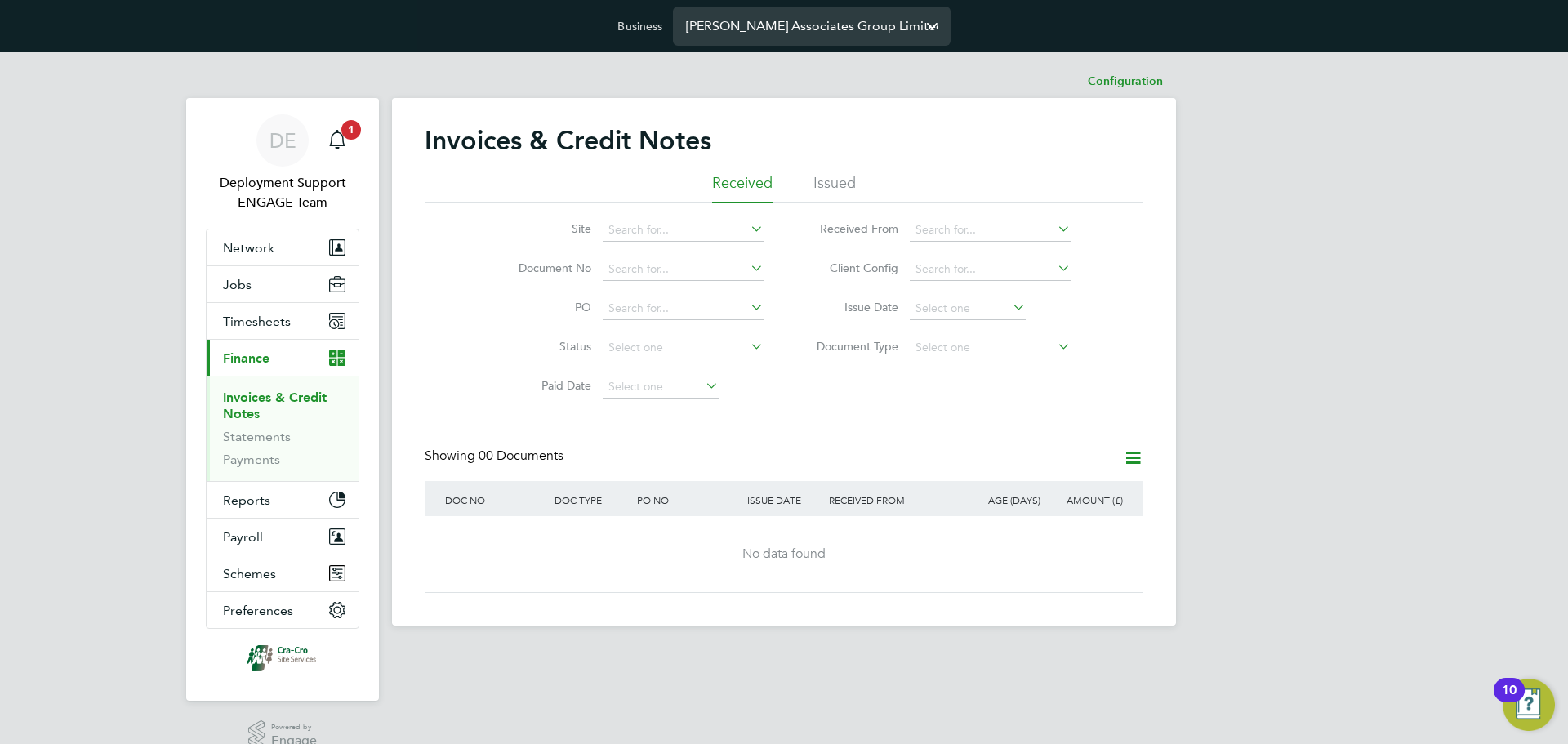
click at [793, 17] on input "[PERSON_NAME] Associates Group Limited" at bounding box center [812, 25] width 278 height 38
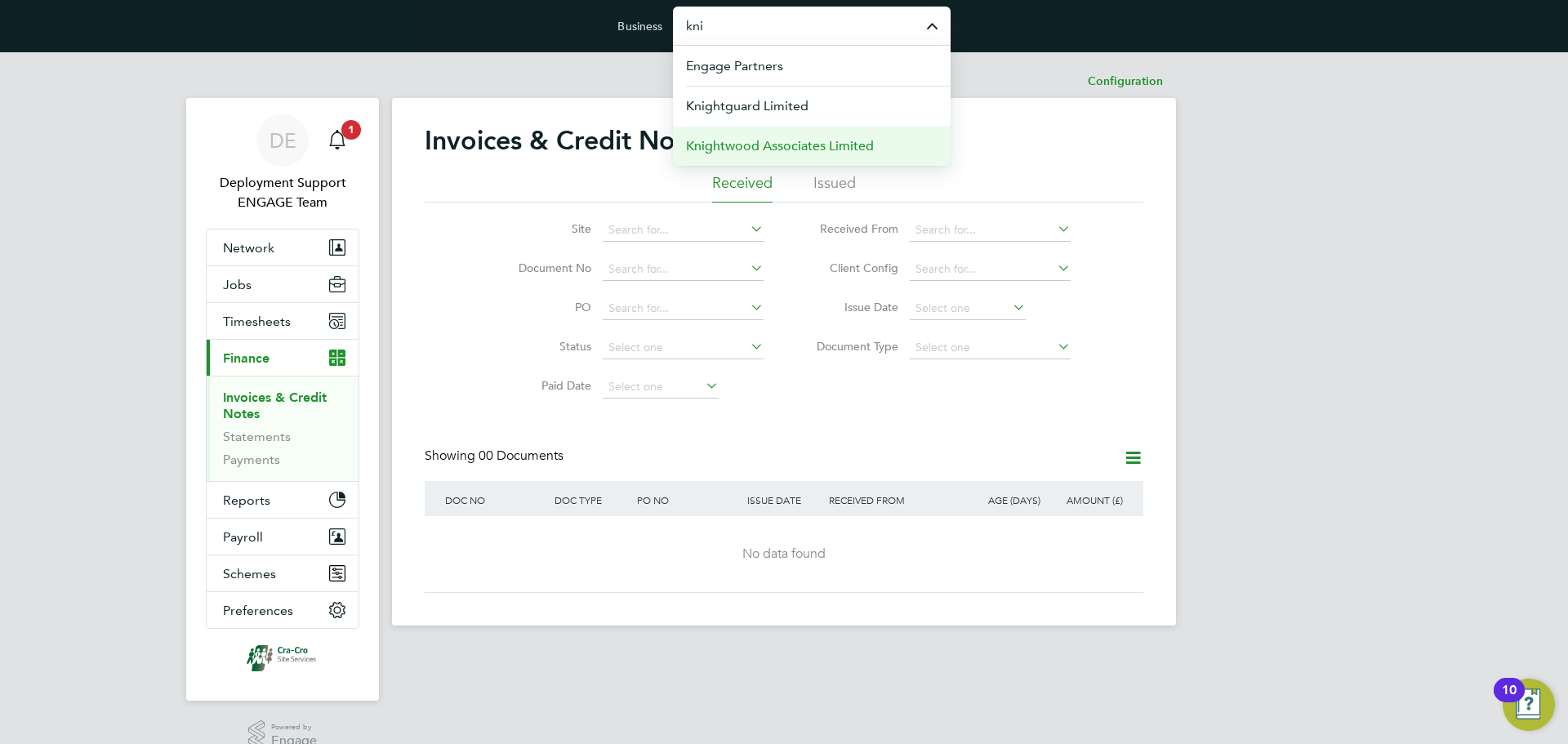
click at [839, 147] on span "Knightwood Associates Limited" at bounding box center [780, 146] width 187 height 20
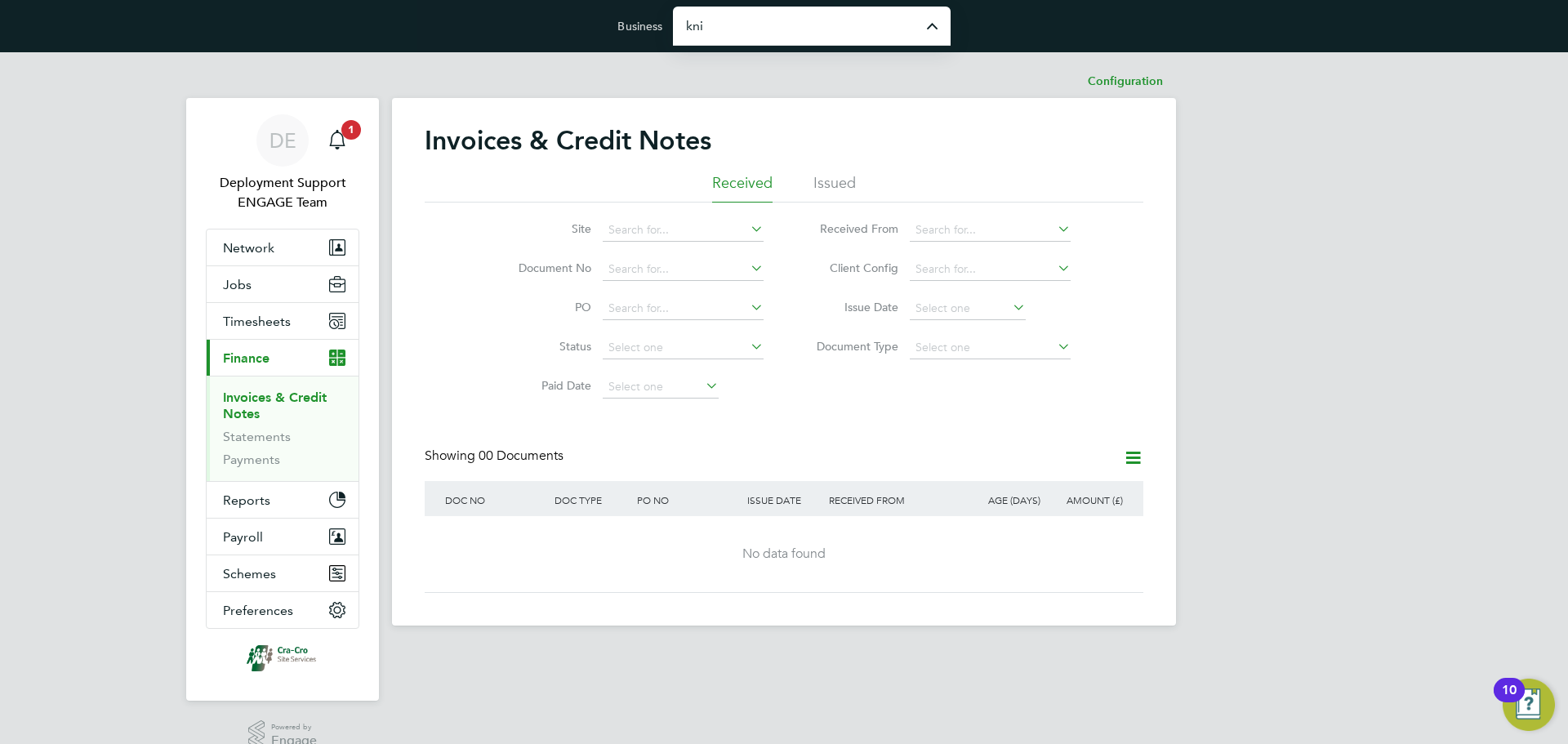
type input "Knightwood Associates Limited"
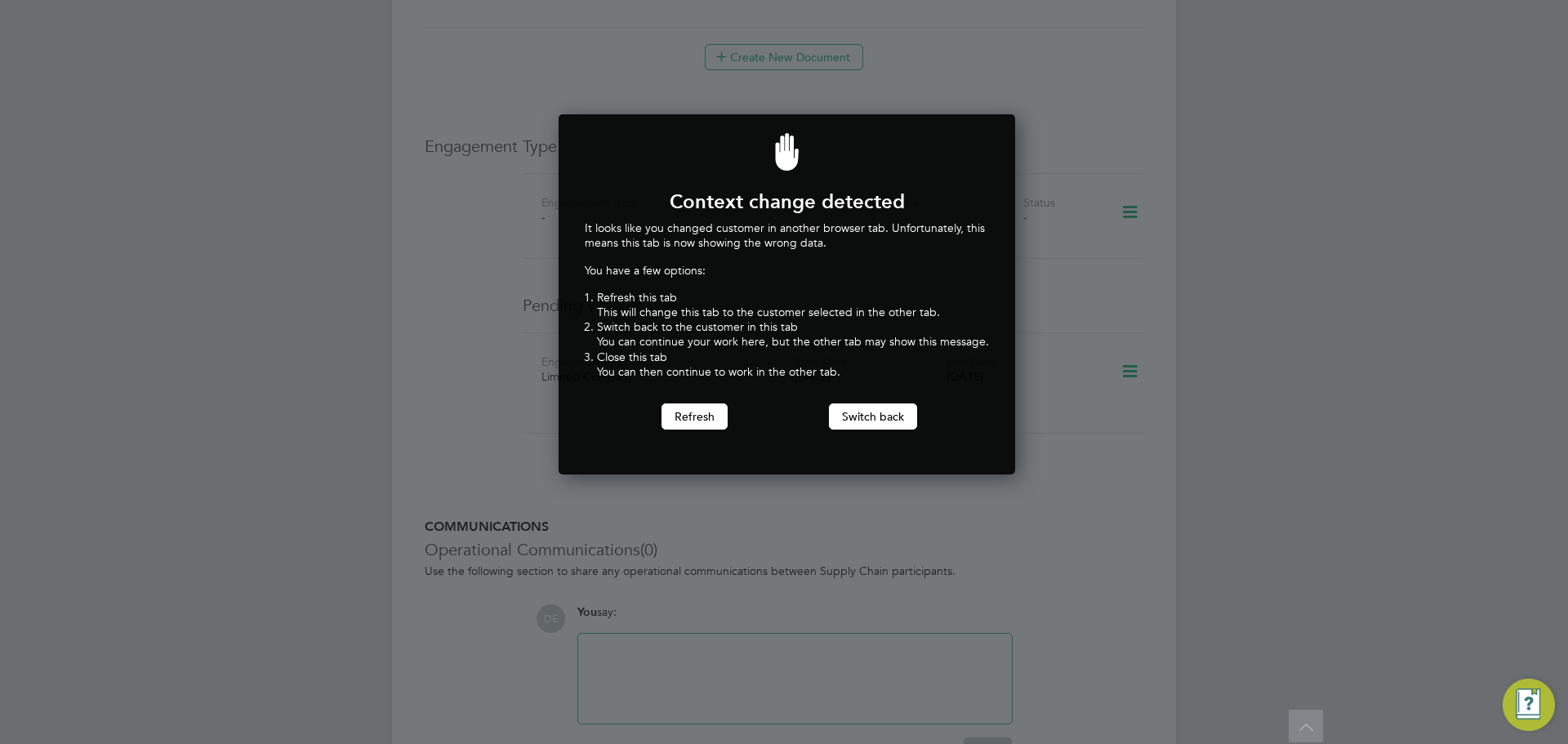
scroll to position [361, 450]
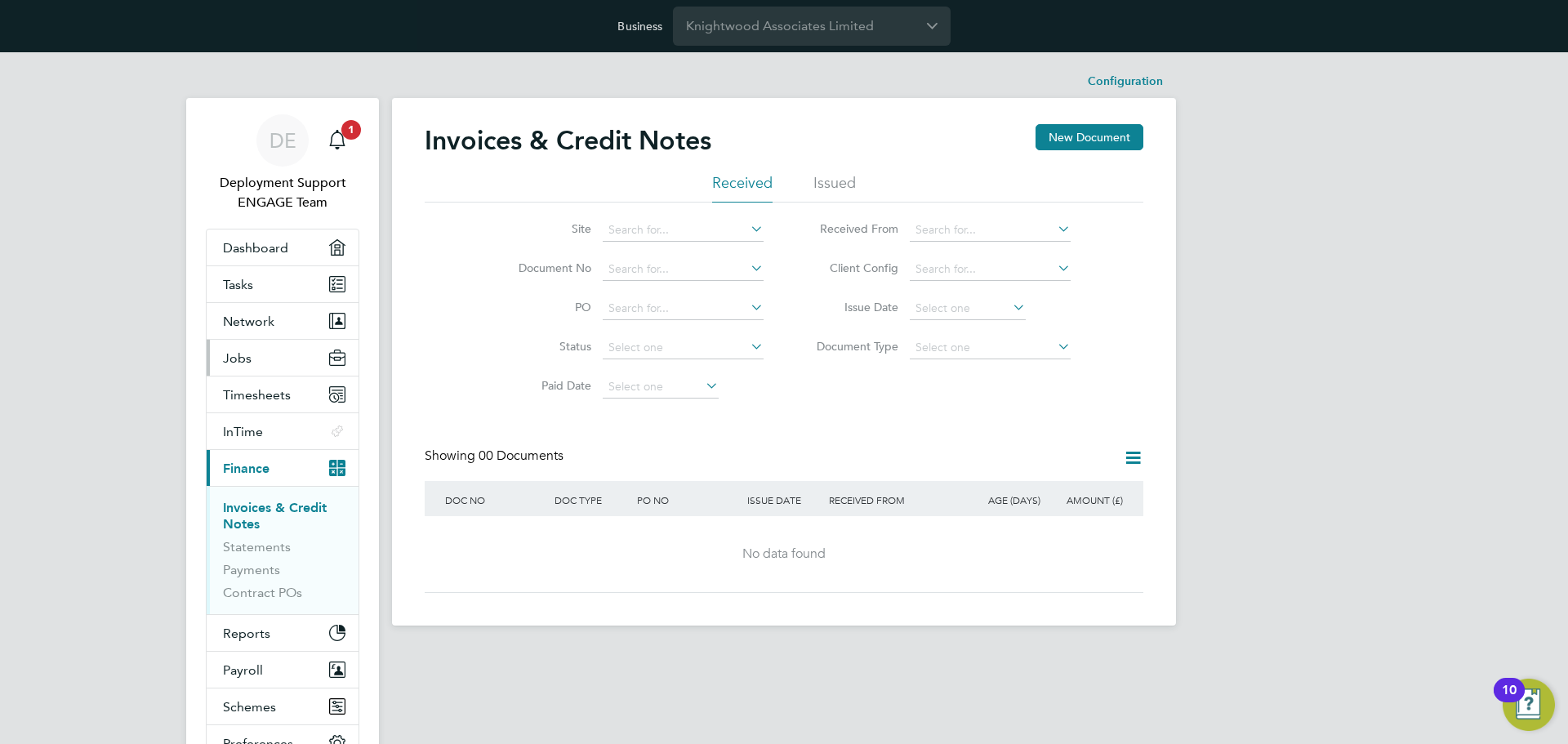
click at [288, 353] on button "Jobs" at bounding box center [282, 357] width 152 height 35
click at [299, 323] on button "Network" at bounding box center [282, 320] width 152 height 35
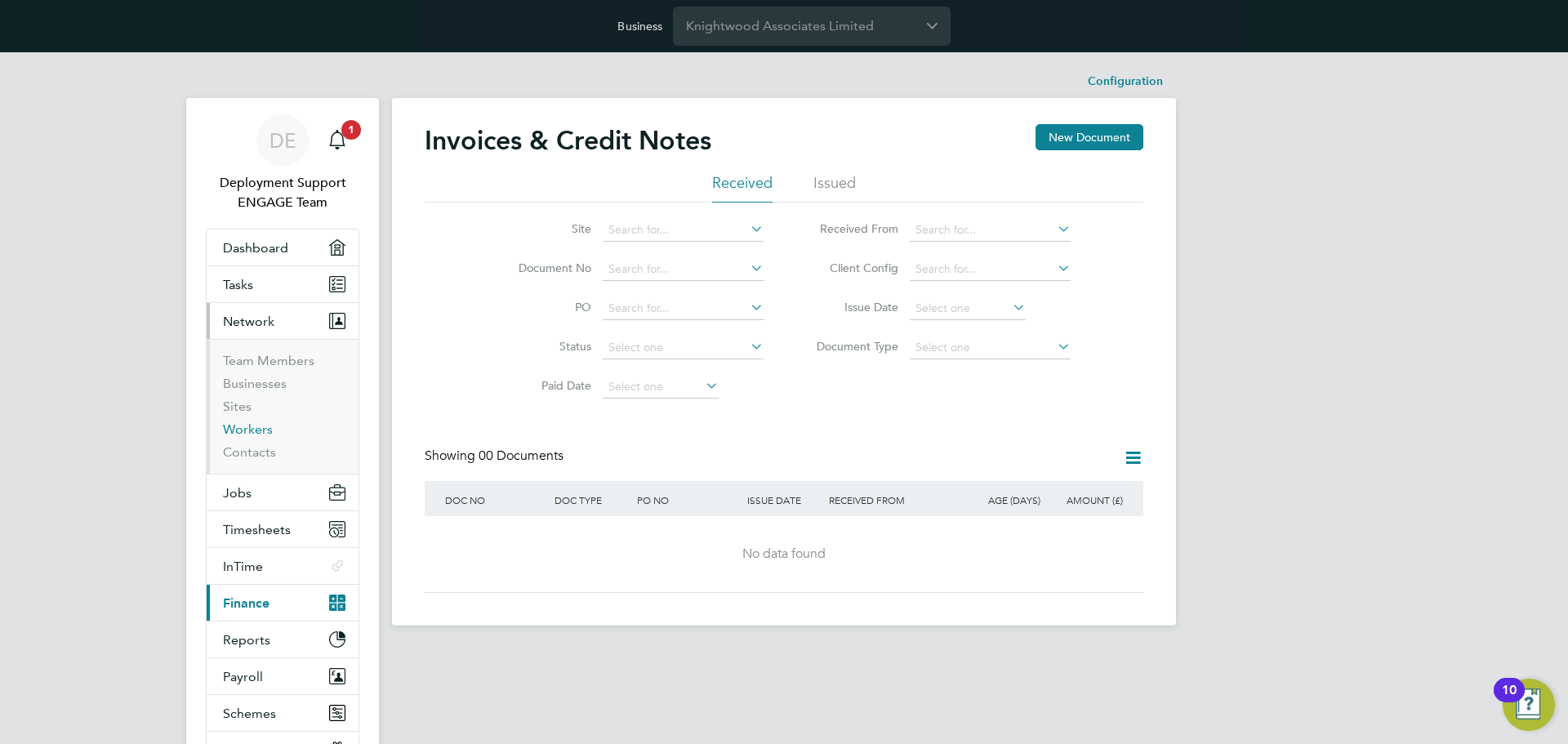
click at [262, 429] on link "Workers" at bounding box center [248, 428] width 50 height 15
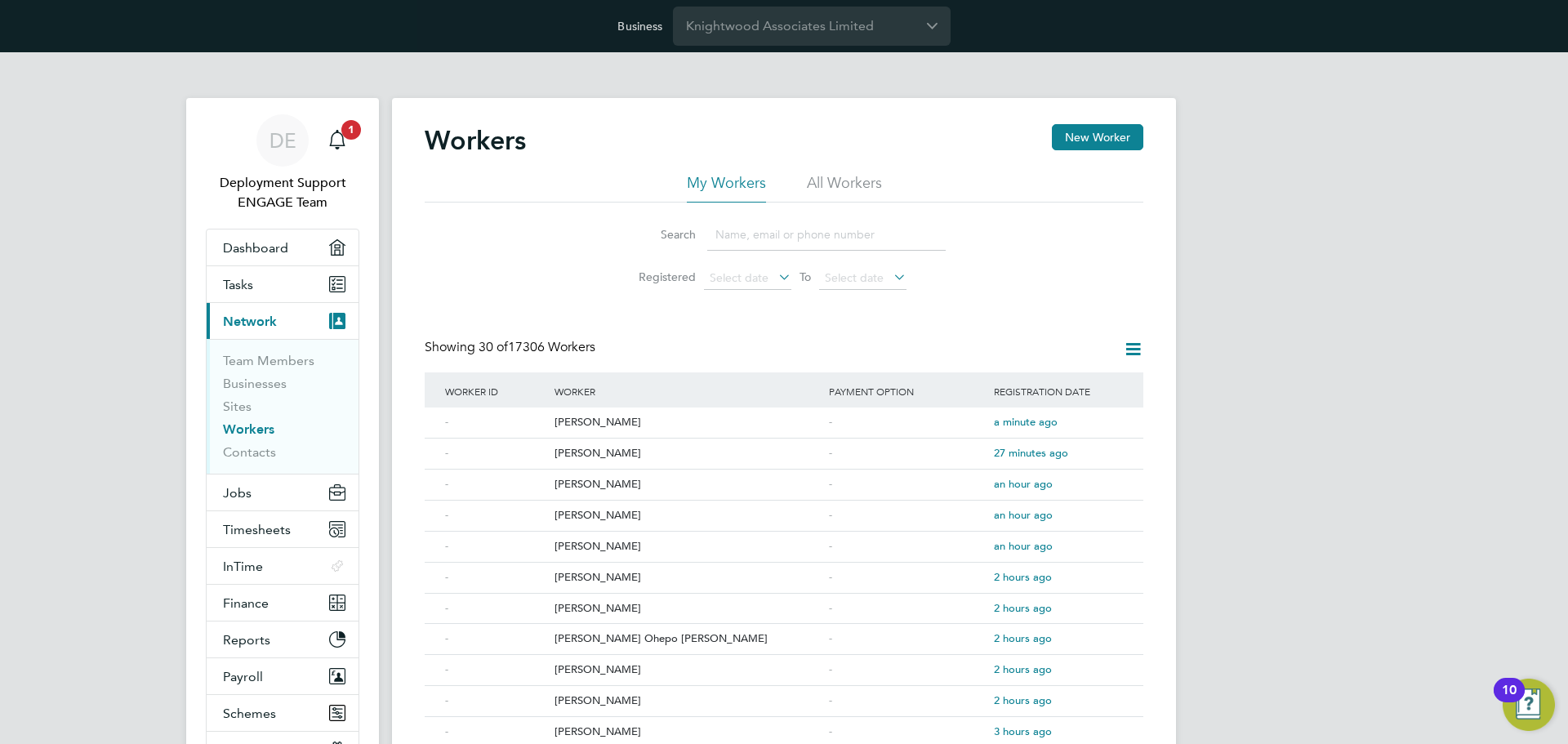
click at [837, 196] on li "All Workers" at bounding box center [845, 187] width 76 height 29
click at [814, 239] on input at bounding box center [826, 235] width 238 height 32
type input "colin"
click at [1012, 424] on span "2 days ago" at bounding box center [1010, 421] width 33 height 14
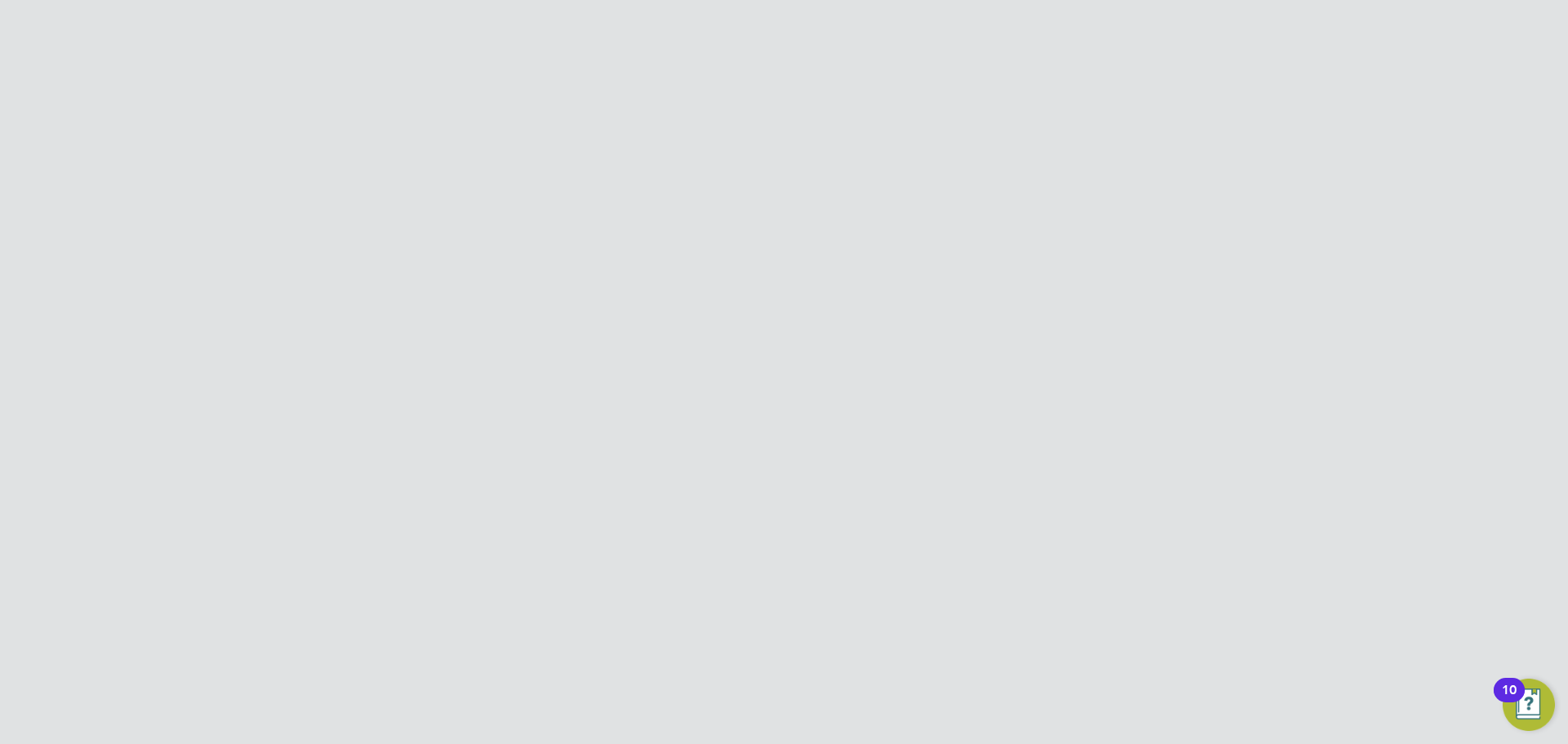
click at [1128, 142] on icon at bounding box center [1133, 134] width 20 height 20
click at [992, 263] on li "Impersonate" at bounding box center [1040, 265] width 204 height 23
click at [847, 389] on li "Address [STREET_ADDRESS]" at bounding box center [833, 434] width 621 height 89
drag, startPoint x: 538, startPoint y: 411, endPoint x: 652, endPoint y: 421, distance: 114.4
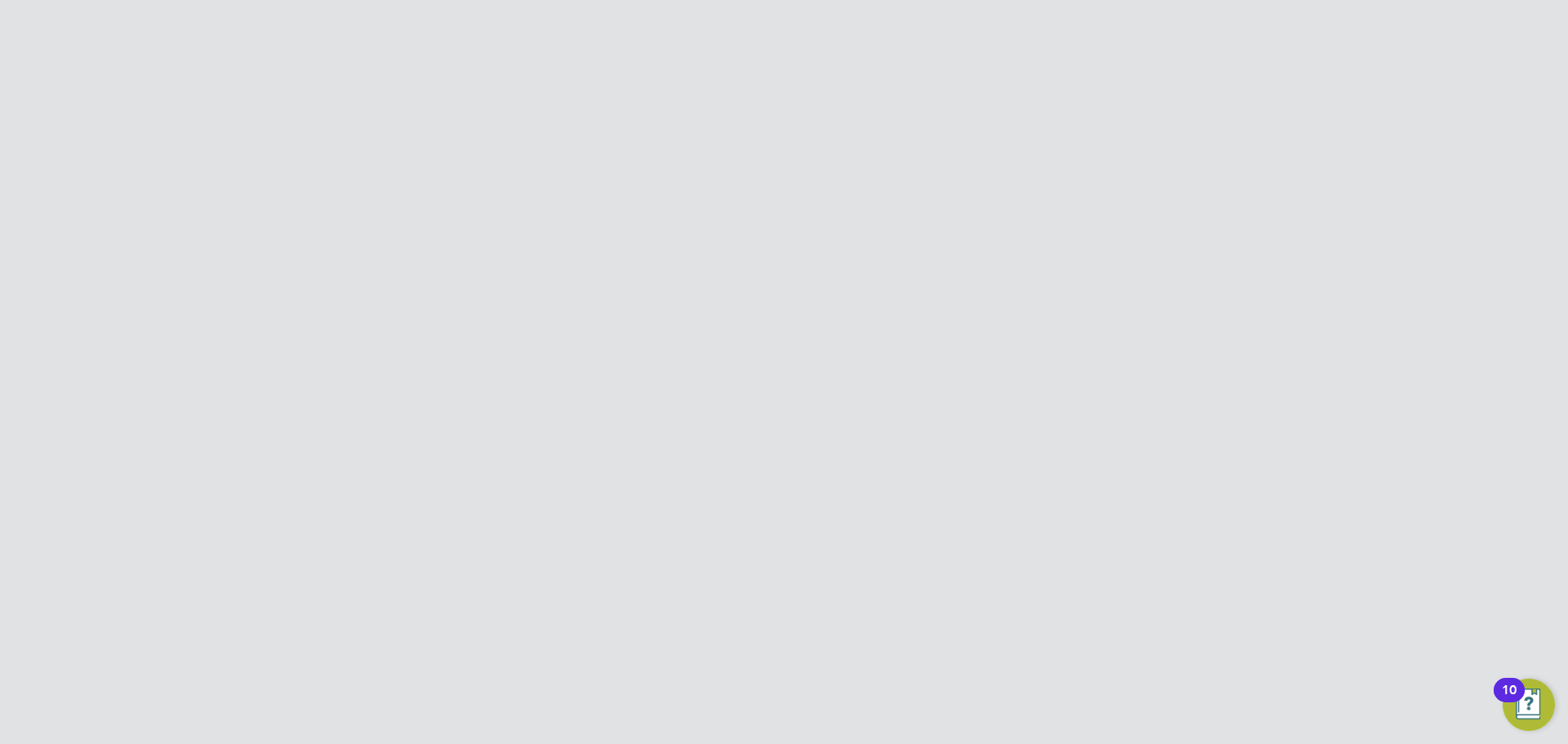
click at [745, 424] on li "National Ins. No. NM850193D" at bounding box center [833, 436] width 621 height 25
drag, startPoint x: 533, startPoint y: 414, endPoint x: 676, endPoint y: 410, distance: 143.1
click at [676, 424] on li "National Ins. No. NM850193D" at bounding box center [833, 436] width 621 height 25
click at [588, 424] on label "National Ins. No." at bounding box center [580, 432] width 115 height 17
drag, startPoint x: 582, startPoint y: 410, endPoint x: 711, endPoint y: 410, distance: 129.0
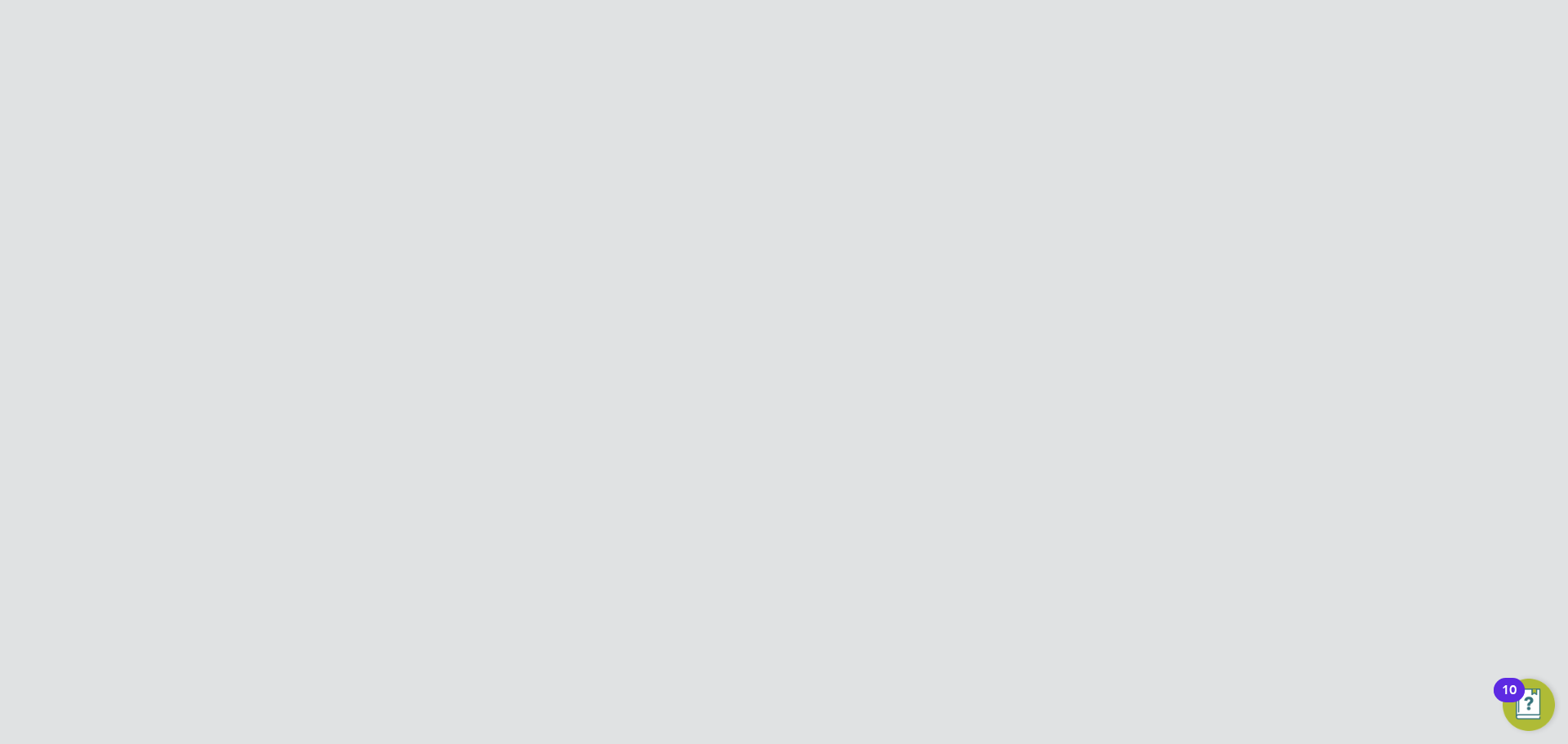
click at [711, 424] on li "National Ins. No. NM850193D" at bounding box center [833, 436] width 621 height 25
click at [1140, 124] on icon at bounding box center [1133, 134] width 20 height 20
click at [1019, 266] on li "Impersonate" at bounding box center [1040, 265] width 204 height 23
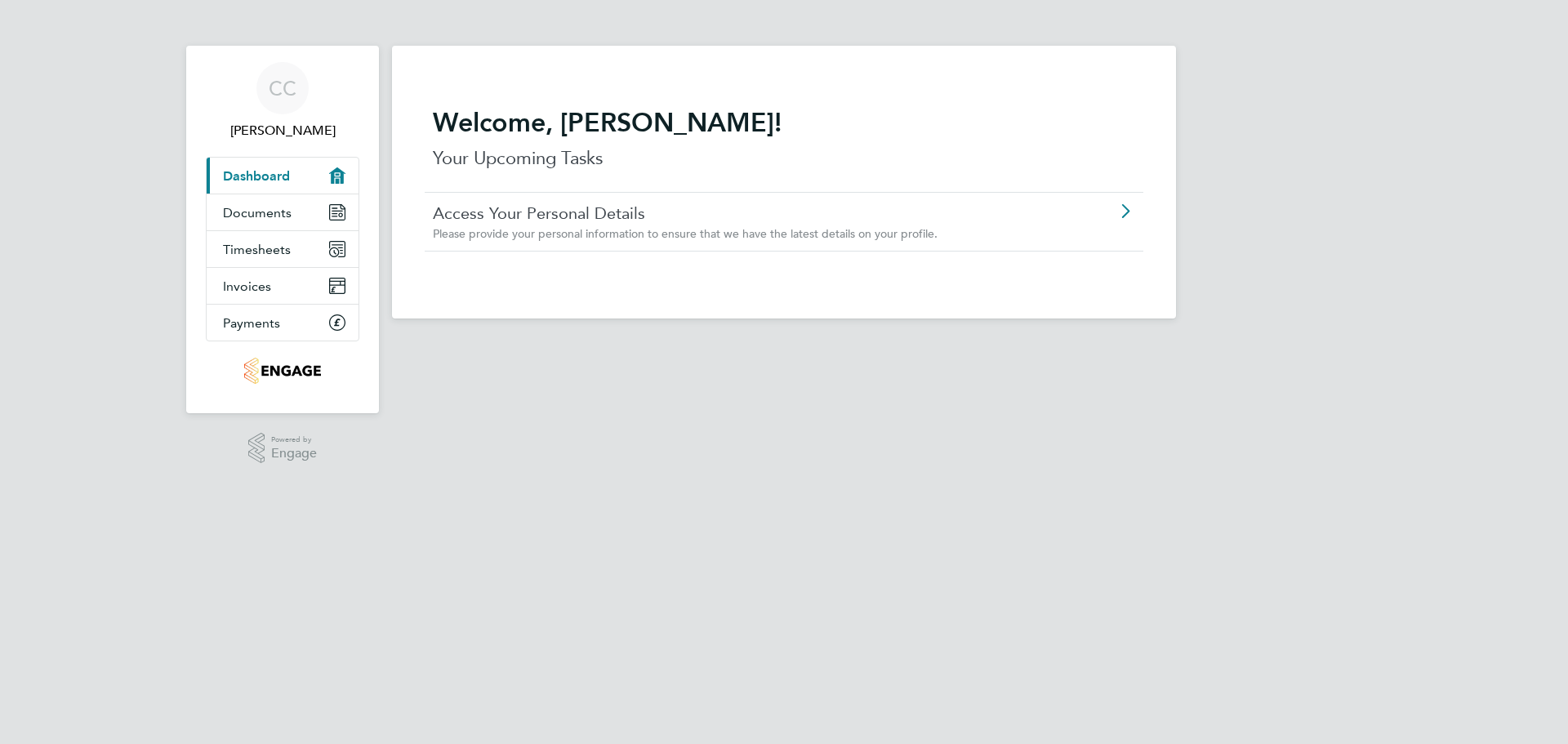
click at [531, 218] on link "Access Your Personal Details" at bounding box center [738, 213] width 610 height 21
click at [283, 208] on span "Documents" at bounding box center [257, 212] width 68 height 15
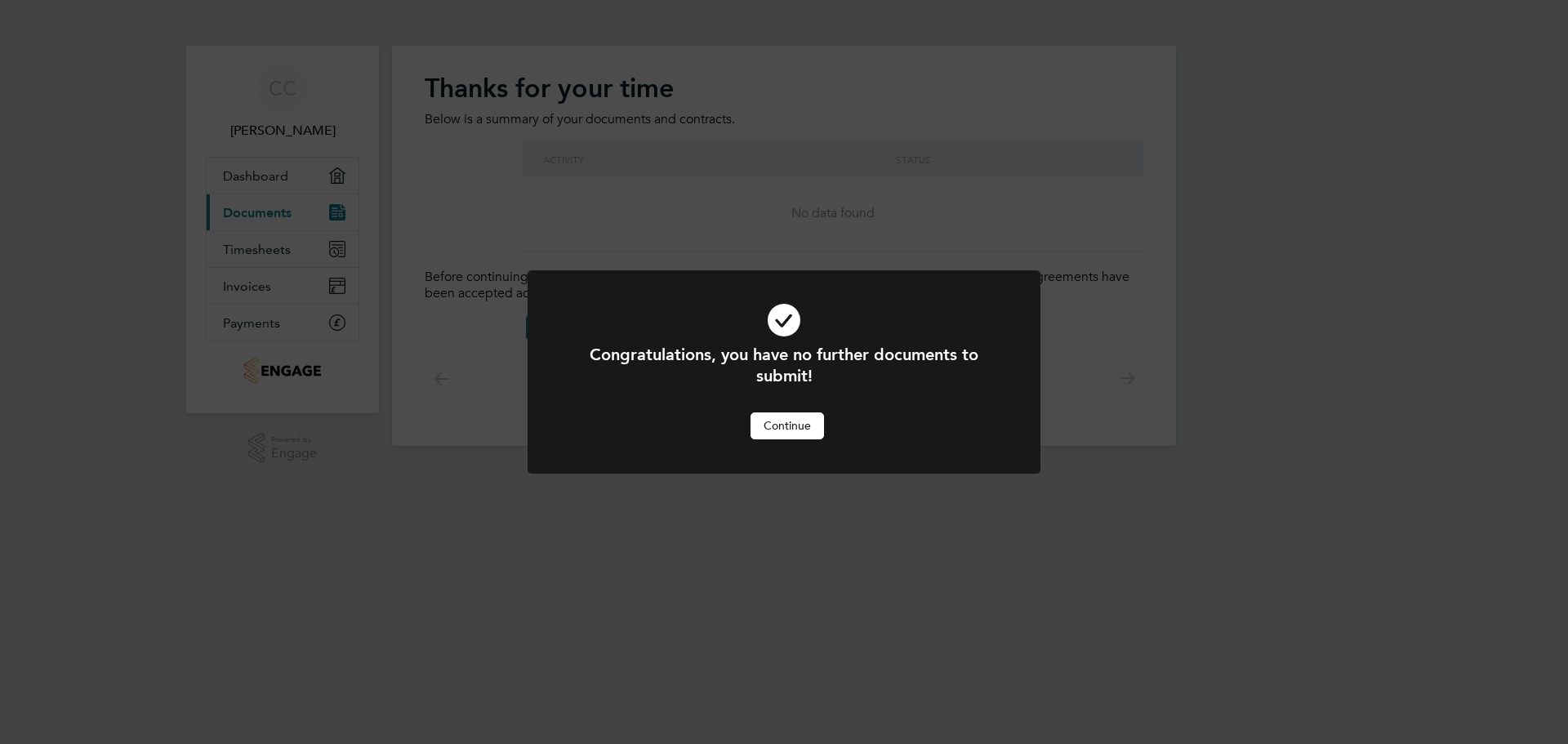
click at [798, 434] on button "Continue" at bounding box center [787, 425] width 74 height 26
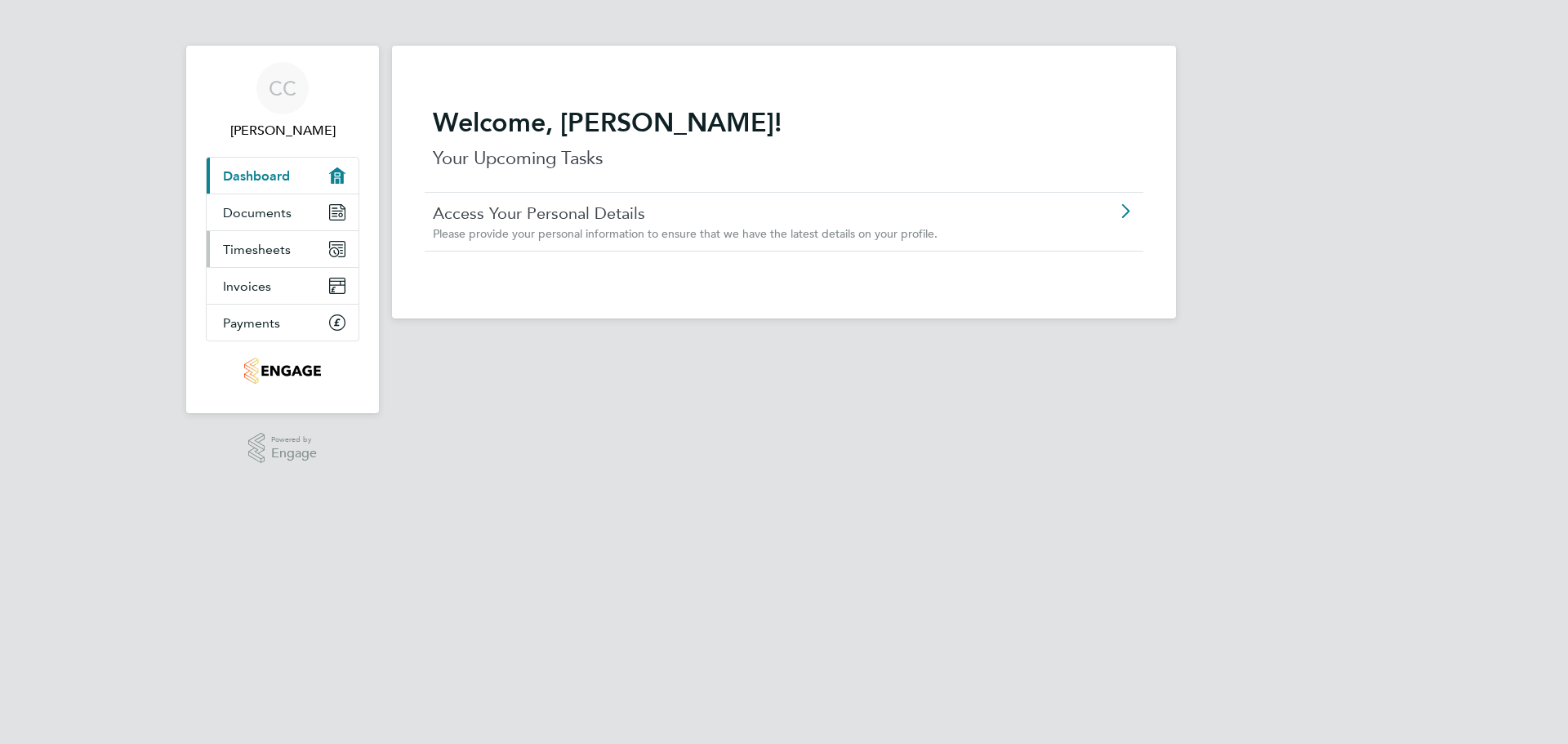
click at [268, 250] on span "Timesheets" at bounding box center [257, 249] width 67 height 15
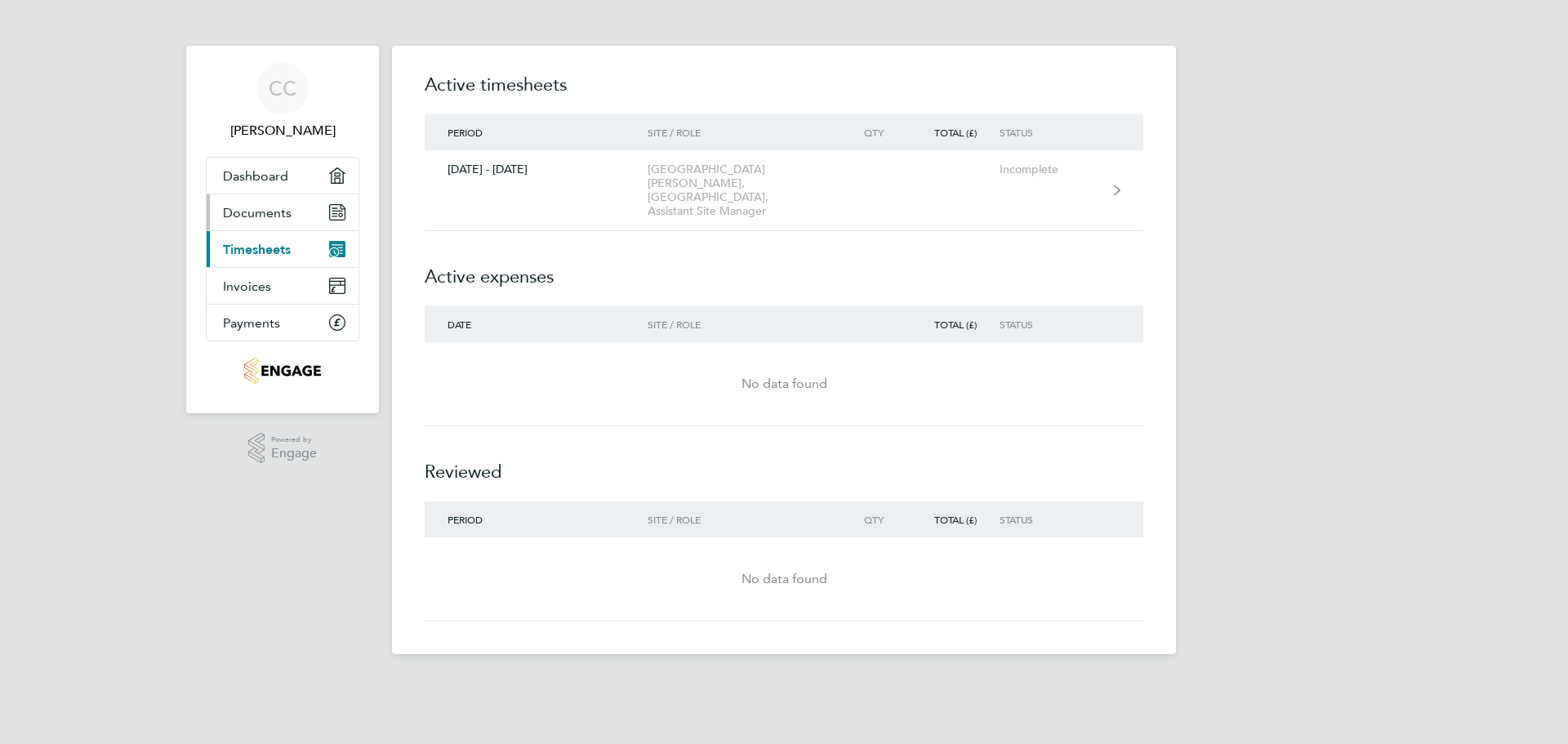
click at [288, 197] on link "Documents" at bounding box center [282, 212] width 152 height 35
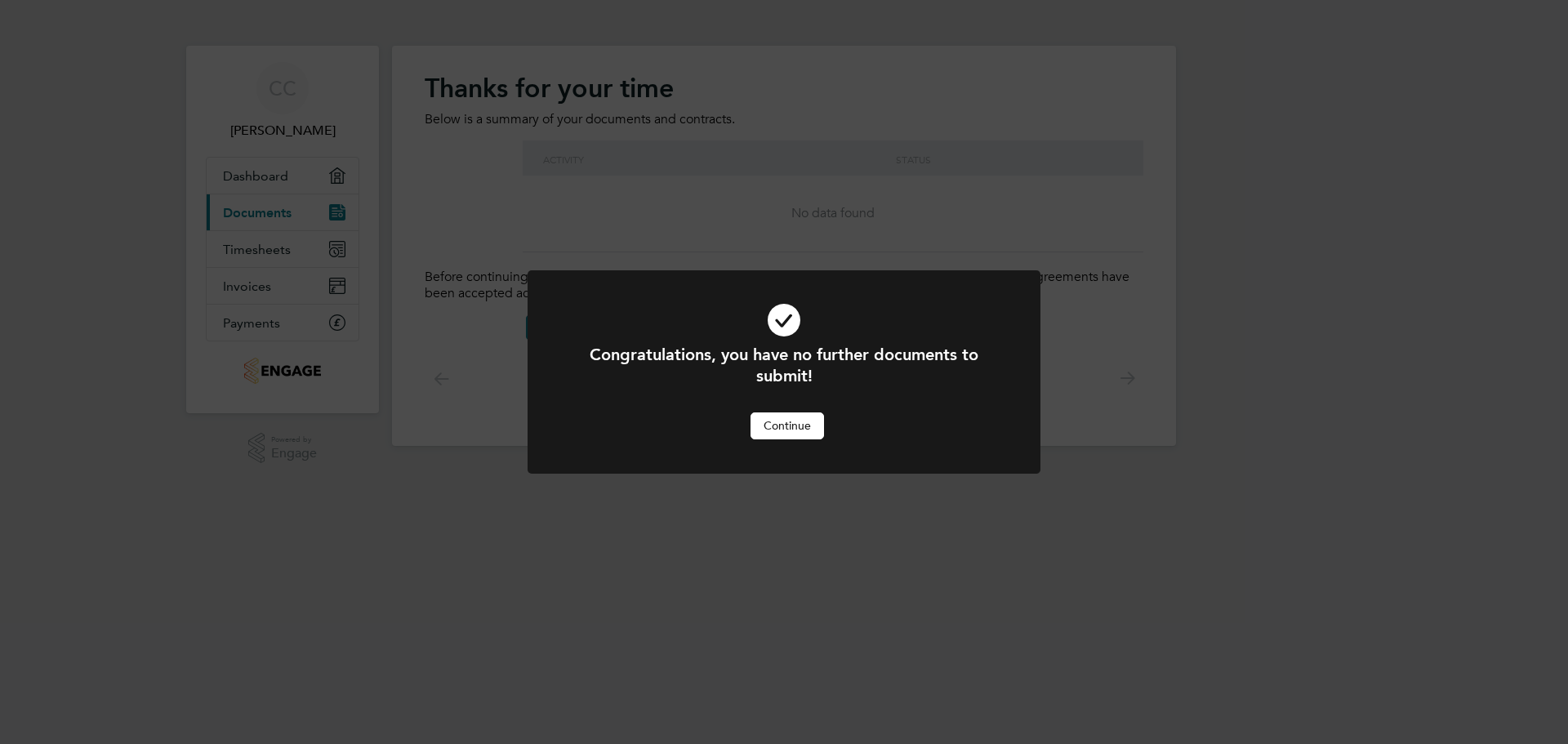
click at [803, 434] on button "Continue" at bounding box center [787, 425] width 74 height 26
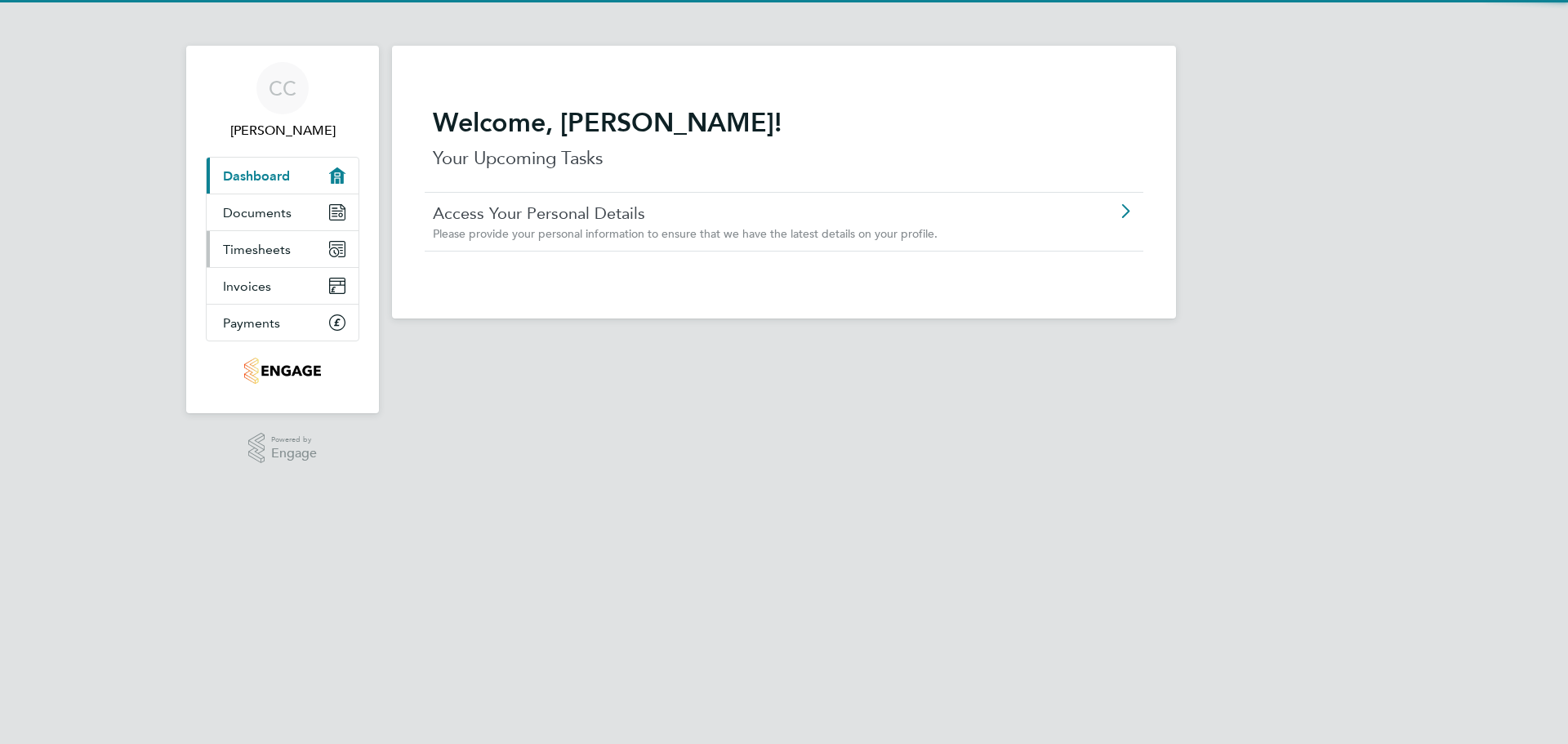
click at [292, 251] on link "Timesheets" at bounding box center [282, 248] width 152 height 35
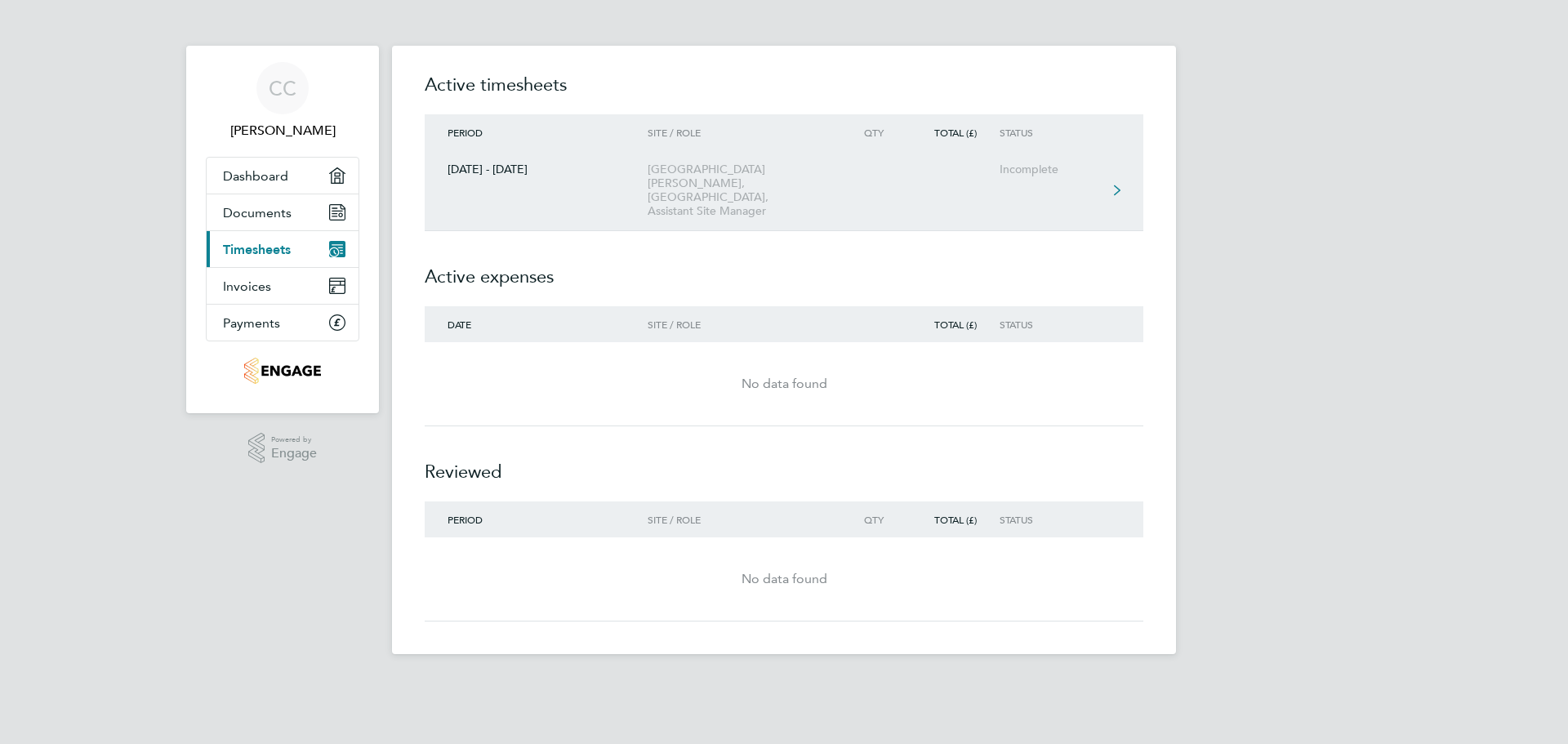
click at [895, 177] on link "[DATE] - [DATE] [GEOGRAPHIC_DATA][PERSON_NAME], [GEOGRAPHIC_DATA], Assistant Si…" at bounding box center [784, 190] width 719 height 81
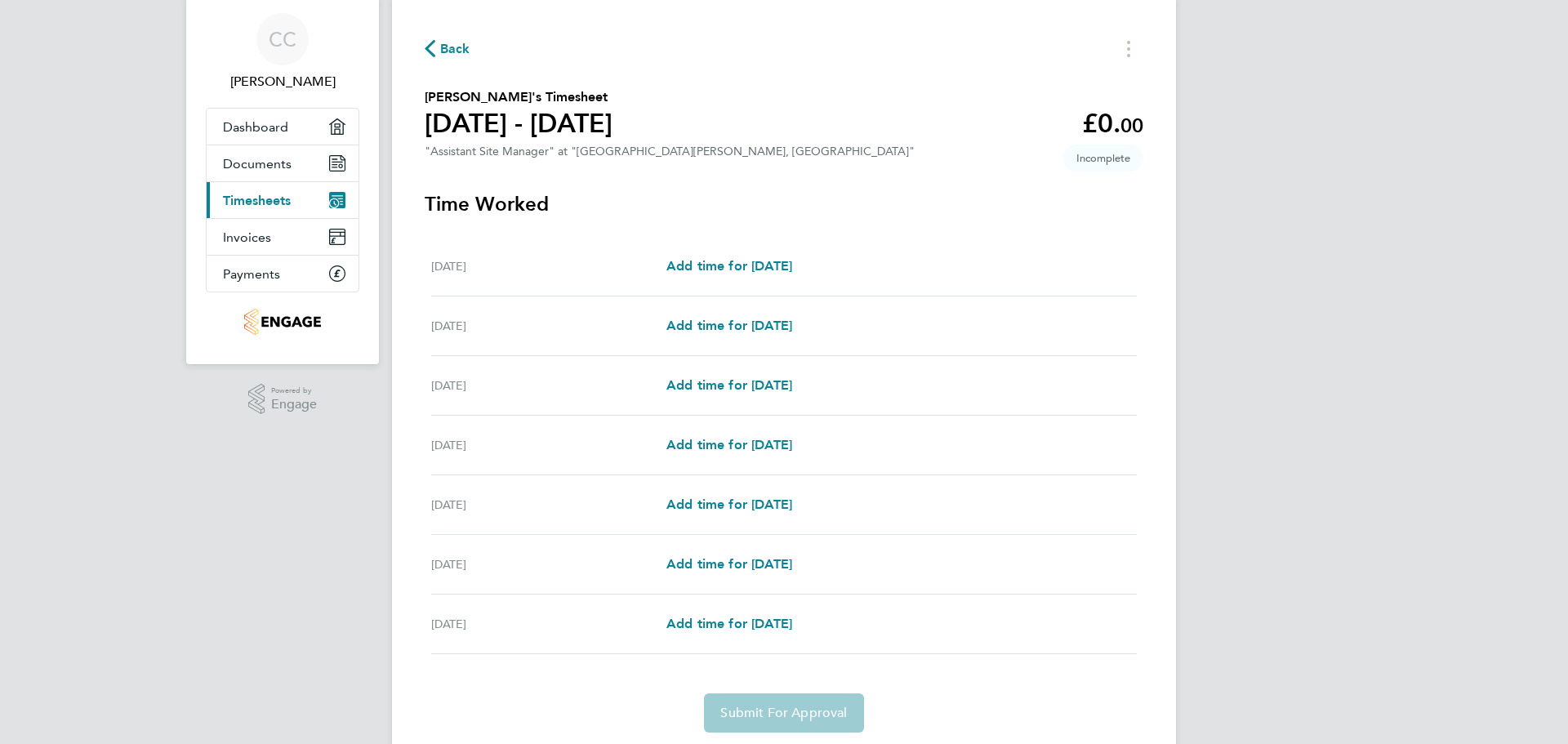
scroll to position [103, 0]
